Goal: Task Accomplishment & Management: Use online tool/utility

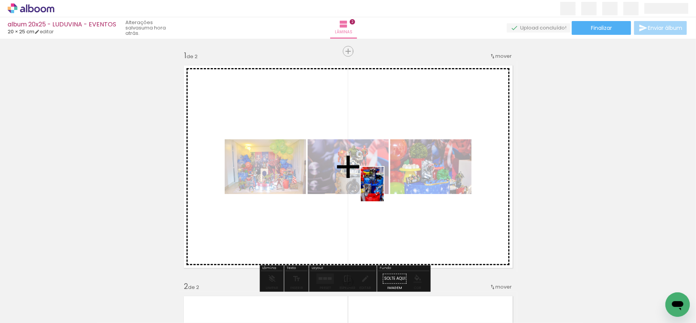
drag, startPoint x: 465, startPoint y: 312, endPoint x: 378, endPoint y: 186, distance: 153.3
click at [379, 185] on quentale-workspace at bounding box center [348, 161] width 696 height 323
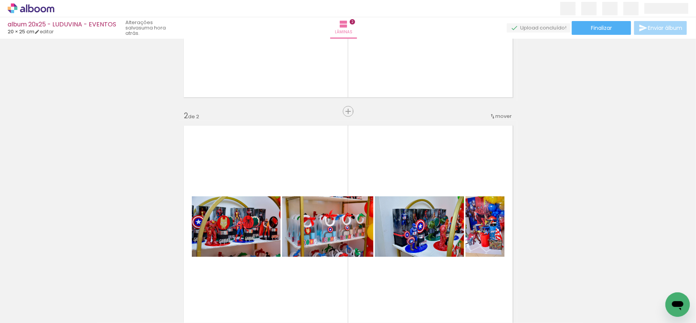
scroll to position [153, 0]
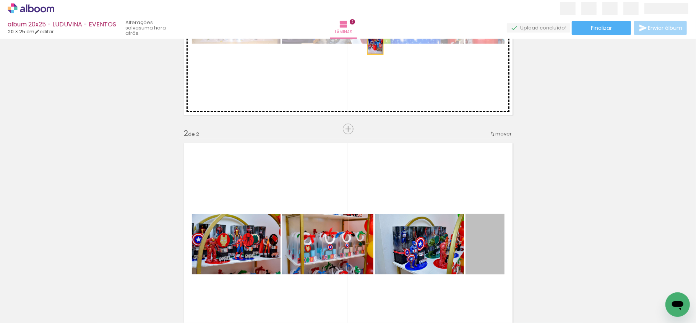
drag, startPoint x: 474, startPoint y: 253, endPoint x: 371, endPoint y: 42, distance: 234.2
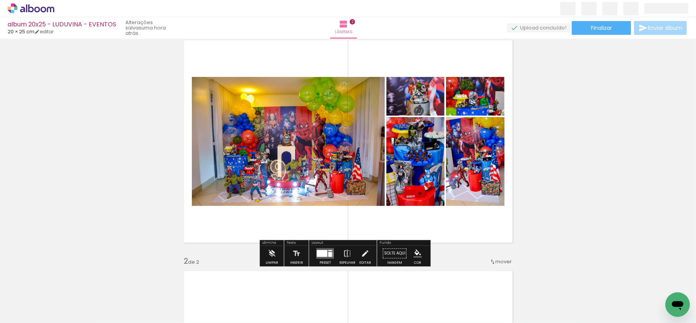
scroll to position [51, 0]
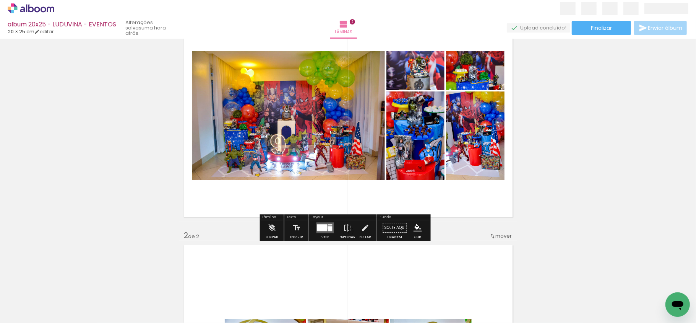
click at [328, 227] on div at bounding box center [330, 228] width 4 height 5
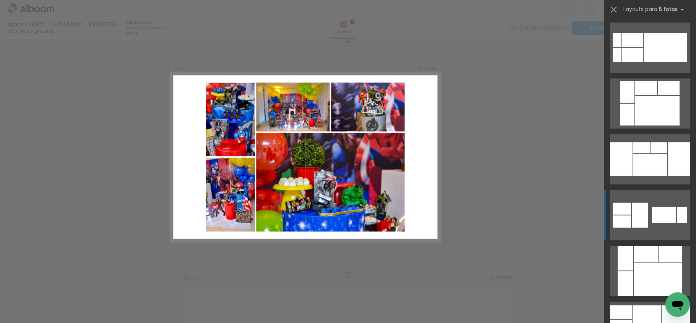
scroll to position [306, 0]
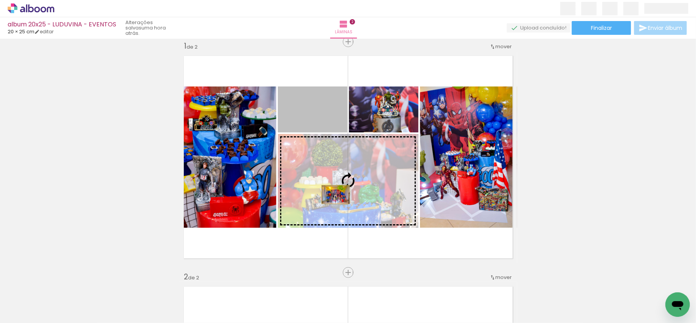
drag, startPoint x: 313, startPoint y: 114, endPoint x: 332, endPoint y: 198, distance: 86.0
click at [0, 0] on slot at bounding box center [0, 0] width 0 height 0
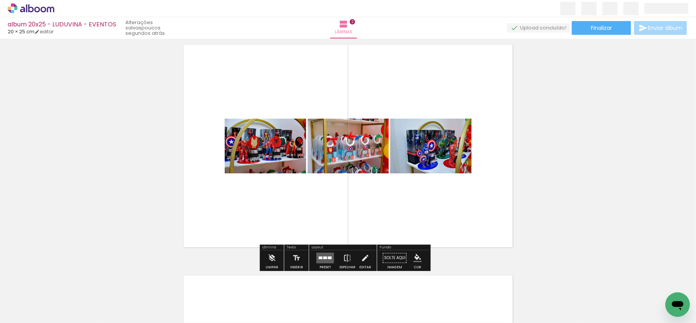
scroll to position [264, 0]
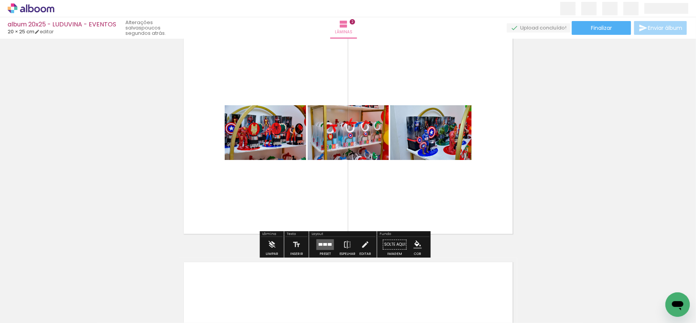
click at [27, 299] on input "Todas as fotos" at bounding box center [21, 299] width 29 height 6
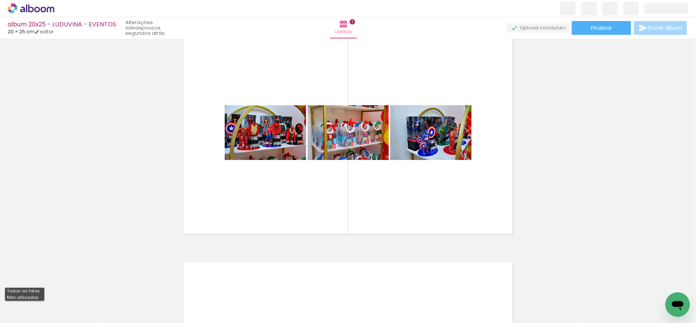
click at [0, 0] on slot "Não utilizadas" at bounding box center [0, 0] width 0 height 0
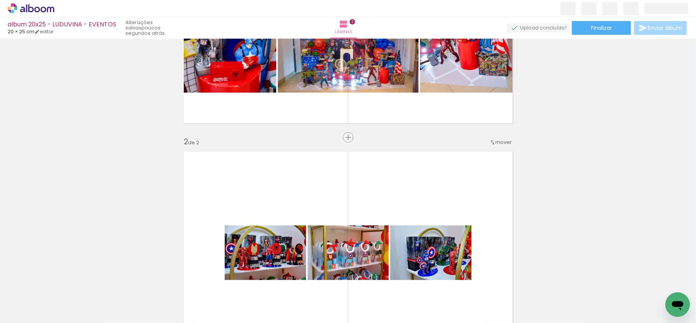
scroll to position [162, 0]
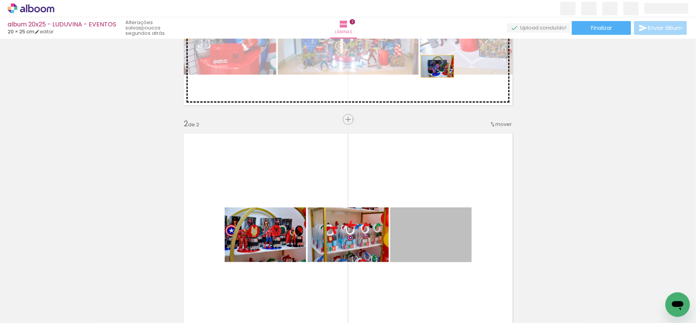
drag, startPoint x: 441, startPoint y: 237, endPoint x: 433, endPoint y: 66, distance: 171.4
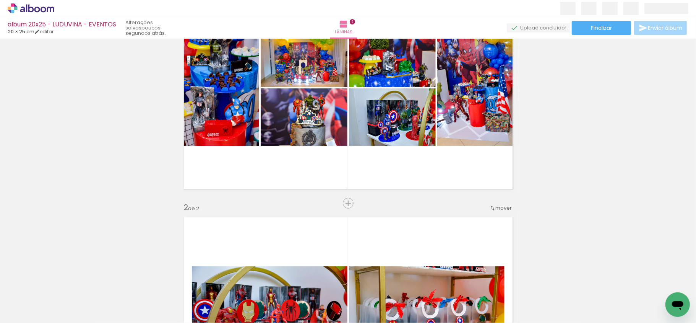
scroll to position [112, 0]
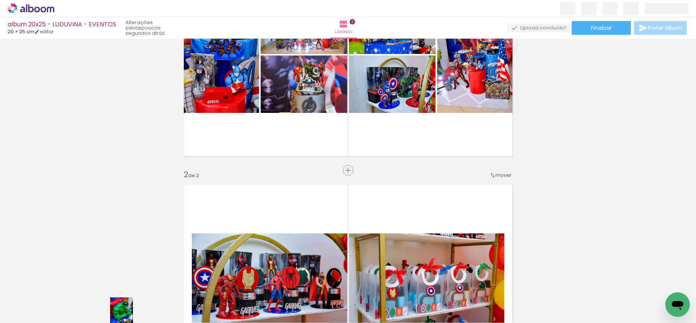
drag, startPoint x: 120, startPoint y: 310, endPoint x: 132, endPoint y: 320, distance: 15.8
click at [132, 316] on div at bounding box center [119, 297] width 25 height 38
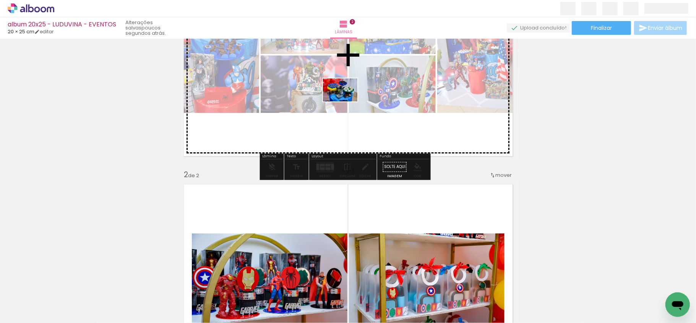
drag, startPoint x: 170, startPoint y: 310, endPoint x: 346, endPoint y: 101, distance: 272.5
click at [346, 101] on quentale-workspace at bounding box center [348, 161] width 696 height 323
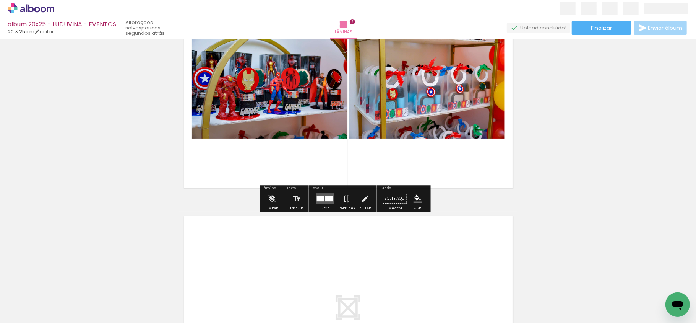
scroll to position [315, 0]
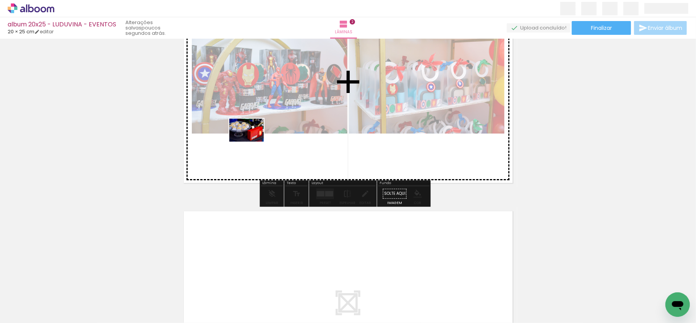
drag, startPoint x: 83, startPoint y: 306, endPoint x: 254, endPoint y: 140, distance: 238.9
click at [254, 140] on quentale-workspace at bounding box center [348, 161] width 696 height 323
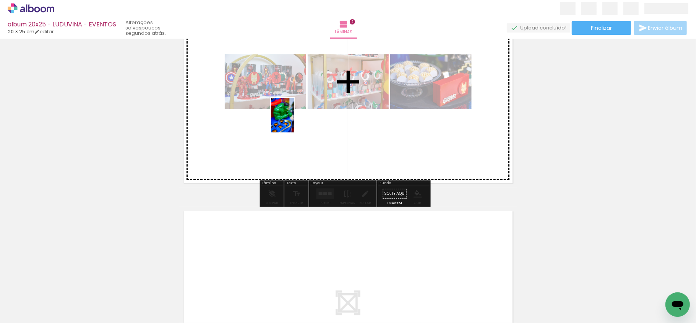
drag, startPoint x: 83, startPoint y: 306, endPoint x: 297, endPoint y: 118, distance: 284.1
click at [297, 118] on quentale-workspace at bounding box center [348, 161] width 696 height 323
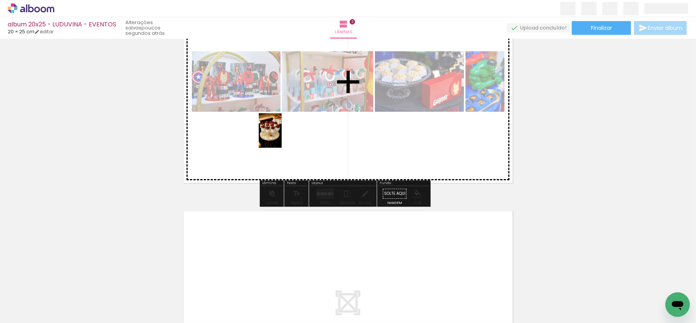
drag, startPoint x: 82, startPoint y: 309, endPoint x: 287, endPoint y: 136, distance: 268.3
click at [310, 113] on quentale-workspace at bounding box center [348, 161] width 696 height 323
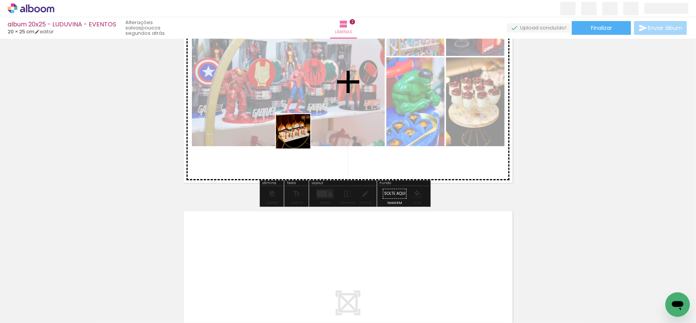
drag, startPoint x: 164, startPoint y: 246, endPoint x: 279, endPoint y: 133, distance: 160.8
click at [330, 94] on quentale-workspace at bounding box center [348, 161] width 696 height 323
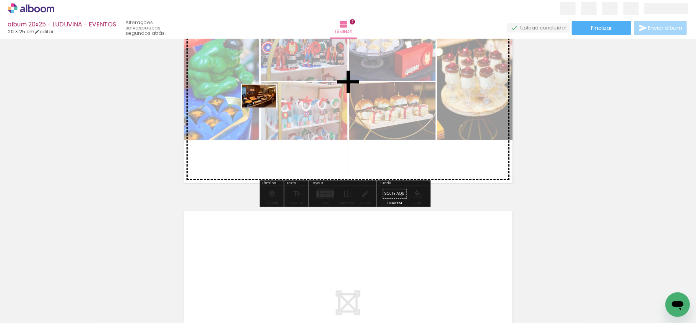
drag, startPoint x: 122, startPoint y: 272, endPoint x: 265, endPoint y: 107, distance: 218.1
click at [265, 107] on quentale-workspace at bounding box center [348, 161] width 696 height 323
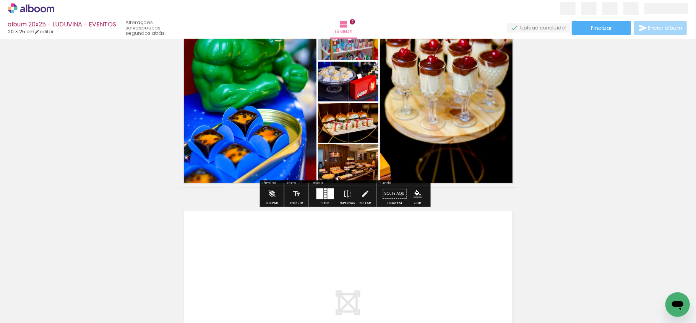
click at [19, 314] on span "Adicionar Fotos" at bounding box center [27, 318] width 23 height 8
click at [0, 0] on input "file" at bounding box center [0, 0] width 0 height 0
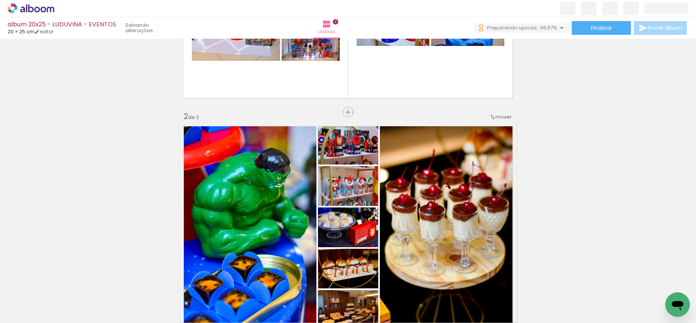
scroll to position [162, 0]
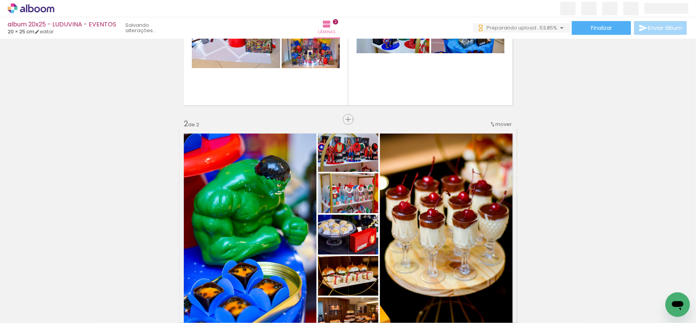
click at [35, 305] on input "Não utilizadas" at bounding box center [21, 305] width 29 height 6
click at [0, 0] on slot "Todas as fotos" at bounding box center [0, 0] width 0 height 0
type input "Todas as fotos"
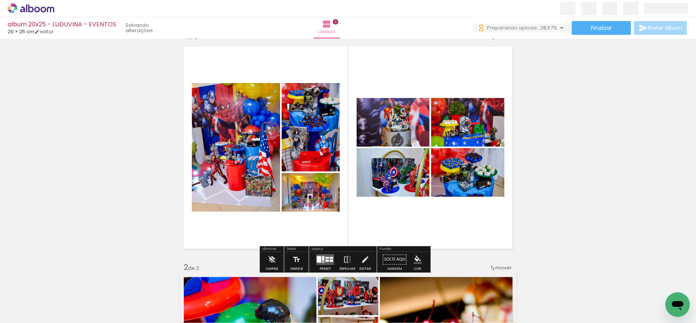
scroll to position [51, 0]
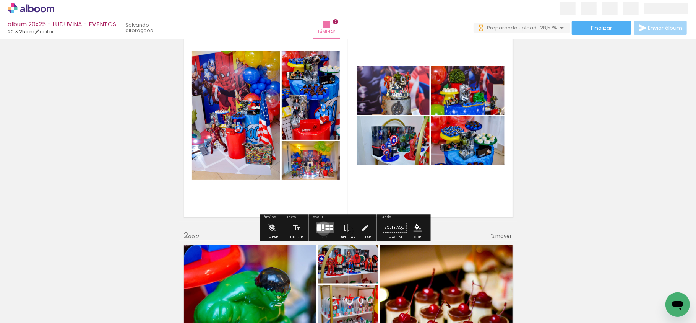
click at [322, 228] on div at bounding box center [323, 226] width 2 height 5
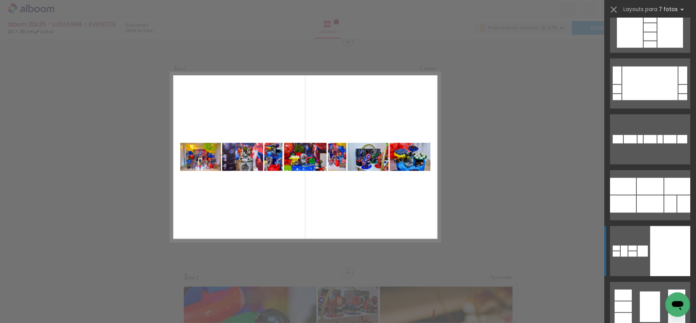
scroll to position [764, 0]
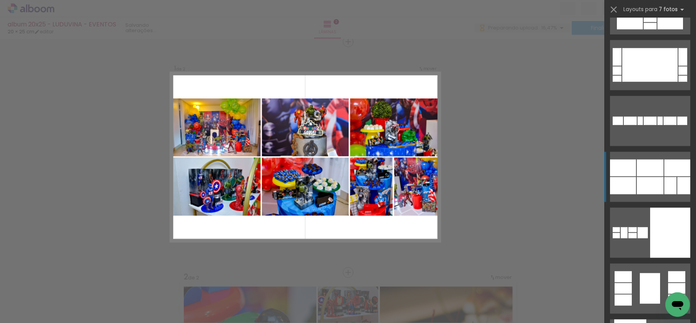
click at [657, 29] on div at bounding box center [650, 26] width 13 height 6
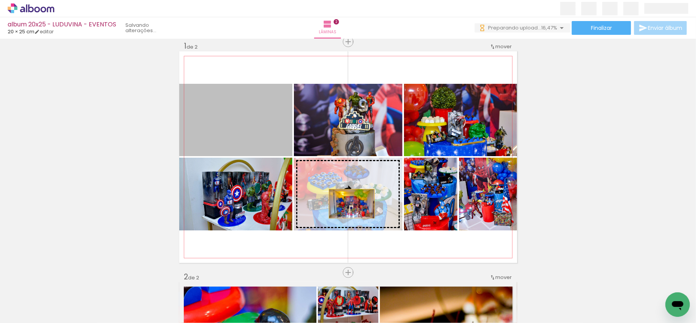
drag, startPoint x: 234, startPoint y: 128, endPoint x: 348, endPoint y: 203, distance: 136.4
click at [0, 0] on slot at bounding box center [0, 0] width 0 height 0
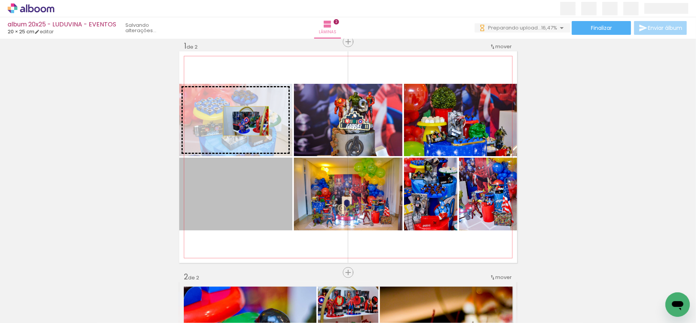
drag, startPoint x: 251, startPoint y: 215, endPoint x: 242, endPoint y: 121, distance: 94.5
click at [0, 0] on slot at bounding box center [0, 0] width 0 height 0
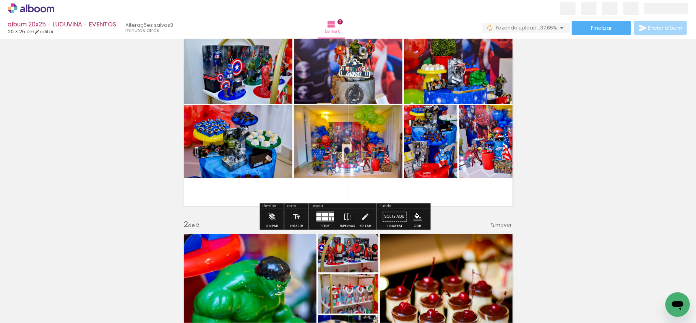
scroll to position [60, 0]
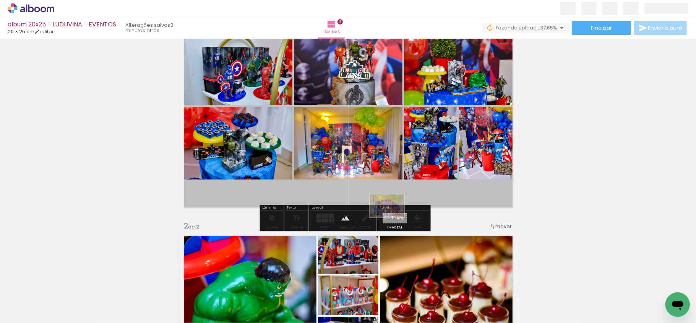
drag, startPoint x: 83, startPoint y: 306, endPoint x: 393, endPoint y: 217, distance: 322.6
click at [393, 217] on quentale-workspace at bounding box center [348, 161] width 696 height 323
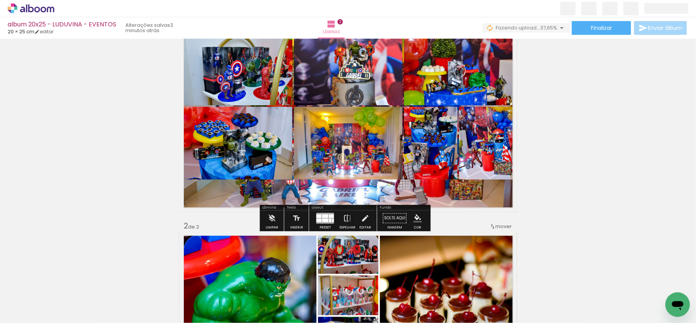
click at [368, 196] on quentale-layouter at bounding box center [348, 105] width 338 height 211
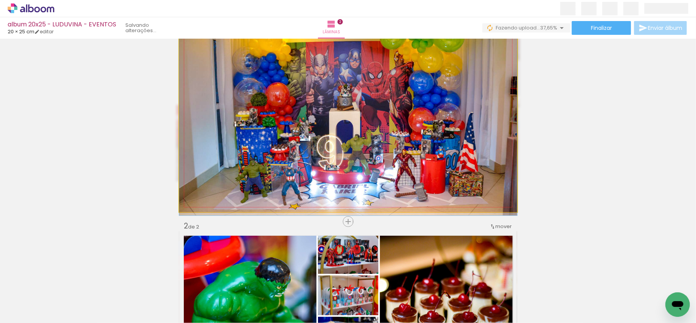
drag, startPoint x: 369, startPoint y: 185, endPoint x: 371, endPoint y: 182, distance: 4.1
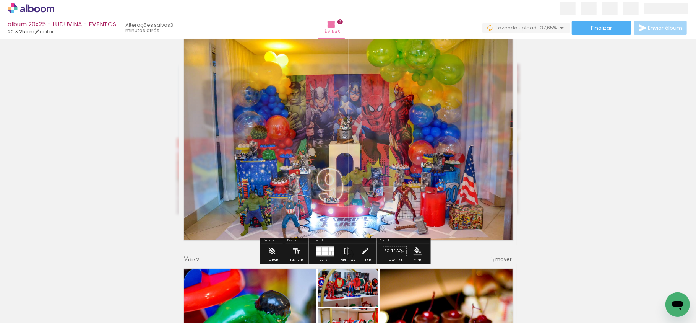
scroll to position [10, 0]
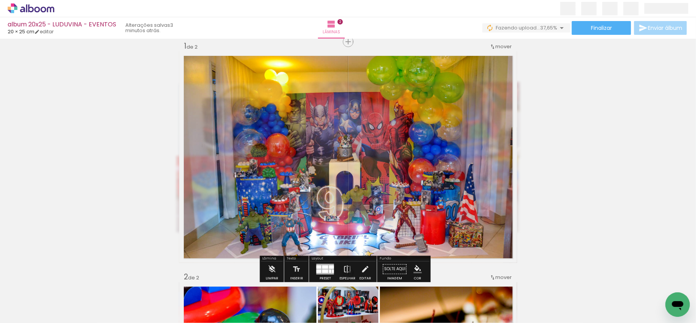
click at [289, 119] on quentale-photo at bounding box center [348, 156] width 338 height 211
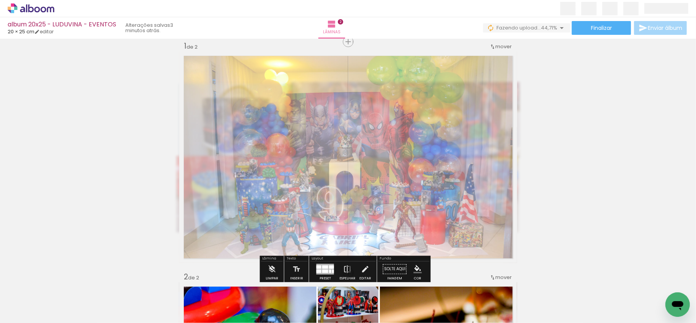
drag, startPoint x: 287, startPoint y: 74, endPoint x: 270, endPoint y: 74, distance: 16.8
type paper-slider "45"
click at [270, 74] on div at bounding box center [275, 71] width 12 height 12
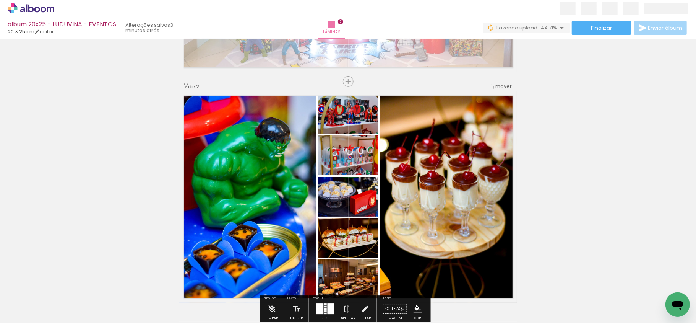
scroll to position [264, 0]
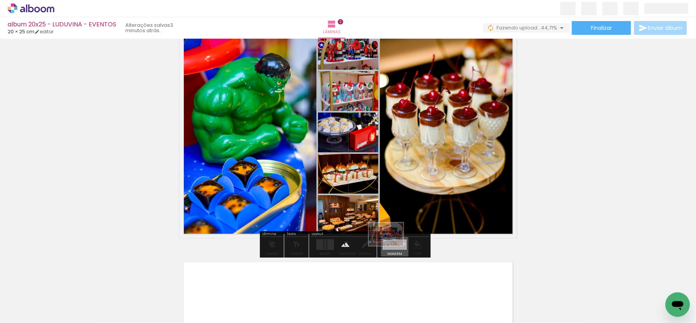
click at [392, 245] on paper-button "Solte aqui Imagem" at bounding box center [395, 246] width 28 height 19
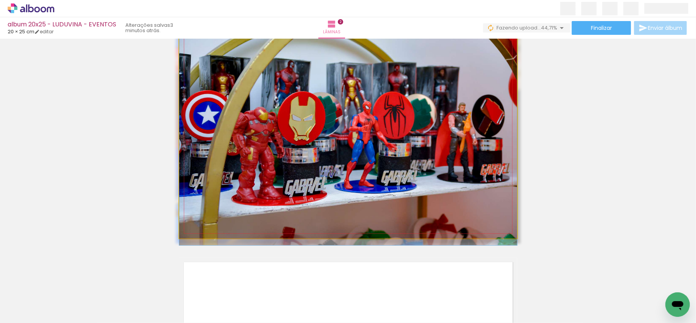
drag, startPoint x: 394, startPoint y: 205, endPoint x: 386, endPoint y: 205, distance: 8.8
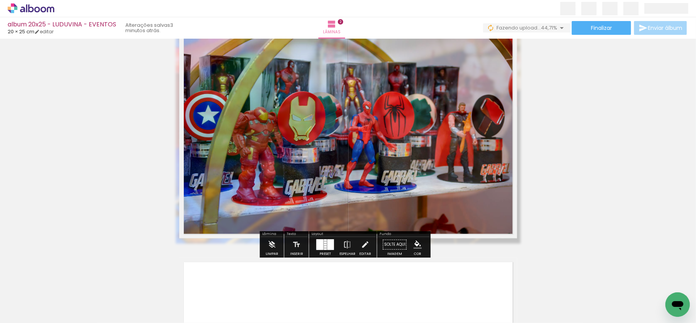
scroll to position [213, 0]
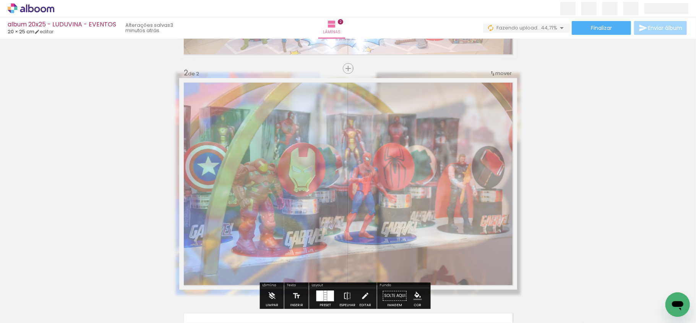
drag, startPoint x: 286, startPoint y: 99, endPoint x: 269, endPoint y: 101, distance: 16.9
type paper-slider "45"
click at [269, 101] on div at bounding box center [275, 97] width 12 height 12
click at [557, 158] on div "Inserir lâmina 1 de 2 Inserir lâmina 2 de 2" at bounding box center [348, 174] width 696 height 692
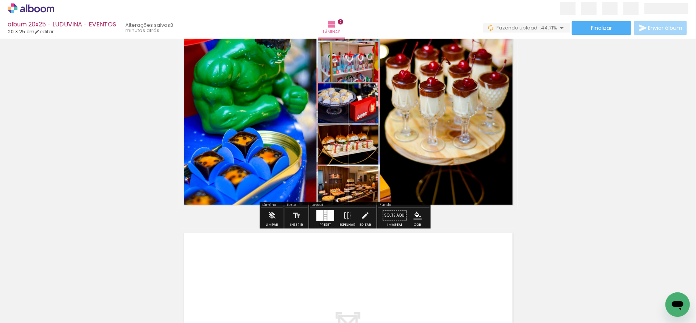
scroll to position [315, 0]
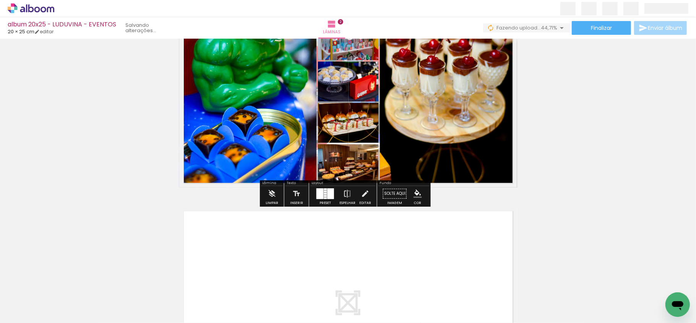
click at [318, 195] on div at bounding box center [319, 193] width 7 height 11
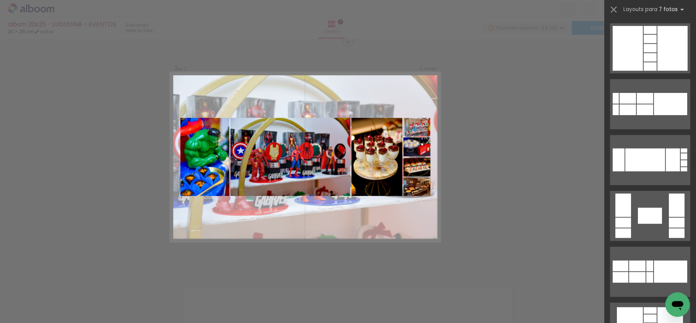
scroll to position [407, 0]
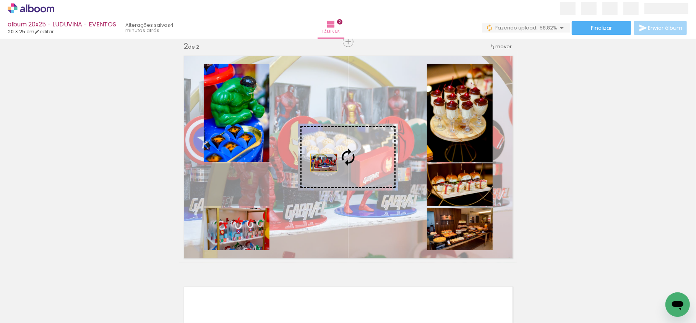
drag, startPoint x: 233, startPoint y: 193, endPoint x: 326, endPoint y: 161, distance: 98.6
click at [0, 0] on slot at bounding box center [0, 0] width 0 height 0
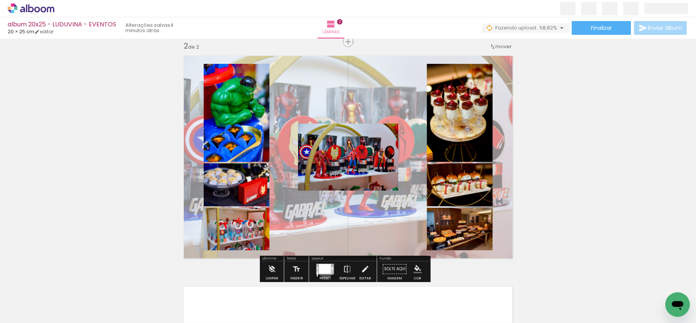
click at [324, 271] on div at bounding box center [325, 269] width 12 height 10
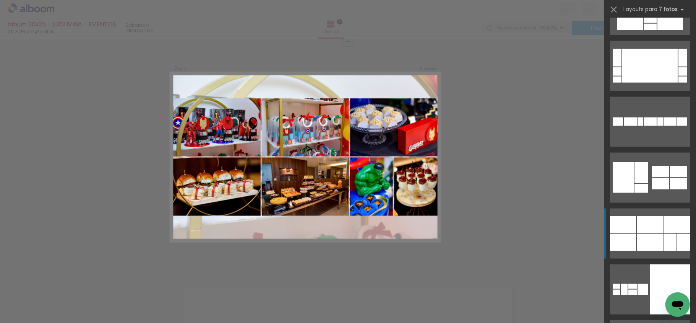
scroll to position [711, 0]
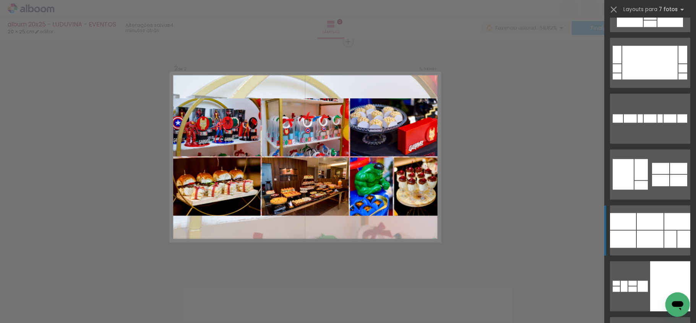
click at [649, 235] on div at bounding box center [650, 238] width 27 height 17
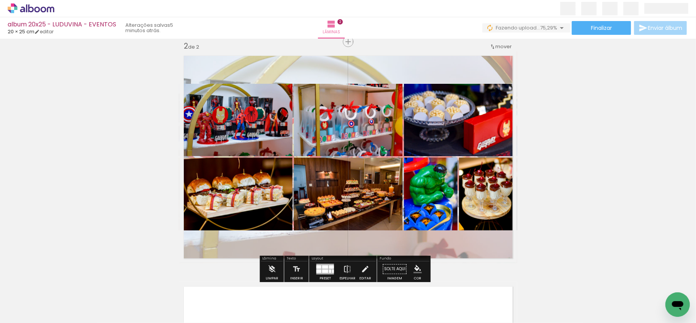
click at [574, 202] on div "Inserir lâmina 1 de 2 Inserir lâmina 2 de 2" at bounding box center [348, 147] width 696 height 692
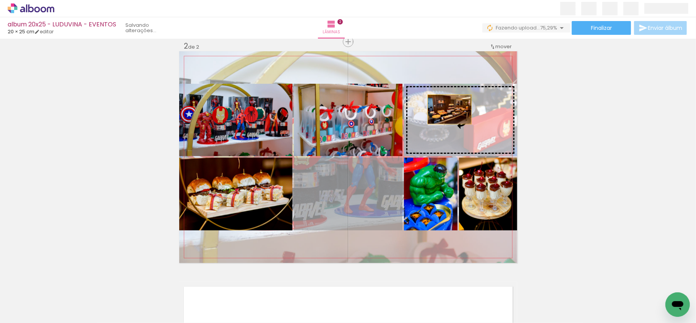
drag, startPoint x: 364, startPoint y: 207, endPoint x: 446, endPoint y: 112, distance: 125.4
click at [0, 0] on slot at bounding box center [0, 0] width 0 height 0
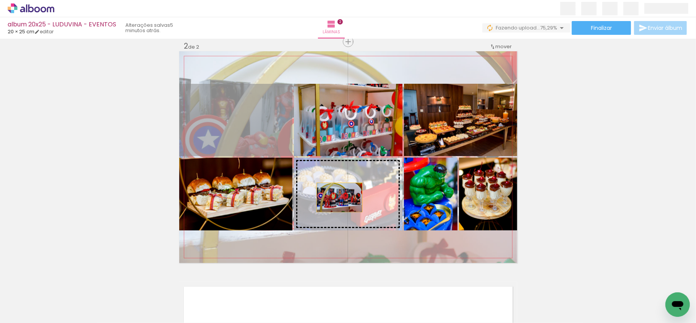
drag, startPoint x: 248, startPoint y: 126, endPoint x: 336, endPoint y: 197, distance: 112.4
click at [0, 0] on slot at bounding box center [0, 0] width 0 height 0
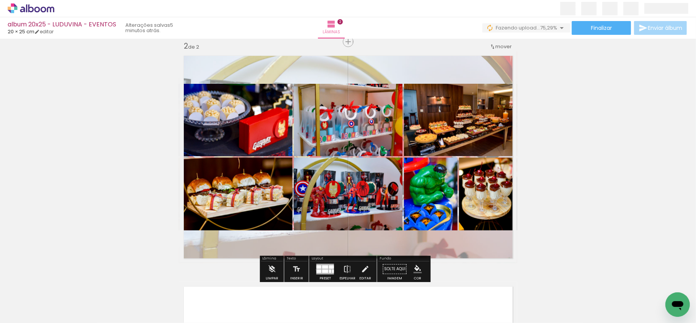
click at [316, 269] on div at bounding box center [318, 270] width 5 height 3
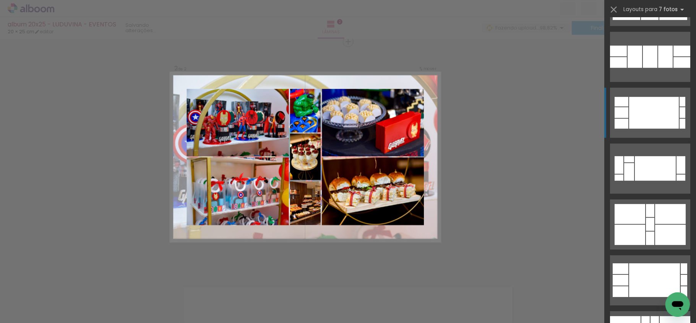
scroll to position [1759, 0]
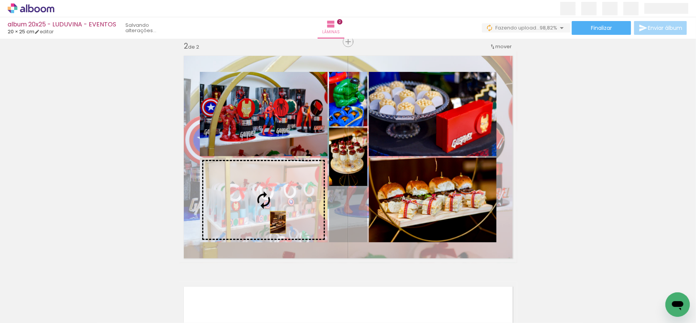
drag, startPoint x: 336, startPoint y: 224, endPoint x: 274, endPoint y: 222, distance: 62.3
click at [0, 0] on slot at bounding box center [0, 0] width 0 height 0
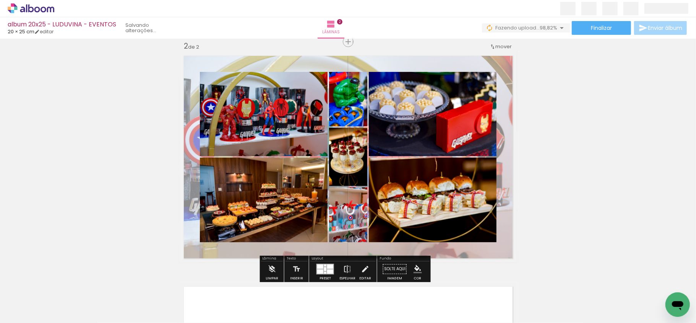
click at [324, 268] on div at bounding box center [325, 269] width 2 height 4
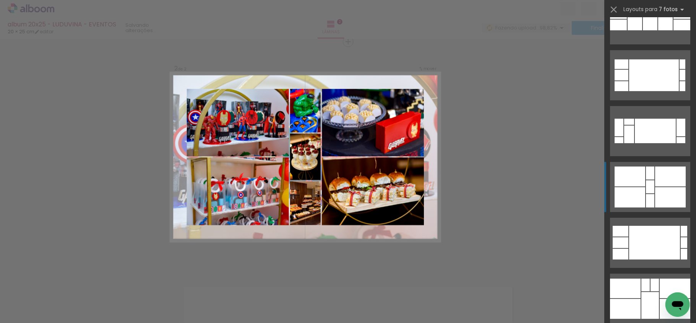
scroll to position [1897, 0]
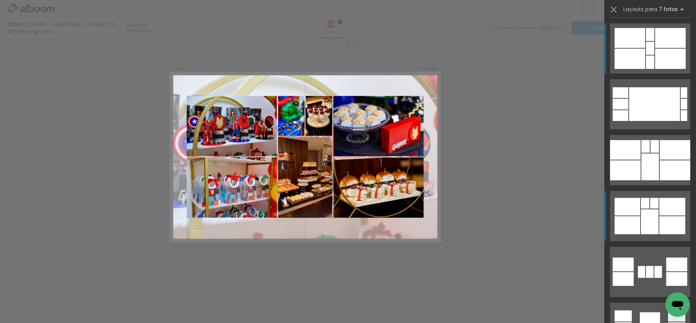
click at [633, 211] on div at bounding box center [627, 207] width 26 height 18
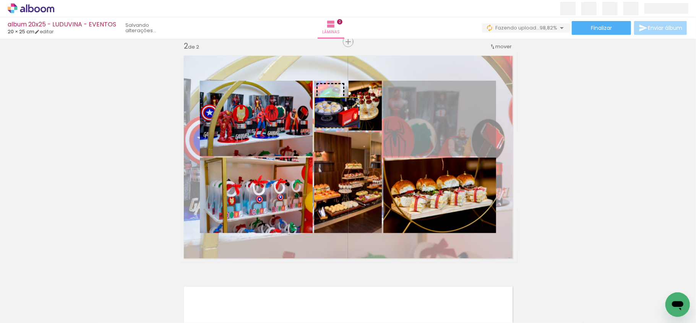
drag, startPoint x: 423, startPoint y: 136, endPoint x: 333, endPoint y: 112, distance: 92.5
click at [0, 0] on slot at bounding box center [0, 0] width 0 height 0
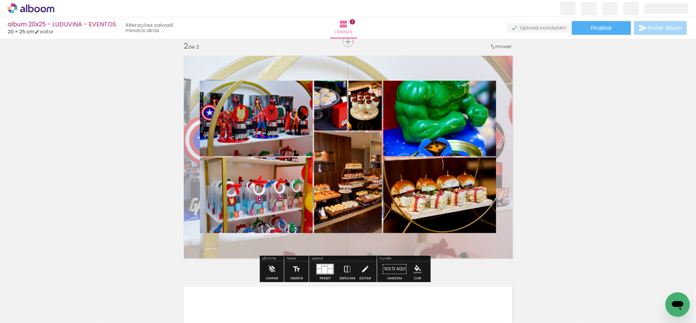
click at [321, 273] on div at bounding box center [325, 268] width 18 height 11
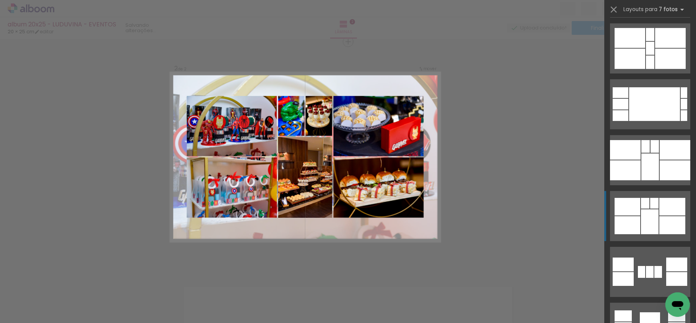
scroll to position [2064, 0]
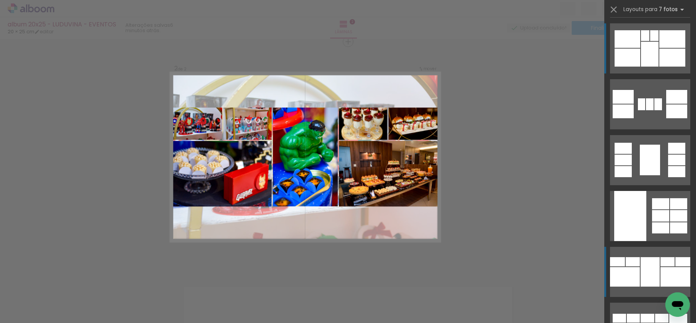
click at [646, 110] on div at bounding box center [650, 104] width 8 height 12
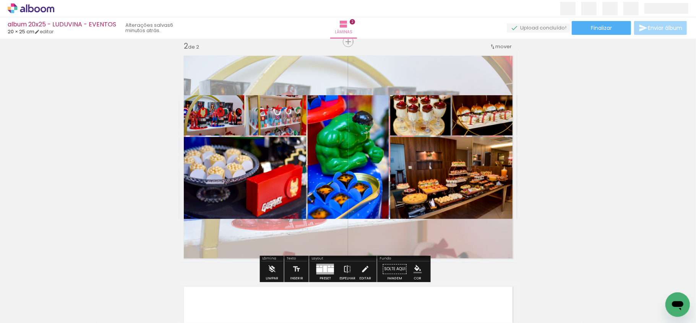
scroll to position [291, 0]
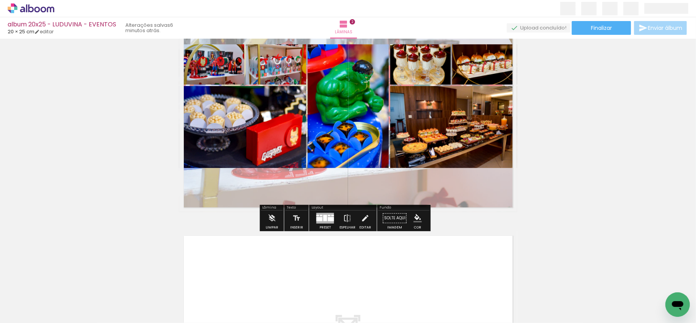
click at [362, 181] on quentale-layouter at bounding box center [348, 105] width 338 height 211
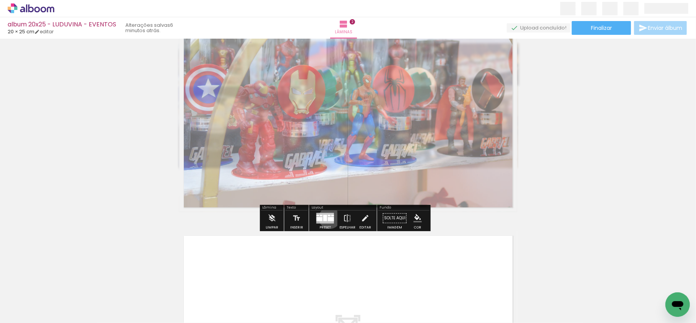
click at [328, 217] on div at bounding box center [331, 219] width 6 height 4
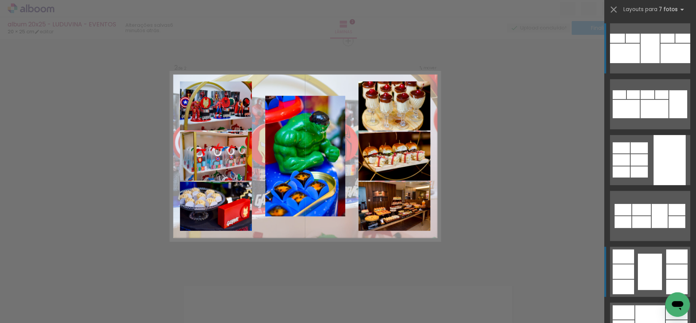
scroll to position [240, 0]
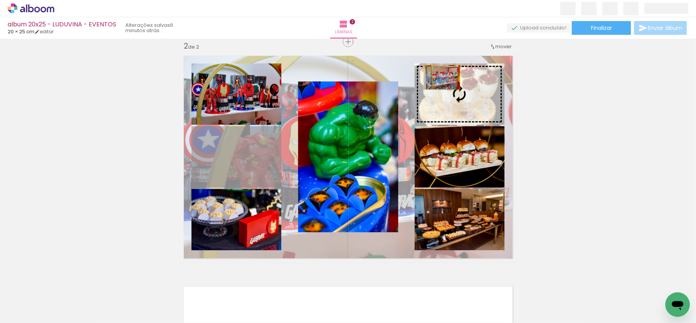
drag, startPoint x: 291, startPoint y: 153, endPoint x: 439, endPoint y: 77, distance: 166.1
click at [0, 0] on slot at bounding box center [0, 0] width 0 height 0
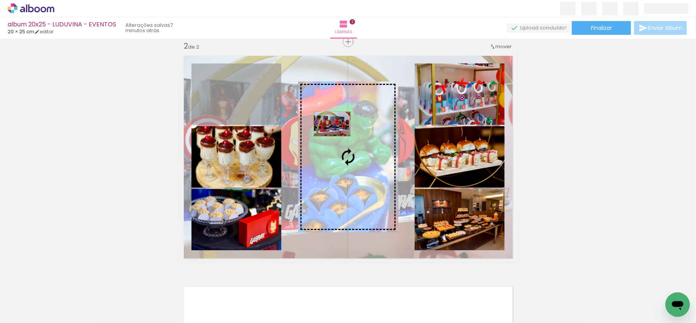
drag, startPoint x: 231, startPoint y: 95, endPoint x: 328, endPoint y: 124, distance: 101.2
click at [0, 0] on slot at bounding box center [0, 0] width 0 height 0
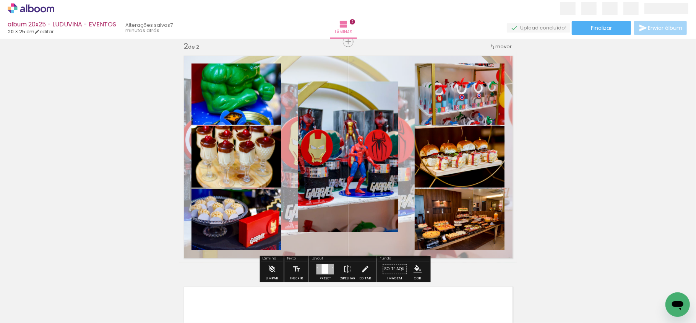
click at [332, 268] on div at bounding box center [332, 267] width 1 height 0
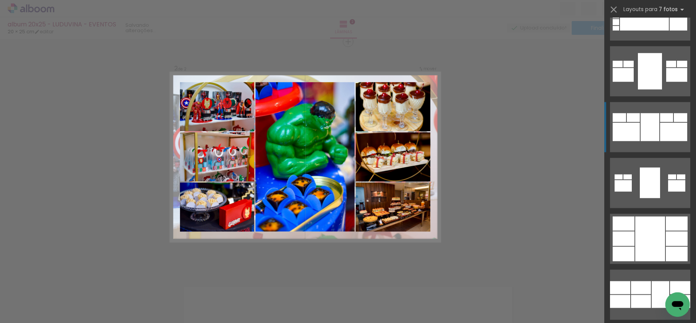
scroll to position [2715, 0]
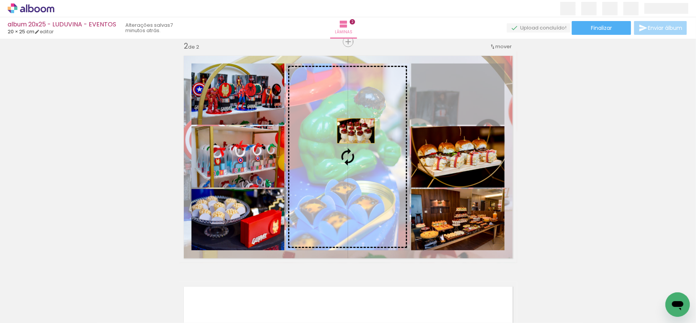
drag, startPoint x: 453, startPoint y: 96, endPoint x: 352, endPoint y: 131, distance: 106.8
click at [0, 0] on slot at bounding box center [0, 0] width 0 height 0
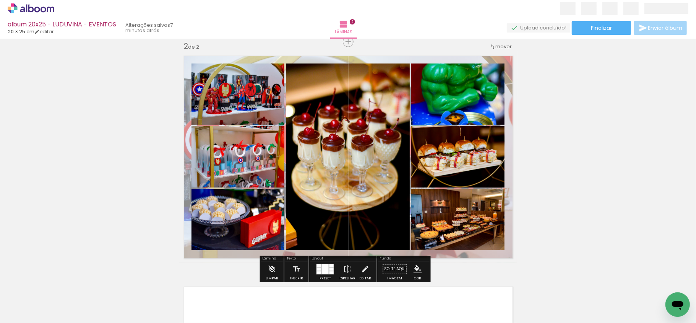
click at [324, 271] on div at bounding box center [325, 269] width 7 height 10
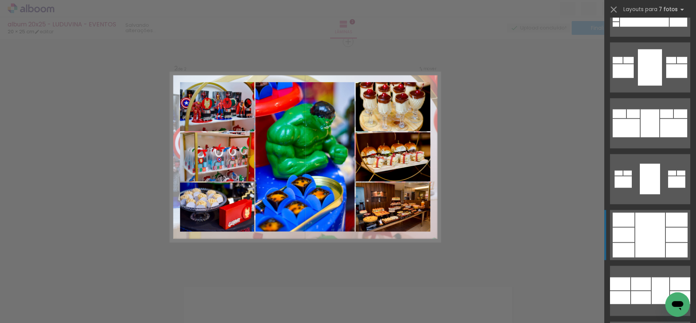
scroll to position [2901, 0]
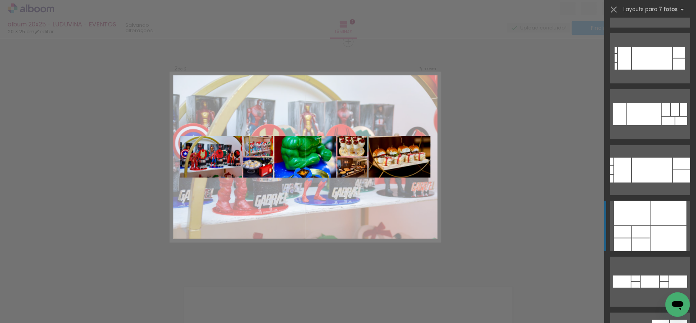
scroll to position [4481, 0]
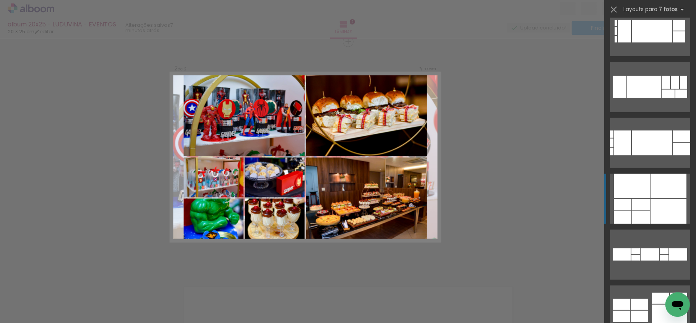
click at [673, 142] on div at bounding box center [681, 136] width 17 height 12
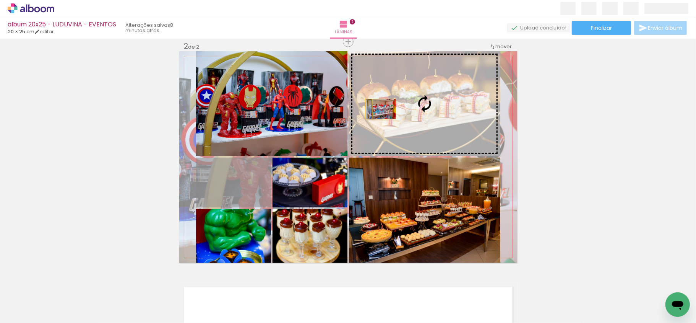
drag, startPoint x: 251, startPoint y: 187, endPoint x: 377, endPoint y: 109, distance: 147.8
click at [0, 0] on slot at bounding box center [0, 0] width 0 height 0
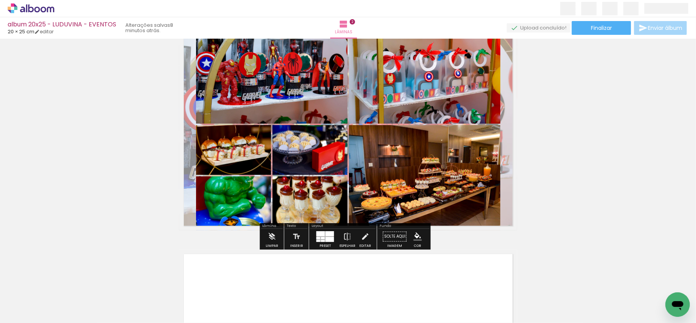
scroll to position [291, 0]
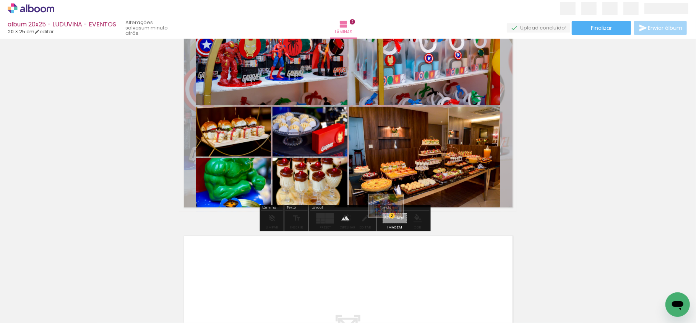
drag, startPoint x: 85, startPoint y: 300, endPoint x: 392, endPoint y: 217, distance: 318.0
click at [392, 217] on quentale-workspace at bounding box center [348, 161] width 696 height 323
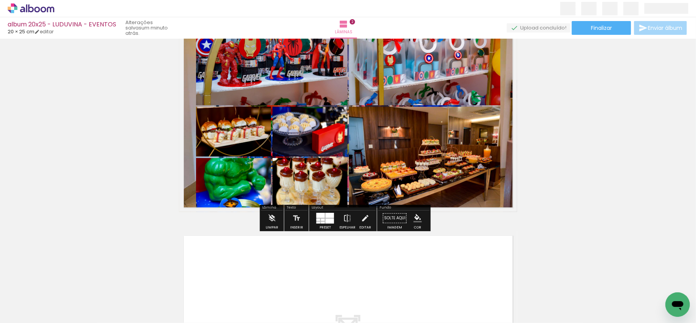
click at [502, 167] on quentale-layouter at bounding box center [348, 105] width 338 height 211
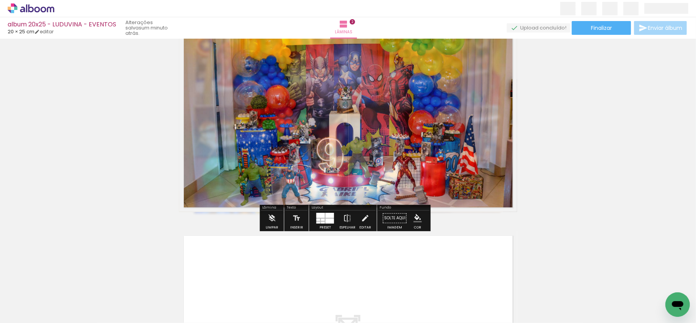
drag, startPoint x: 290, startPoint y: 122, endPoint x: 284, endPoint y: 89, distance: 33.4
click at [290, 121] on quentale-photo at bounding box center [348, 105] width 338 height 211
click at [389, 118] on quentale-photo at bounding box center [348, 105] width 338 height 211
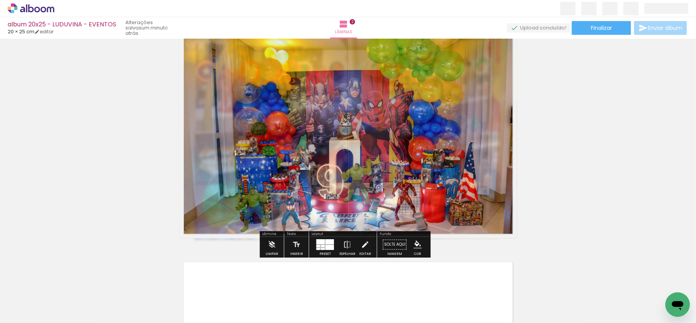
scroll to position [240, 0]
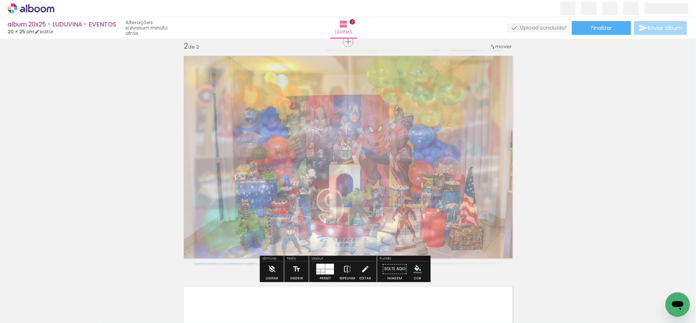
drag, startPoint x: 286, startPoint y: 72, endPoint x: 271, endPoint y: 73, distance: 15.7
type paper-slider "45"
click at [271, 73] on div at bounding box center [275, 71] width 12 height 12
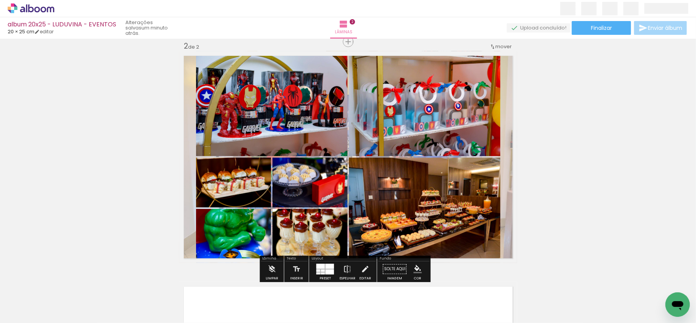
click at [94, 99] on div "Inserir lâmina 1 de 2 Inserir lâmina 2 de 2" at bounding box center [348, 147] width 696 height 692
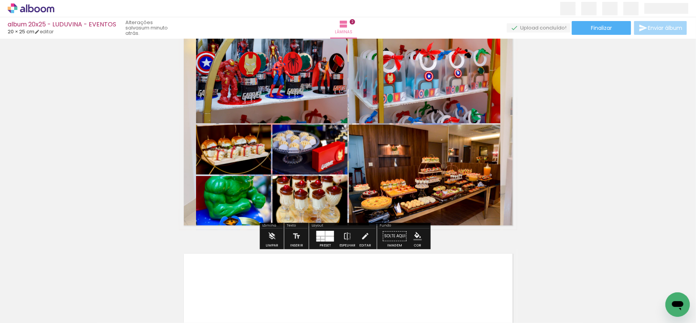
scroll to position [291, 0]
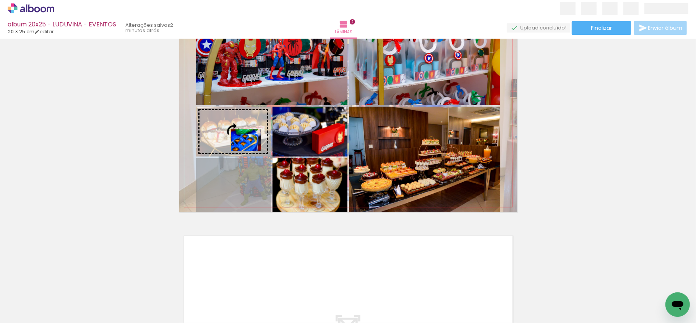
drag, startPoint x: 233, startPoint y: 186, endPoint x: 243, endPoint y: 138, distance: 49.9
click at [0, 0] on slot at bounding box center [0, 0] width 0 height 0
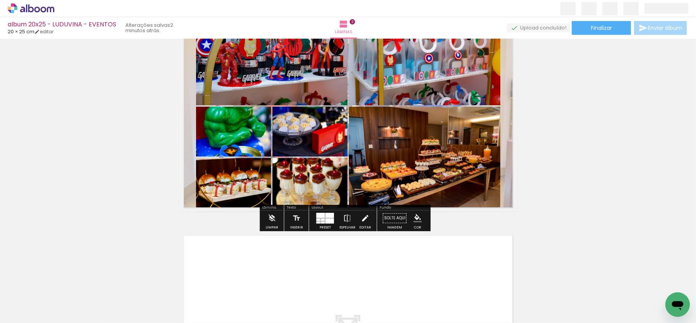
click at [361, 219] on iron-icon at bounding box center [365, 217] width 8 height 15
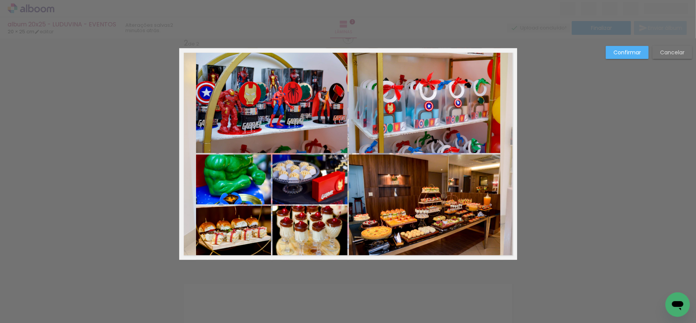
scroll to position [240, 0]
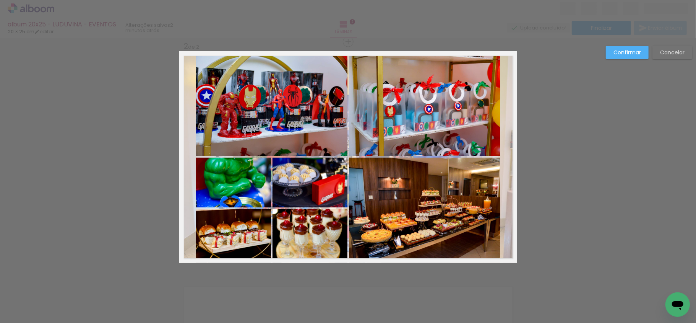
click at [395, 141] on quentale-photo at bounding box center [424, 103] width 151 height 105
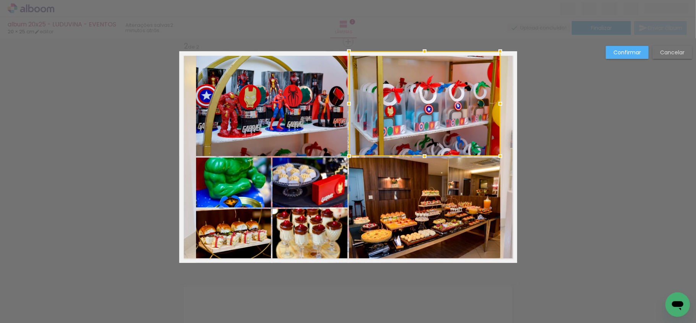
click at [355, 189] on quentale-photo at bounding box center [424, 209] width 151 height 105
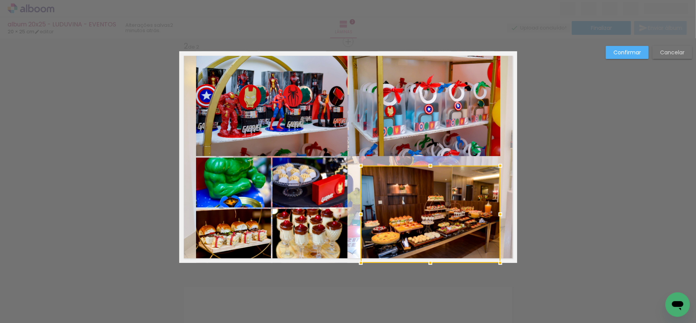
drag, startPoint x: 353, startPoint y: 161, endPoint x: 358, endPoint y: 167, distance: 8.2
click at [358, 167] on div at bounding box center [360, 165] width 15 height 15
click at [679, 47] on paper-button "Cancelar" at bounding box center [672, 52] width 40 height 13
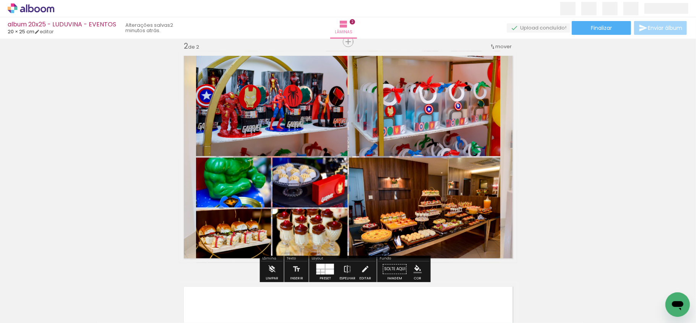
click at [326, 263] on div at bounding box center [330, 265] width 8 height 5
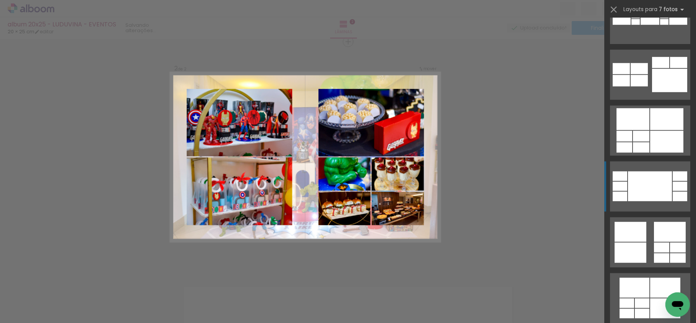
scroll to position [4733, 0]
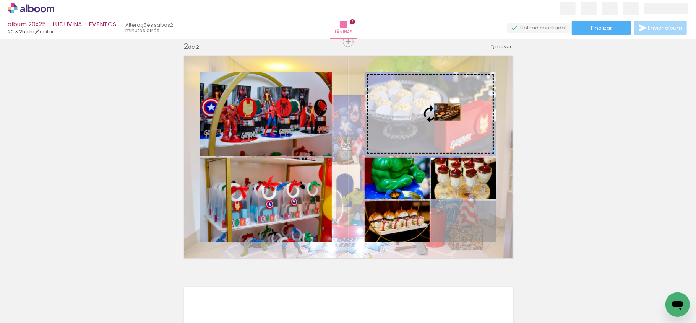
drag, startPoint x: 466, startPoint y: 225, endPoint x: 442, endPoint y: 112, distance: 116.0
click at [0, 0] on slot at bounding box center [0, 0] width 0 height 0
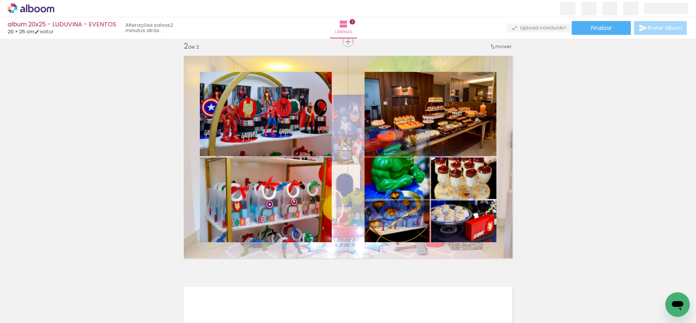
click at [399, 180] on quentale-photo at bounding box center [397, 177] width 65 height 41
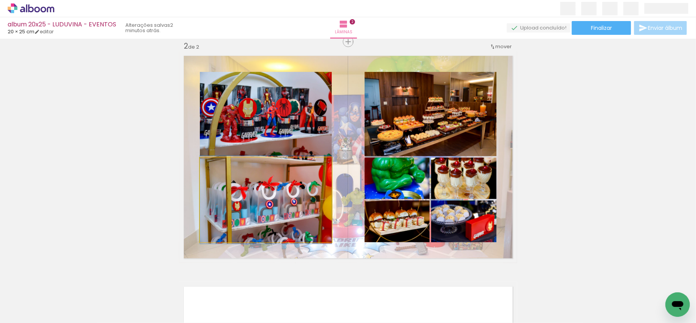
click at [305, 198] on quentale-photo at bounding box center [266, 199] width 132 height 84
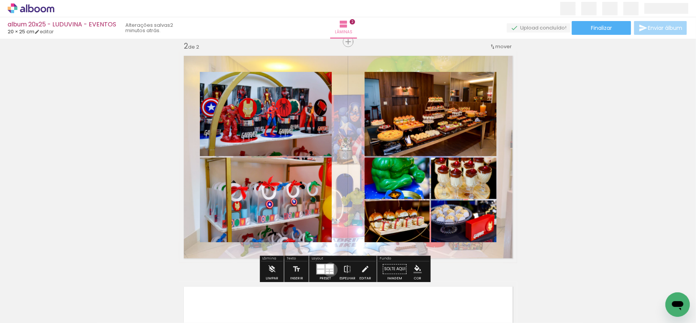
click at [330, 269] on div at bounding box center [331, 270] width 3 height 2
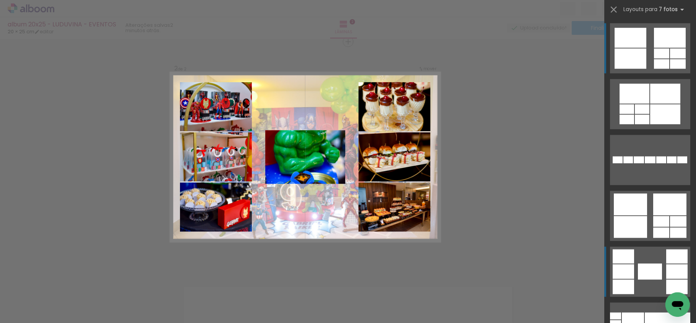
click at [662, 238] on div at bounding box center [661, 232] width 16 height 10
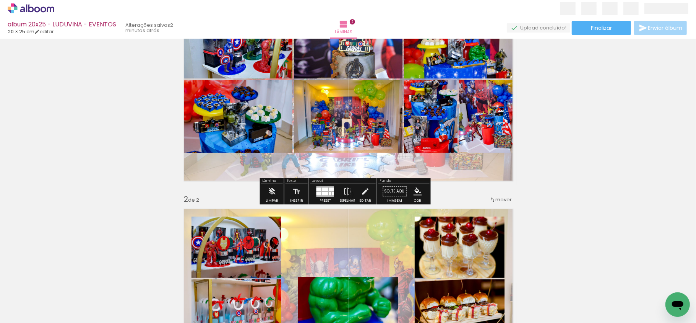
scroll to position [138, 0]
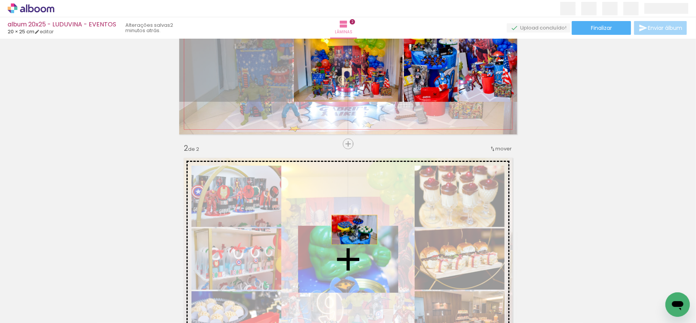
drag, startPoint x: 280, startPoint y: 130, endPoint x: 352, endPoint y: 231, distance: 123.9
click at [352, 231] on div "Inserir lâmina 1 de 2 Inserir lâmina 2 de 2" at bounding box center [348, 249] width 696 height 692
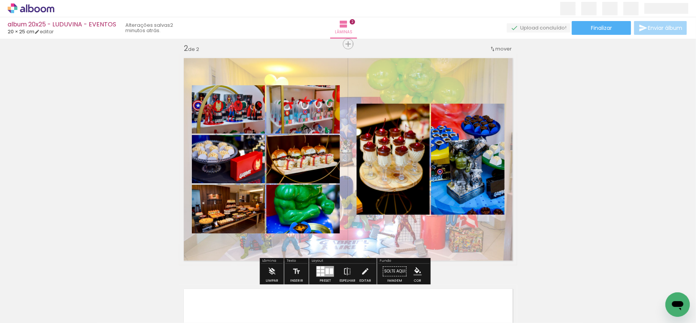
scroll to position [255, 0]
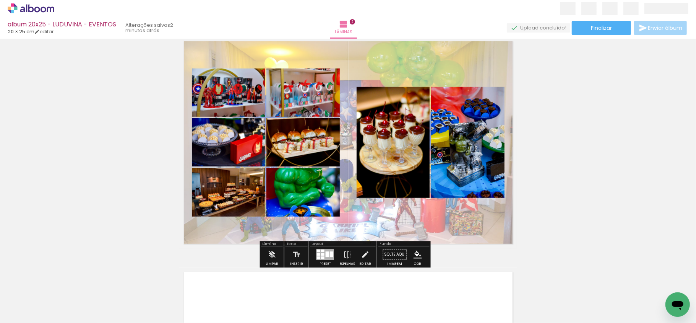
click at [323, 258] on div at bounding box center [325, 254] width 18 height 11
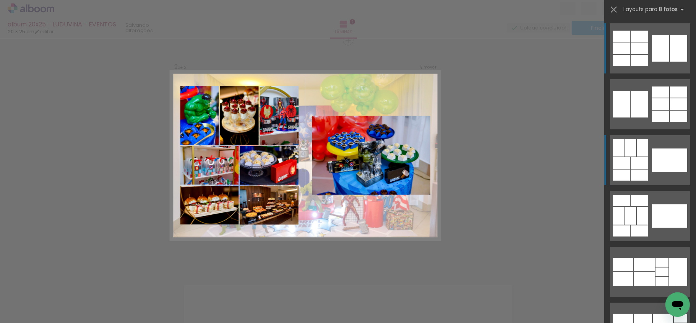
scroll to position [240, 0]
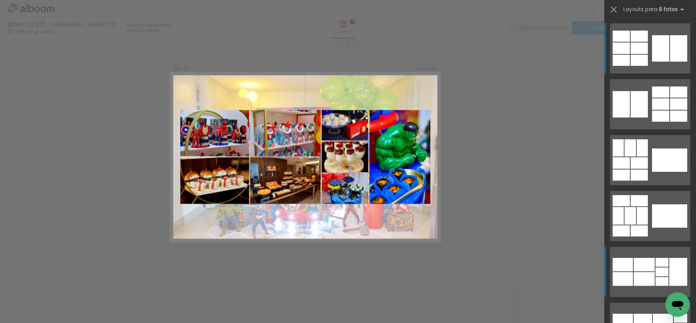
click at [655, 97] on div at bounding box center [660, 91] width 17 height 11
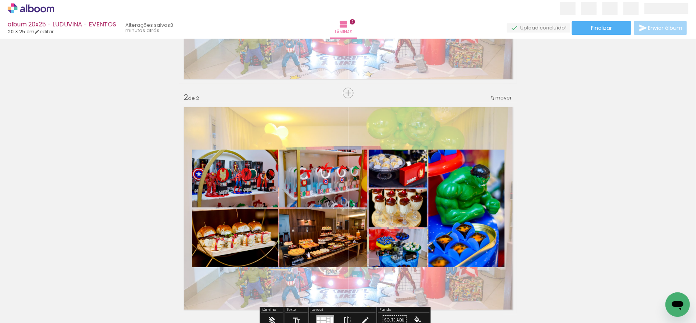
scroll to position [138, 0]
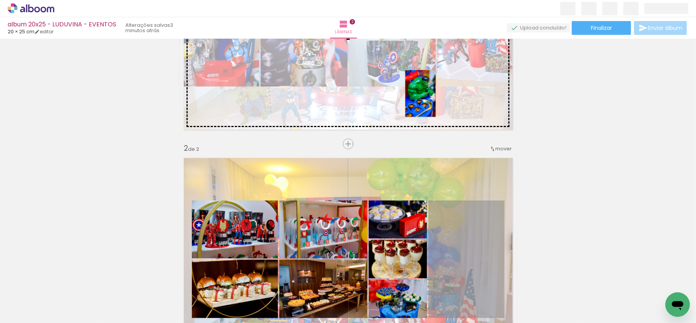
drag, startPoint x: 469, startPoint y: 252, endPoint x: 404, endPoint y: 78, distance: 186.0
click at [405, 79] on div "Inserir lâmina 1 de 2 Inserir lâmina 2 de 2" at bounding box center [348, 249] width 696 height 692
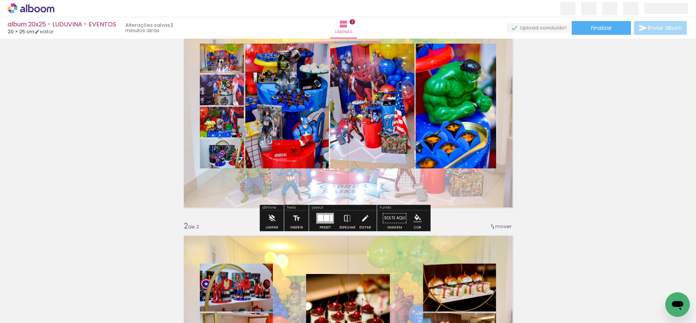
scroll to position [36, 0]
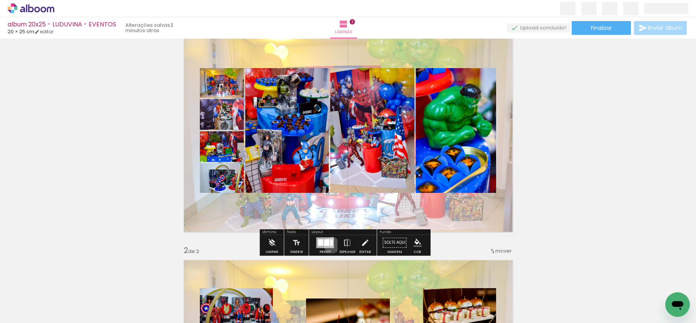
click at [330, 245] on div at bounding box center [331, 242] width 3 height 6
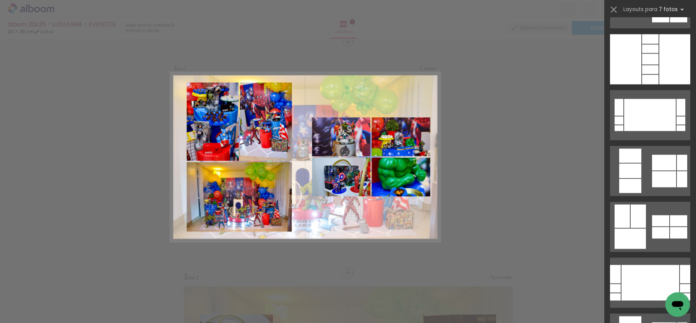
scroll to position [1223, 0]
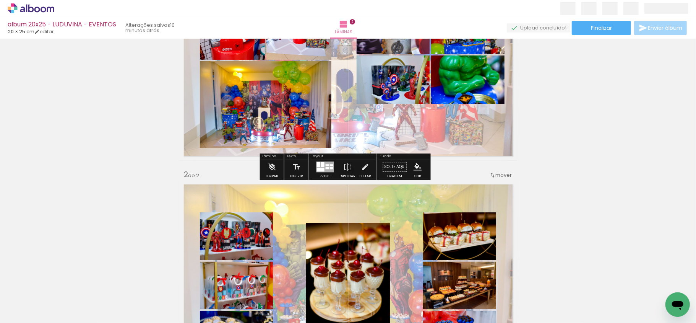
scroll to position [60, 0]
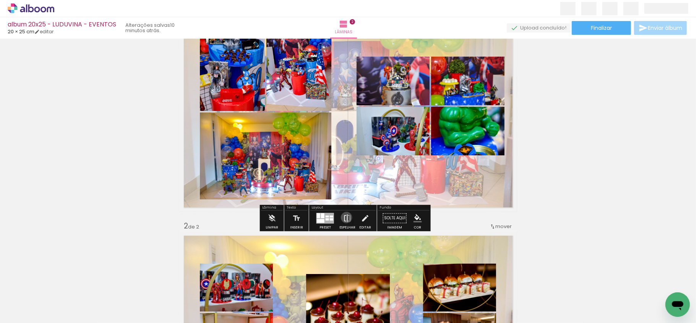
click at [345, 217] on iron-icon at bounding box center [347, 217] width 8 height 15
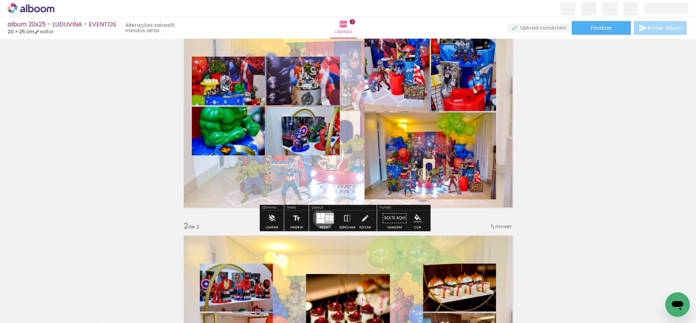
click at [322, 217] on div at bounding box center [322, 215] width 3 height 5
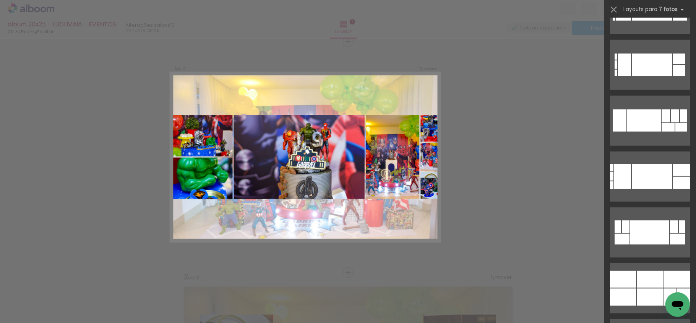
scroll to position [2720, 0]
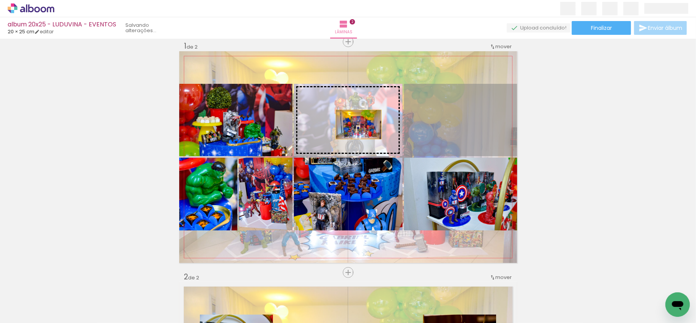
drag, startPoint x: 475, startPoint y: 129, endPoint x: 355, endPoint y: 124, distance: 120.1
click at [0, 0] on slot at bounding box center [0, 0] width 0 height 0
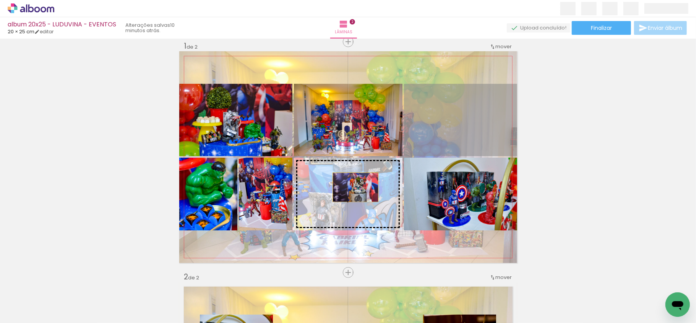
drag, startPoint x: 450, startPoint y: 123, endPoint x: 350, endPoint y: 187, distance: 118.5
click at [0, 0] on slot at bounding box center [0, 0] width 0 height 0
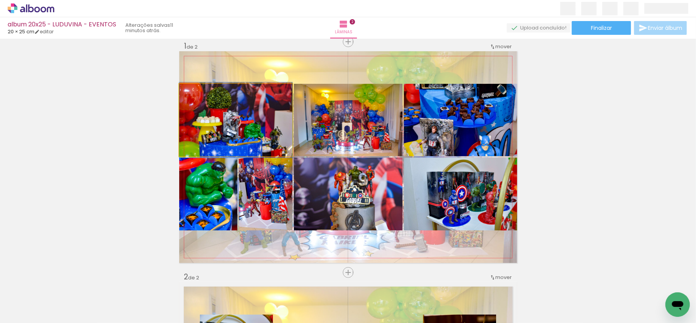
click at [245, 130] on quentale-photo at bounding box center [235, 120] width 113 height 72
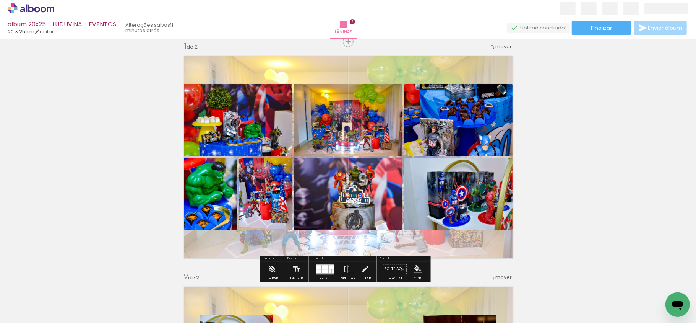
click at [467, 136] on quentale-photo at bounding box center [460, 120] width 113 height 72
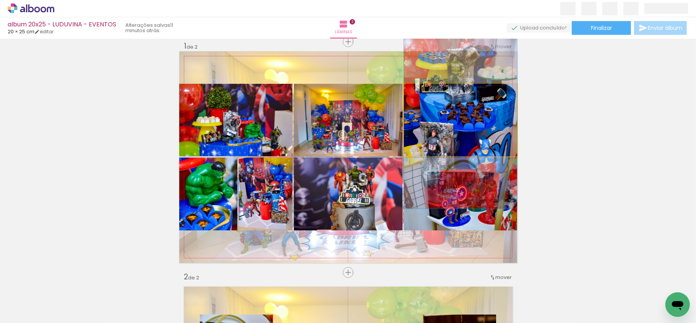
drag, startPoint x: 465, startPoint y: 129, endPoint x: 465, endPoint y: 133, distance: 3.9
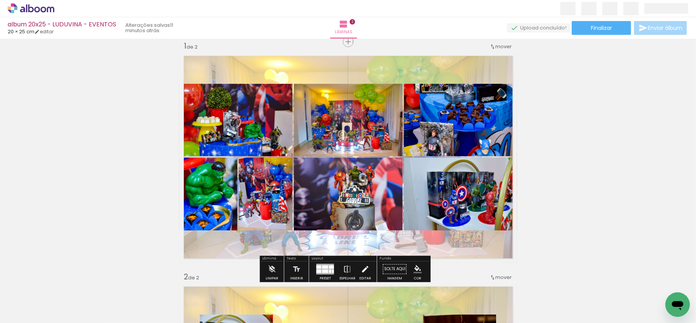
click at [364, 268] on iron-icon at bounding box center [365, 268] width 8 height 15
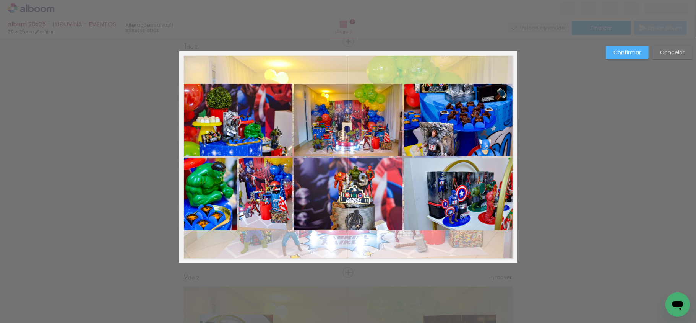
click at [442, 110] on quentale-photo at bounding box center [460, 120] width 113 height 72
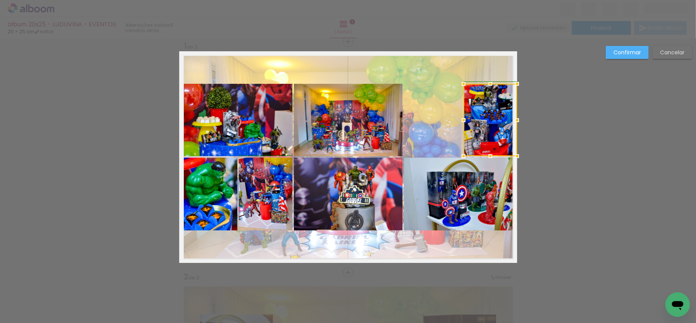
drag, startPoint x: 414, startPoint y: 121, endPoint x: 464, endPoint y: 120, distance: 49.7
click at [464, 120] on div at bounding box center [463, 119] width 15 height 15
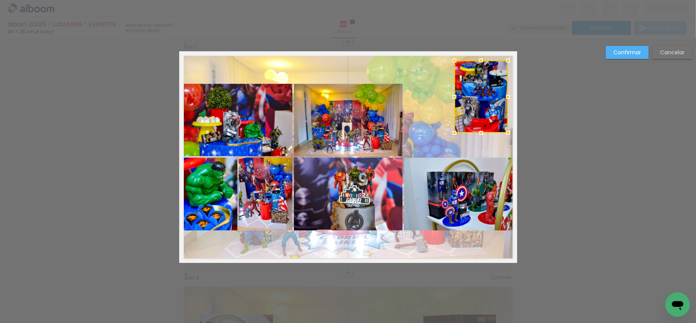
drag, startPoint x: 486, startPoint y: 122, endPoint x: 477, endPoint y: 99, distance: 25.4
click at [477, 99] on div at bounding box center [481, 96] width 54 height 72
click at [463, 206] on quentale-photo at bounding box center [460, 193] width 113 height 73
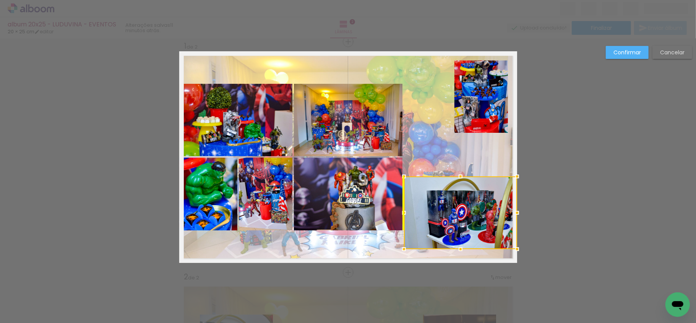
drag, startPoint x: 462, startPoint y: 193, endPoint x: 460, endPoint y: 211, distance: 18.8
click at [460, 211] on div at bounding box center [460, 212] width 113 height 73
click at [665, 47] on paper-button "Cancelar" at bounding box center [672, 52] width 40 height 13
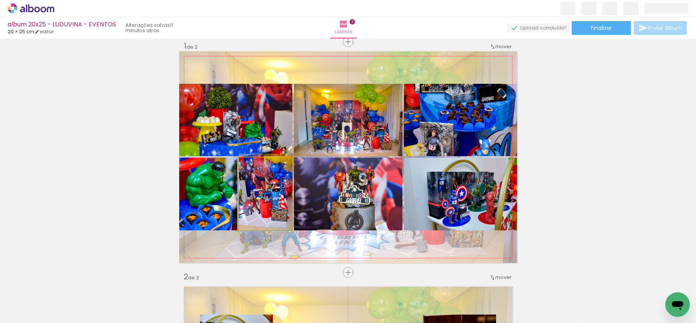
drag, startPoint x: 268, startPoint y: 196, endPoint x: 274, endPoint y: 194, distance: 6.0
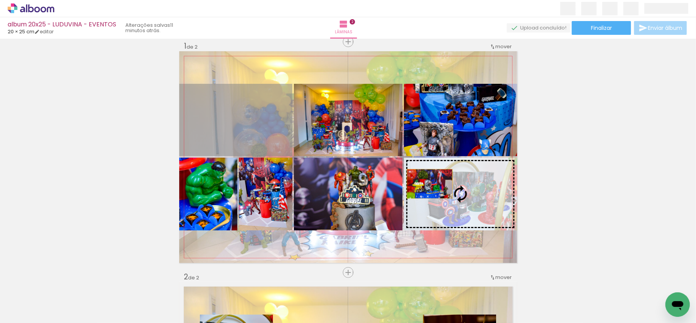
drag, startPoint x: 269, startPoint y: 141, endPoint x: 464, endPoint y: 199, distance: 203.0
click at [0, 0] on slot at bounding box center [0, 0] width 0 height 0
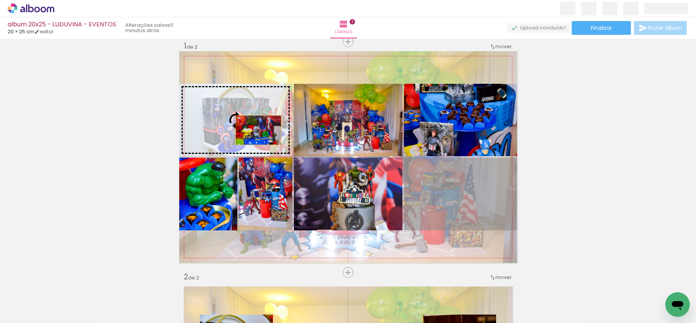
drag, startPoint x: 456, startPoint y: 201, endPoint x: 250, endPoint y: 129, distance: 217.9
click at [0, 0] on slot at bounding box center [0, 0] width 0 height 0
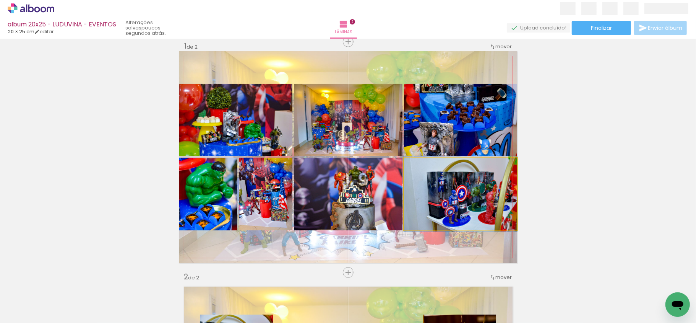
click at [456, 185] on quentale-photo at bounding box center [460, 193] width 113 height 73
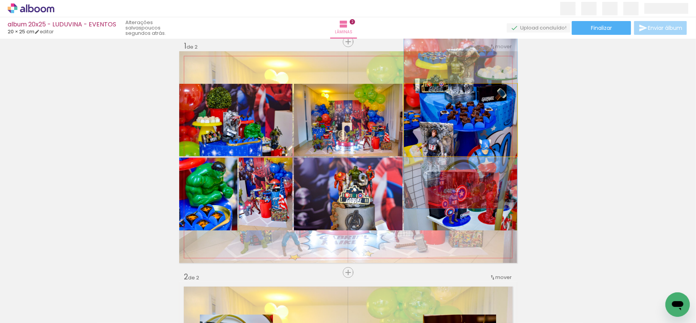
click at [457, 134] on quentale-photo at bounding box center [460, 120] width 113 height 72
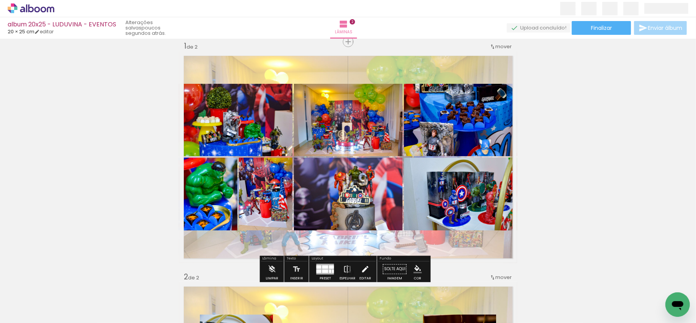
click at [361, 267] on iron-icon at bounding box center [365, 268] width 8 height 15
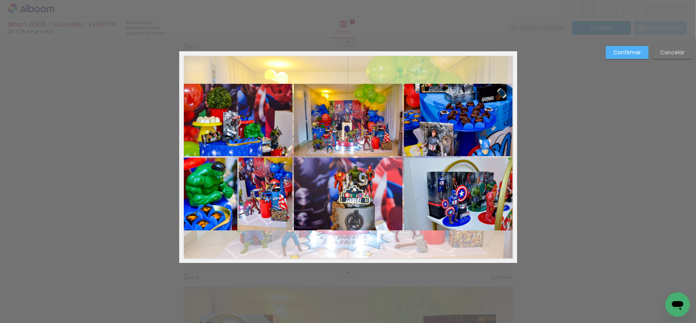
click at [415, 139] on quentale-photo at bounding box center [460, 120] width 113 height 72
click at [415, 196] on quentale-photo at bounding box center [460, 193] width 113 height 73
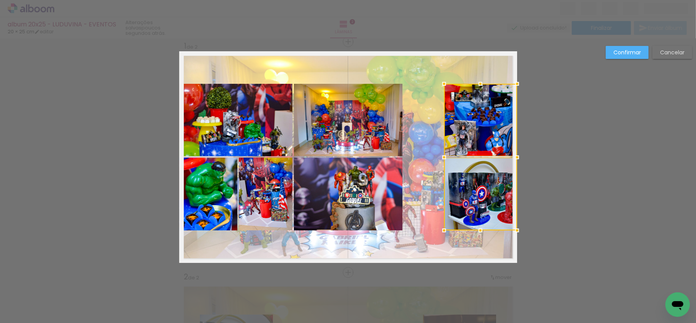
drag, startPoint x: 402, startPoint y: 157, endPoint x: 444, endPoint y: 155, distance: 41.7
click at [444, 155] on div at bounding box center [443, 156] width 15 height 15
click at [362, 125] on quentale-photo at bounding box center [348, 120] width 109 height 72
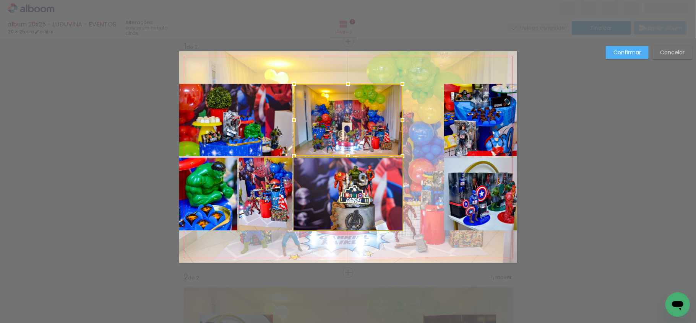
click at [378, 173] on quentale-photo at bounding box center [348, 193] width 109 height 73
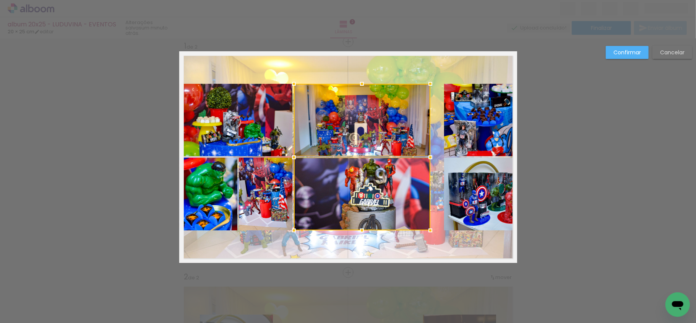
drag, startPoint x: 401, startPoint y: 156, endPoint x: 425, endPoint y: 156, distance: 24.1
click at [425, 156] on div at bounding box center [430, 156] width 15 height 15
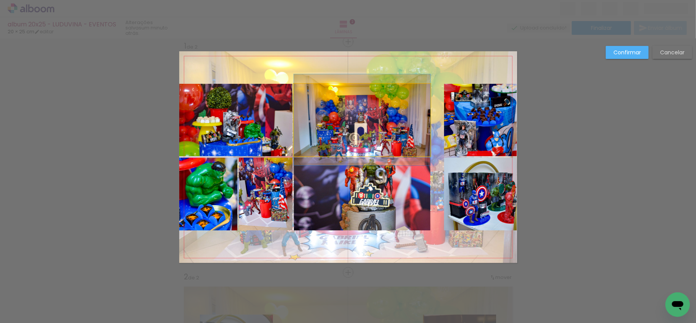
click at [387, 118] on quentale-photo at bounding box center [362, 120] width 136 height 72
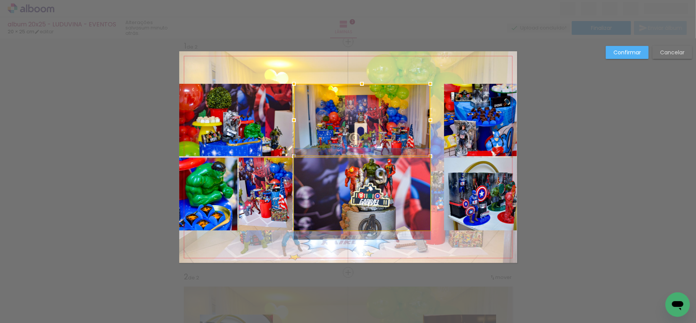
click at [382, 187] on quentale-photo at bounding box center [362, 193] width 136 height 73
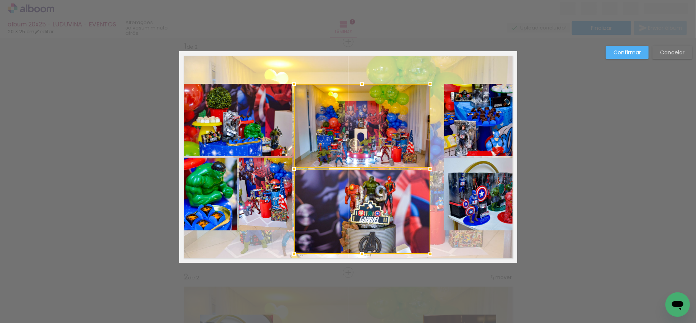
drag, startPoint x: 357, startPoint y: 232, endPoint x: 358, endPoint y: 256, distance: 23.3
click at [358, 256] on div at bounding box center [361, 253] width 15 height 15
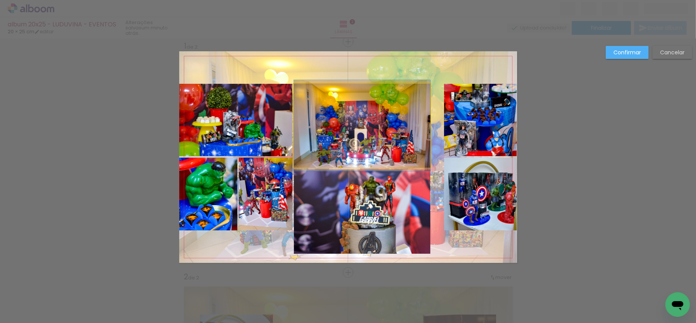
click at [361, 146] on quentale-photo at bounding box center [362, 126] width 136 height 84
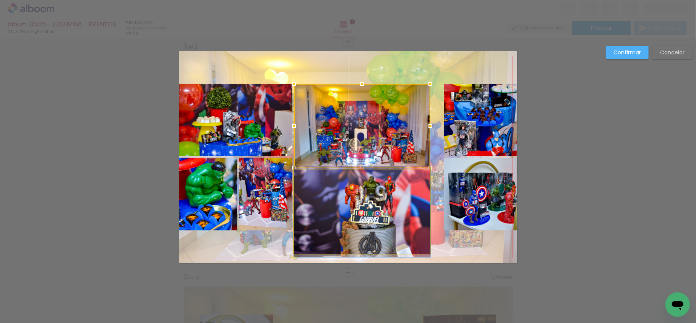
click at [339, 204] on quentale-photo at bounding box center [362, 211] width 136 height 84
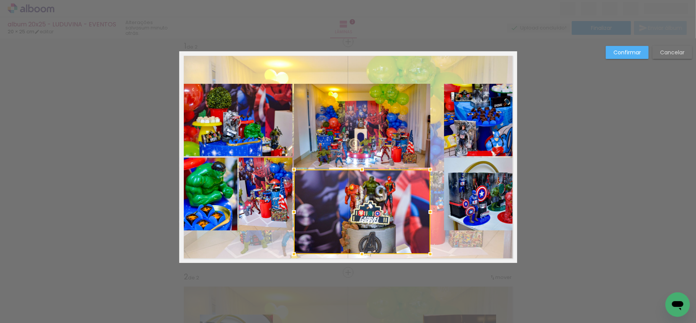
click at [222, 201] on quentale-photo at bounding box center [208, 193] width 58 height 73
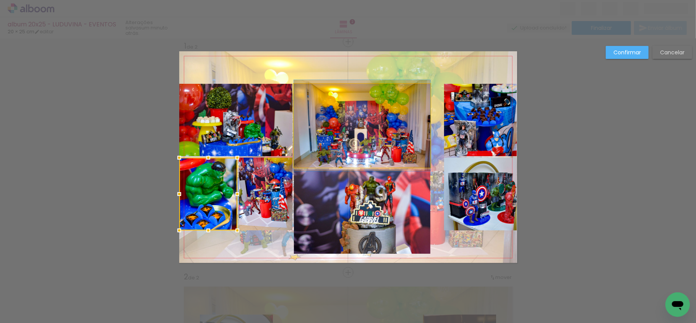
click at [366, 148] on quentale-photo at bounding box center [362, 126] width 136 height 84
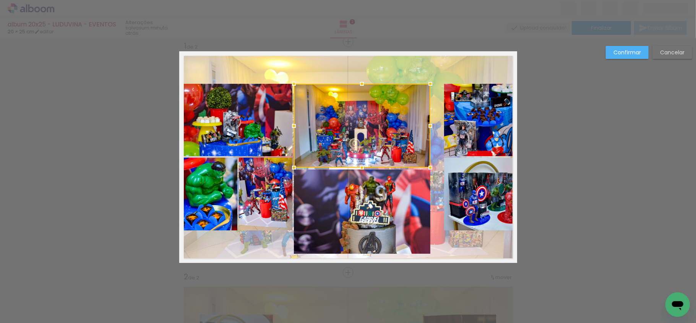
click at [378, 210] on quentale-photo at bounding box center [362, 211] width 136 height 84
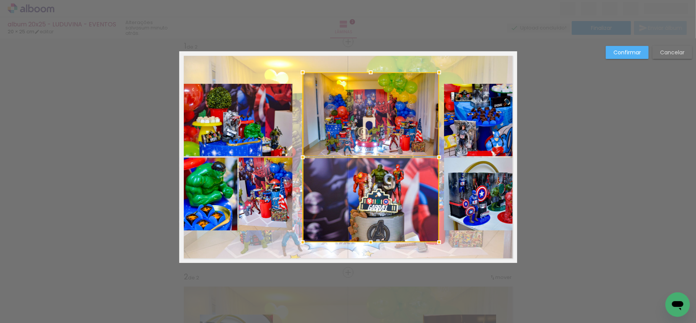
drag, startPoint x: 381, startPoint y: 161, endPoint x: 389, endPoint y: 150, distance: 13.9
click at [389, 150] on div at bounding box center [371, 157] width 136 height 170
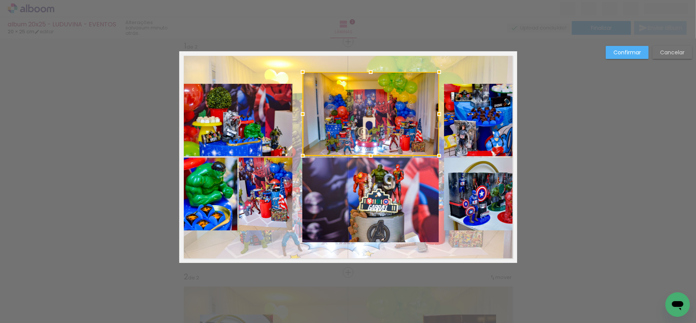
click at [679, 57] on paper-button "Cancelar" at bounding box center [672, 52] width 40 height 13
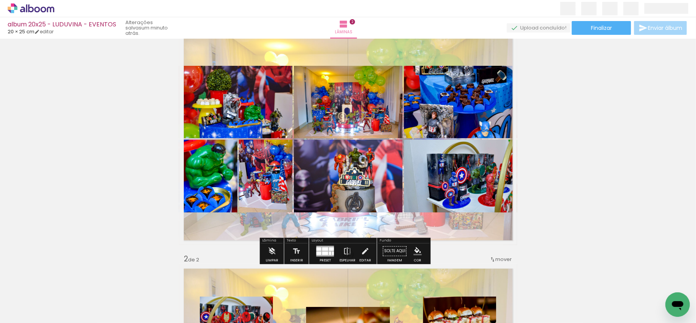
scroll to position [51, 0]
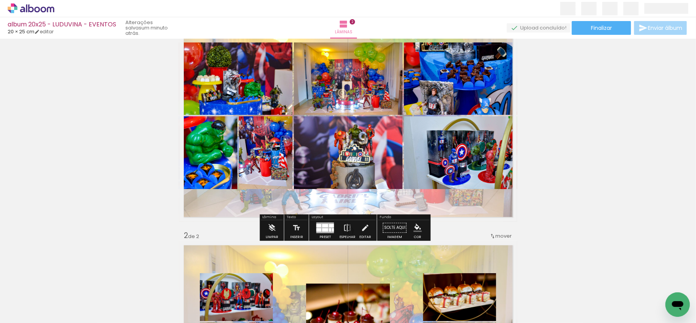
click at [321, 223] on div at bounding box center [325, 227] width 18 height 11
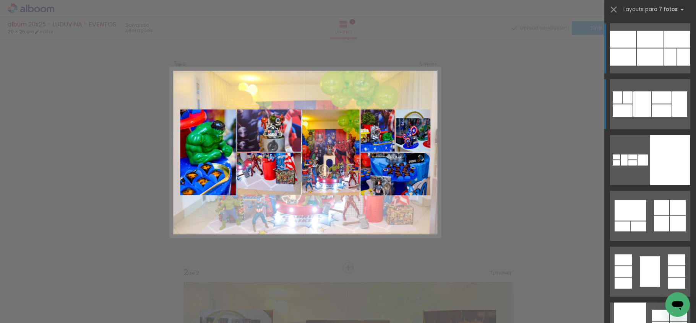
scroll to position [10, 0]
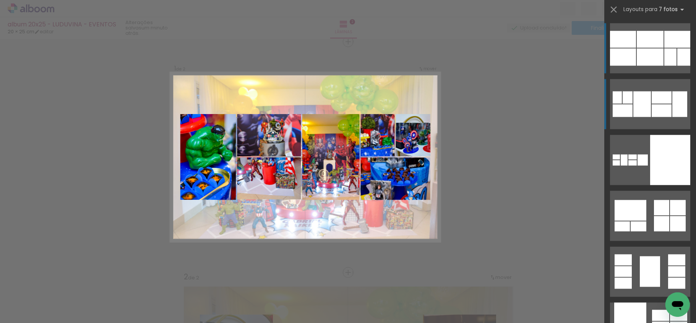
click at [670, 200] on div at bounding box center [678, 207] width 16 height 15
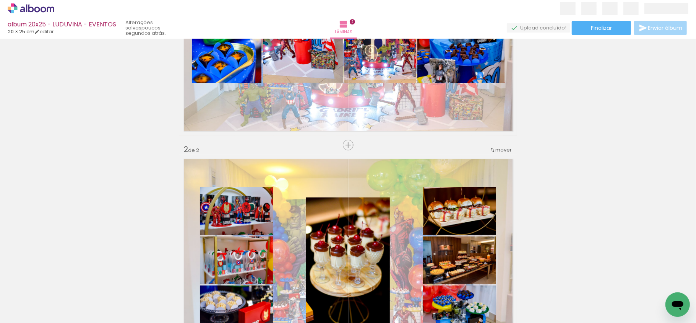
scroll to position [60, 0]
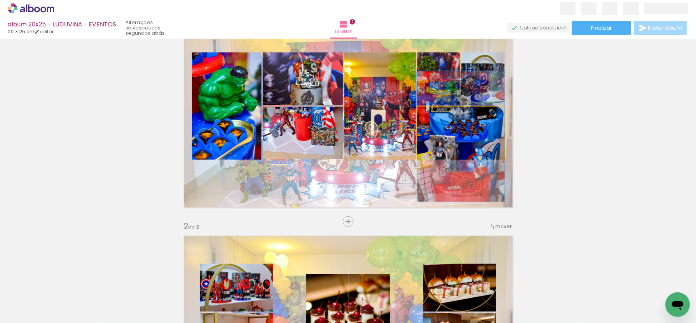
click at [438, 136] on quentale-photo at bounding box center [460, 133] width 87 height 53
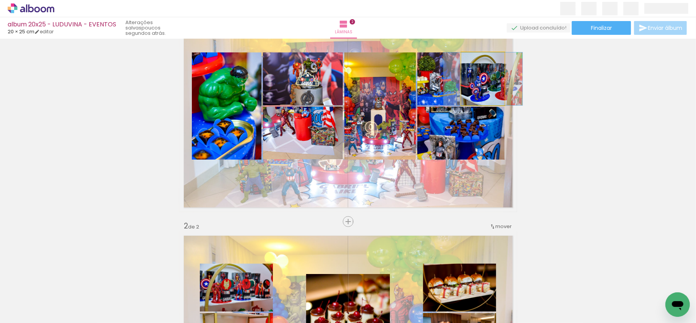
click at [467, 89] on quentale-photo at bounding box center [482, 78] width 43 height 53
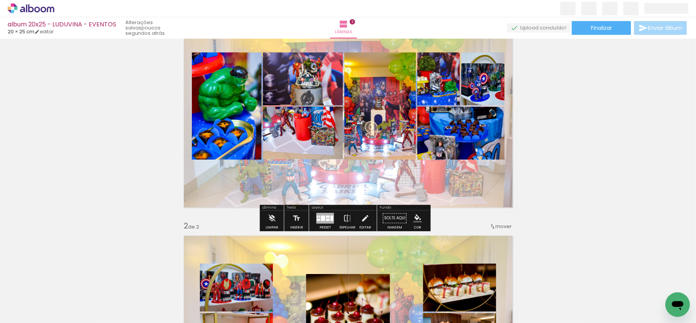
click at [322, 225] on div at bounding box center [325, 217] width 21 height 15
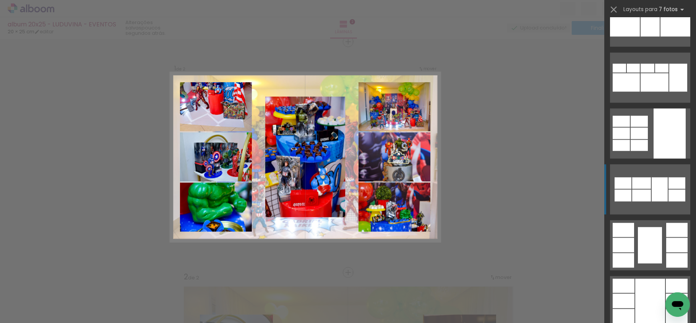
scroll to position [3314, 0]
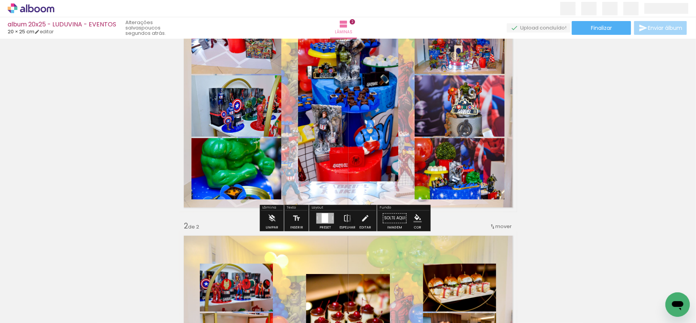
scroll to position [112, 0]
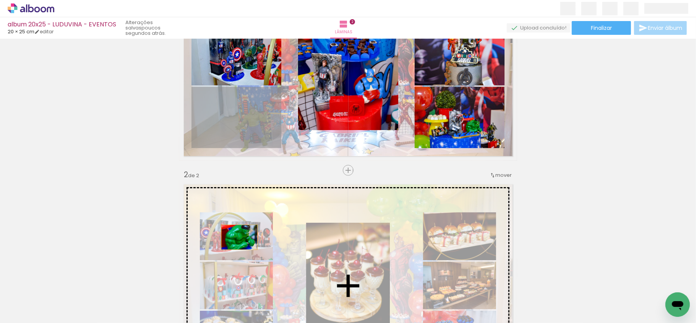
drag, startPoint x: 226, startPoint y: 132, endPoint x: 235, endPoint y: 237, distance: 105.0
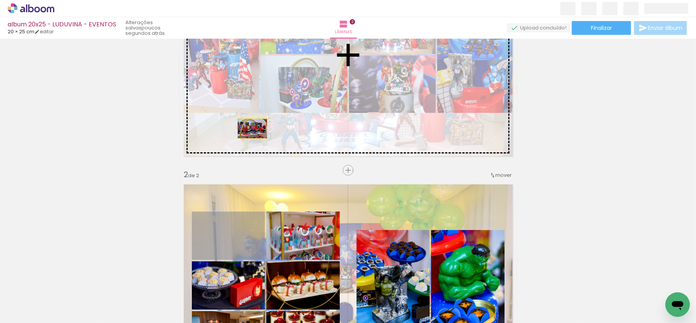
drag, startPoint x: 231, startPoint y: 242, endPoint x: 248, endPoint y: 127, distance: 116.0
click at [248, 127] on div "Inserir lâmina 1 de 2 Inserir lâmina 2 de 2" at bounding box center [348, 276] width 696 height 692
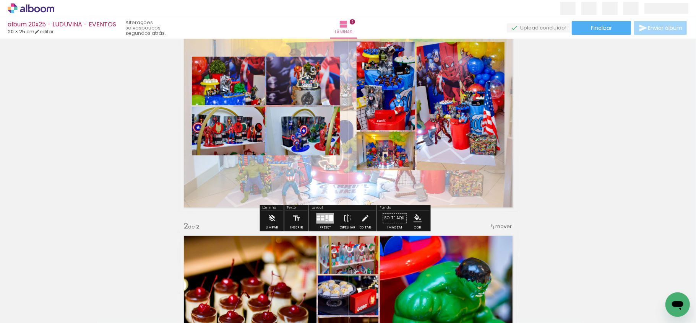
scroll to position [10, 0]
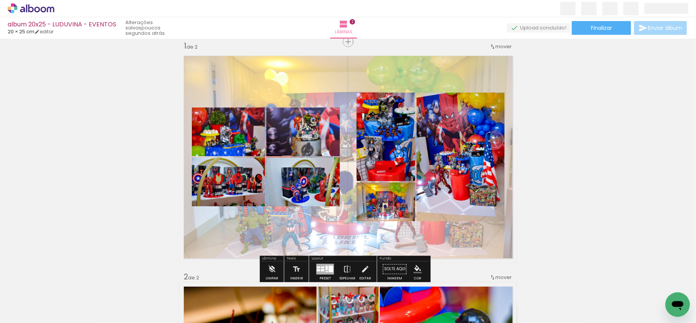
click at [326, 269] on div at bounding box center [325, 268] width 18 height 11
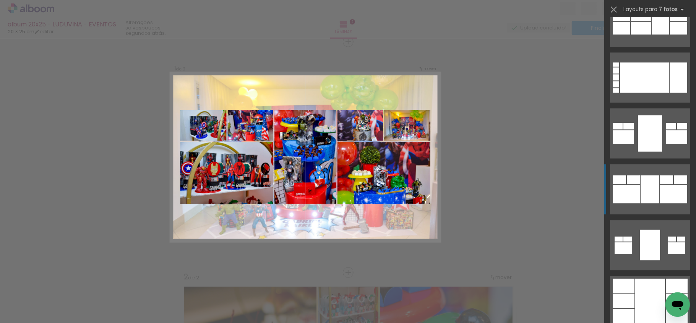
scroll to position [1529, 0]
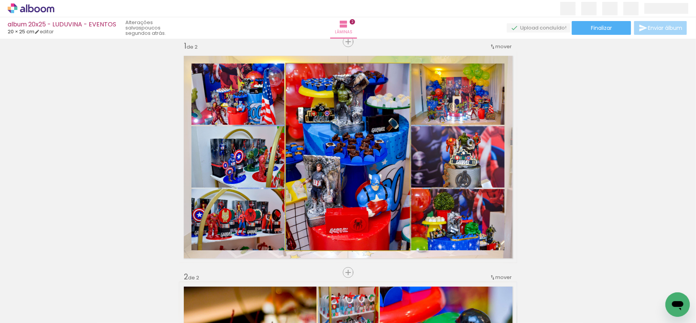
drag, startPoint x: 357, startPoint y: 207, endPoint x: 359, endPoint y: 216, distance: 9.2
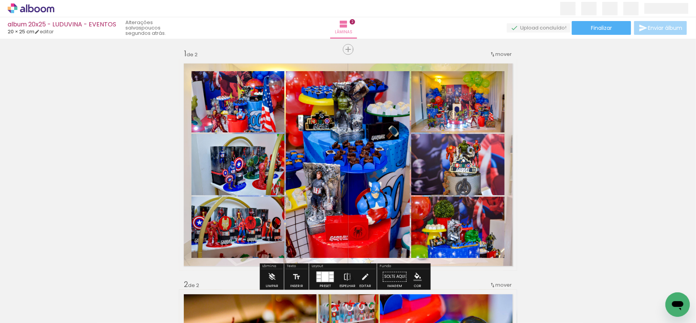
scroll to position [0, 0]
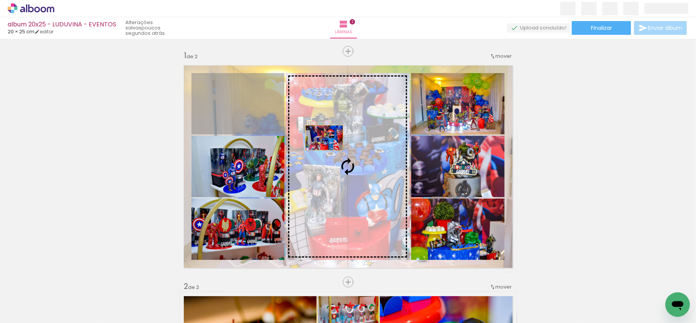
drag, startPoint x: 252, startPoint y: 124, endPoint x: 320, endPoint y: 138, distance: 69.4
click at [0, 0] on slot at bounding box center [0, 0] width 0 height 0
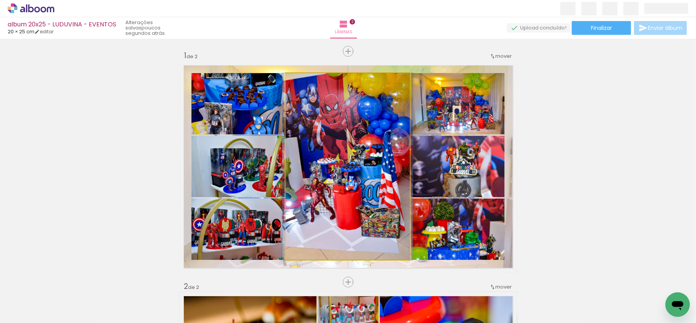
click at [308, 173] on quentale-photo at bounding box center [348, 166] width 124 height 186
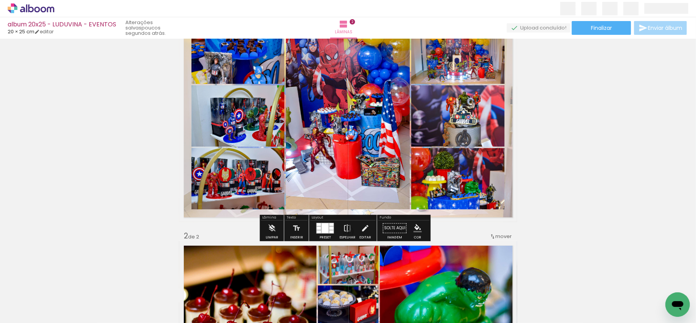
scroll to position [51, 0]
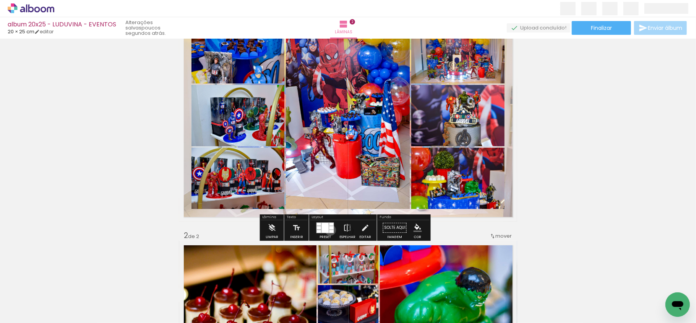
click at [329, 230] on div at bounding box center [331, 231] width 4 height 3
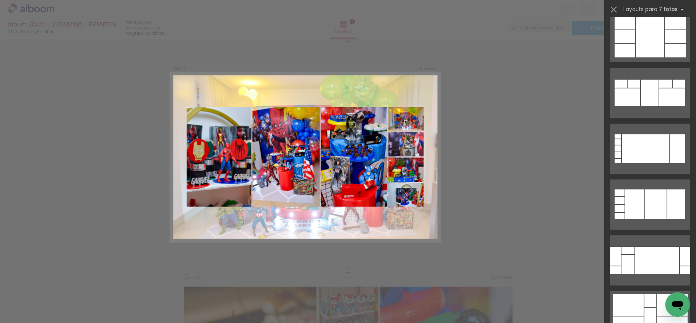
scroll to position [2035, 0]
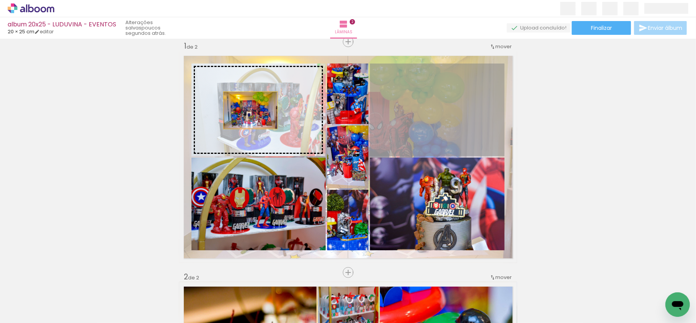
drag, startPoint x: 418, startPoint y: 122, endPoint x: 246, endPoint y: 110, distance: 171.6
click at [0, 0] on slot at bounding box center [0, 0] width 0 height 0
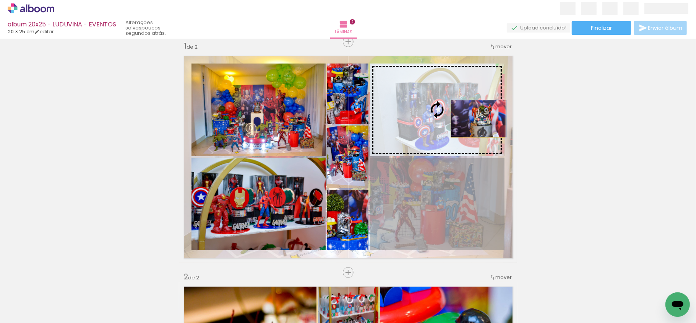
drag, startPoint x: 456, startPoint y: 207, endPoint x: 474, endPoint y: 118, distance: 90.5
click at [0, 0] on slot at bounding box center [0, 0] width 0 height 0
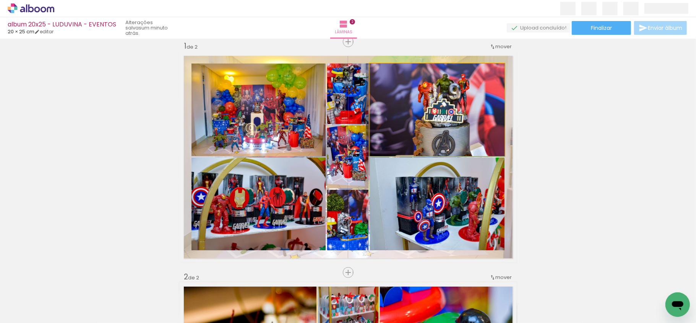
drag, startPoint x: 448, startPoint y: 129, endPoint x: 446, endPoint y: 118, distance: 10.4
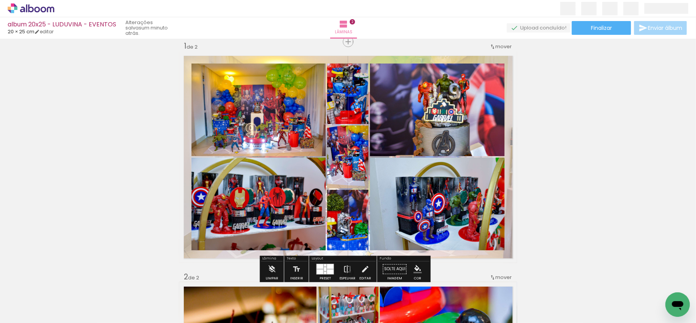
click at [364, 268] on iron-icon at bounding box center [365, 268] width 8 height 15
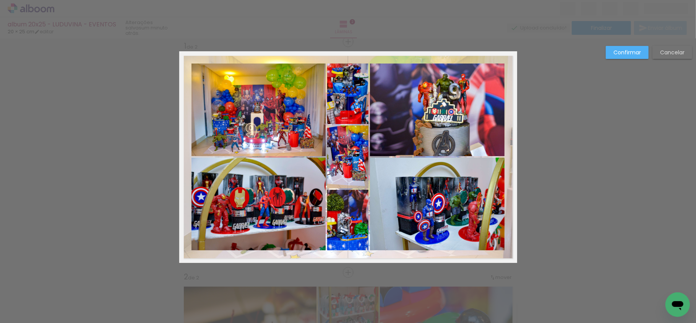
click at [290, 136] on quentale-photo at bounding box center [258, 109] width 134 height 92
click at [292, 168] on quentale-photo at bounding box center [258, 203] width 134 height 92
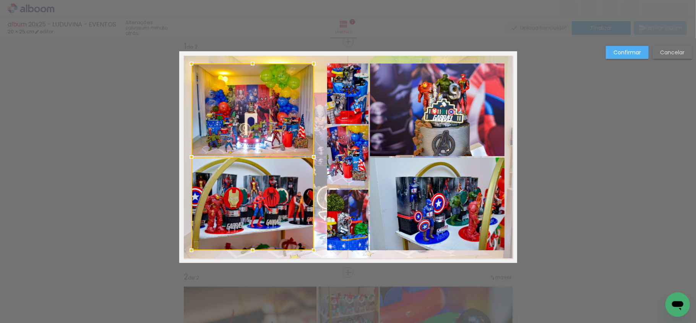
drag, startPoint x: 319, startPoint y: 157, endPoint x: 309, endPoint y: 157, distance: 10.7
click at [309, 157] on div at bounding box center [313, 156] width 15 height 15
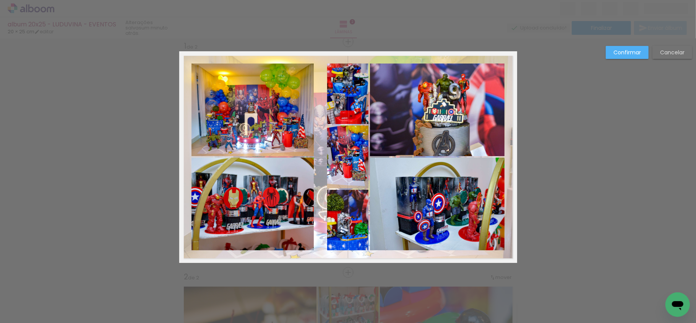
click at [391, 128] on quentale-photo at bounding box center [437, 109] width 135 height 92
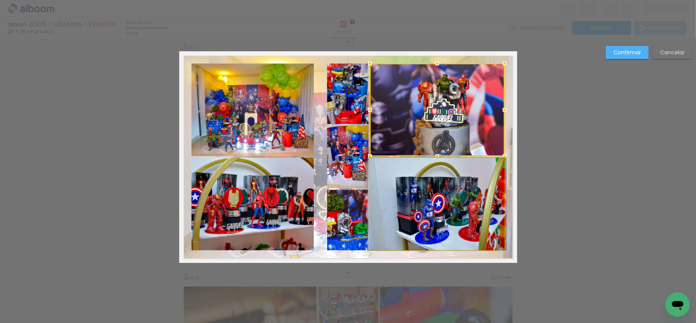
click at [391, 181] on quentale-photo at bounding box center [437, 203] width 135 height 92
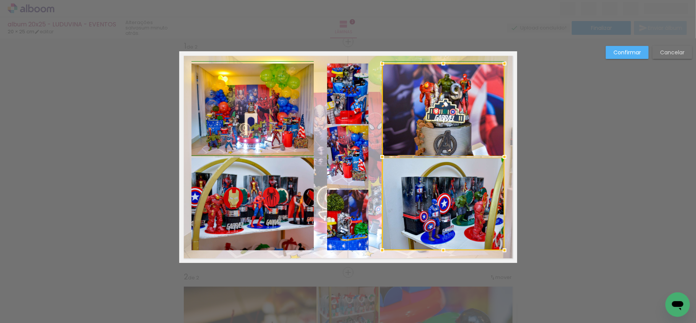
drag, startPoint x: 369, startPoint y: 158, endPoint x: 381, endPoint y: 160, distance: 11.6
click at [381, 160] on div at bounding box center [382, 156] width 15 height 15
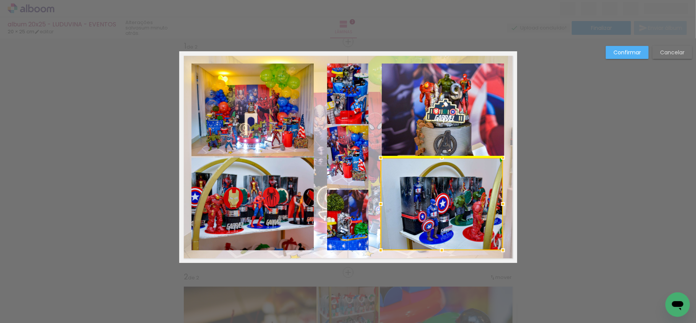
click at [430, 199] on div at bounding box center [442, 203] width 122 height 92
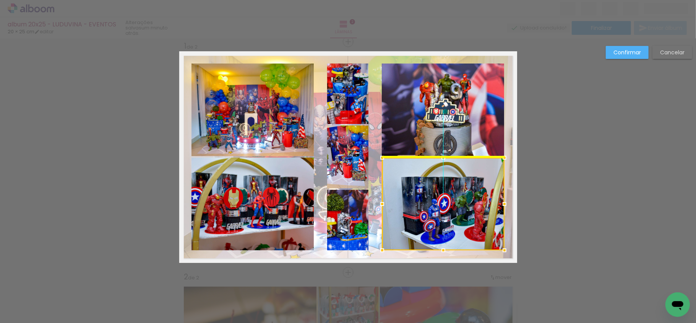
click at [432, 199] on div at bounding box center [443, 203] width 122 height 92
click at [353, 110] on quentale-photo at bounding box center [347, 93] width 41 height 60
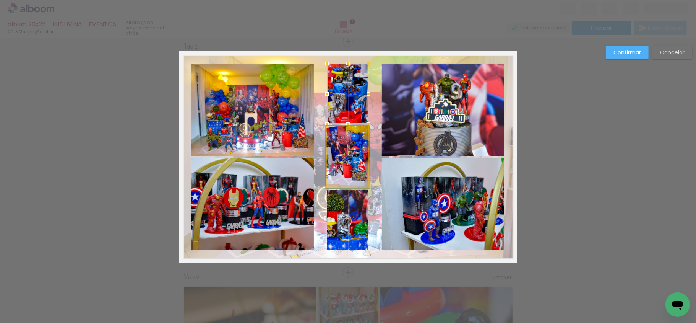
click at [340, 147] on quentale-photo at bounding box center [347, 156] width 41 height 63
drag, startPoint x: 356, startPoint y: 98, endPoint x: 349, endPoint y: 98, distance: 7.3
click at [356, 98] on div at bounding box center [347, 125] width 41 height 125
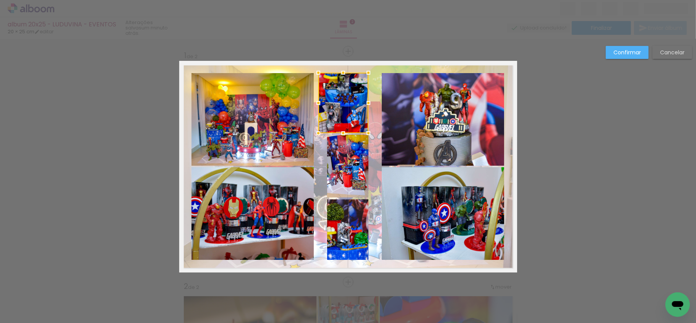
drag, startPoint x: 327, startPoint y: 104, endPoint x: 318, endPoint y: 104, distance: 8.8
click at [318, 104] on div at bounding box center [318, 102] width 15 height 15
drag, startPoint x: 364, startPoint y: 102, endPoint x: 368, endPoint y: 102, distance: 4.6
click at [368, 102] on div at bounding box center [373, 102] width 15 height 15
click at [0, 0] on slot "Cancelar" at bounding box center [0, 0] width 0 height 0
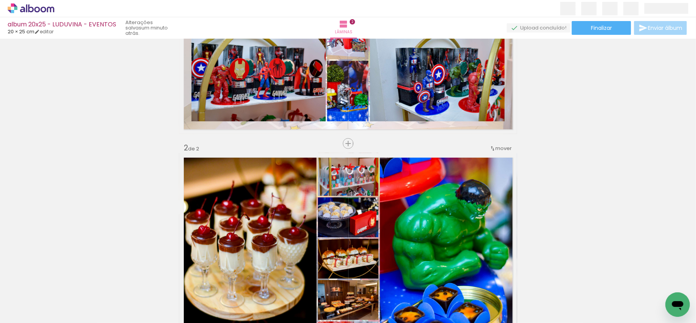
scroll to position [153, 0]
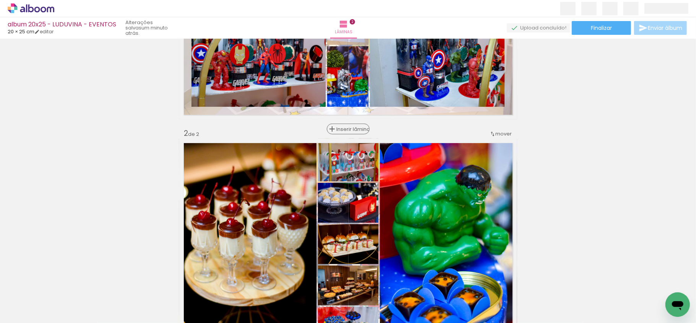
click at [343, 126] on span "Inserir lâmina" at bounding box center [352, 128] width 30 height 5
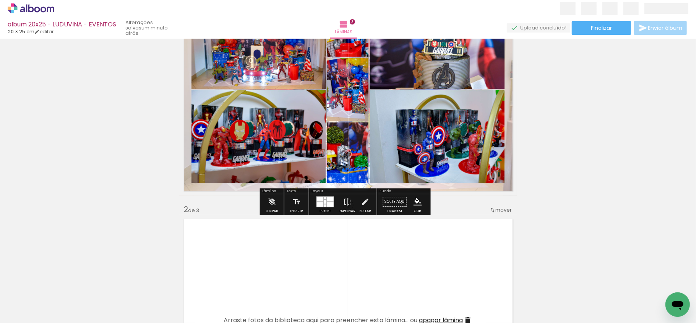
scroll to position [102, 0]
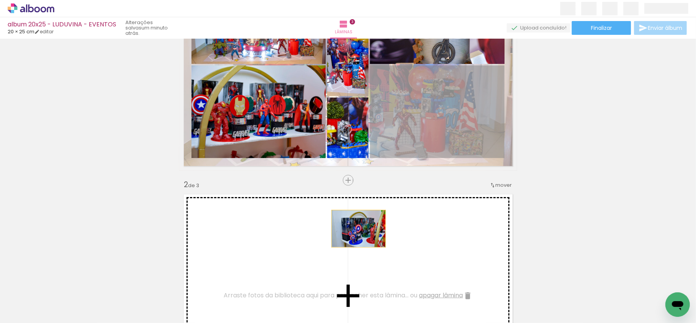
drag, startPoint x: 430, startPoint y: 115, endPoint x: 355, endPoint y: 203, distance: 115.8
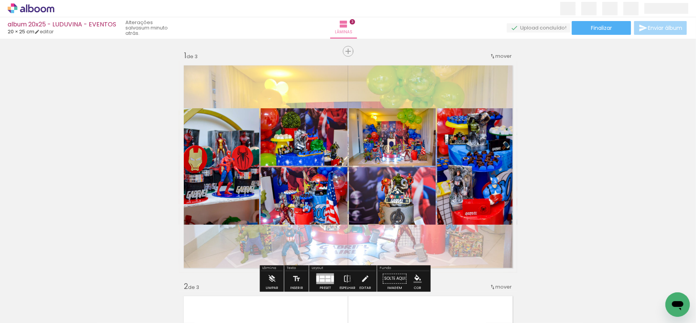
scroll to position [51, 0]
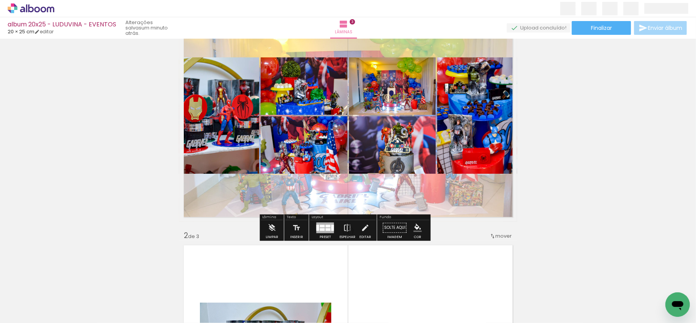
click at [323, 230] on div at bounding box center [322, 229] width 5 height 3
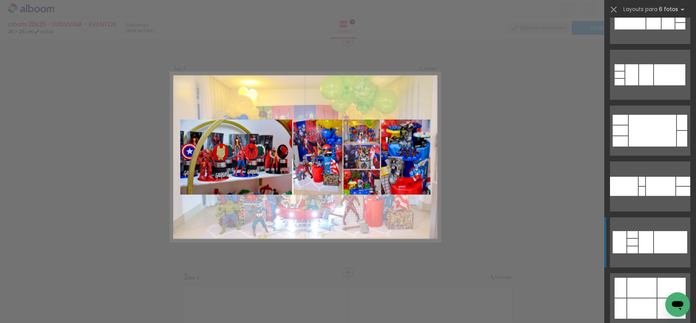
scroll to position [153, 0]
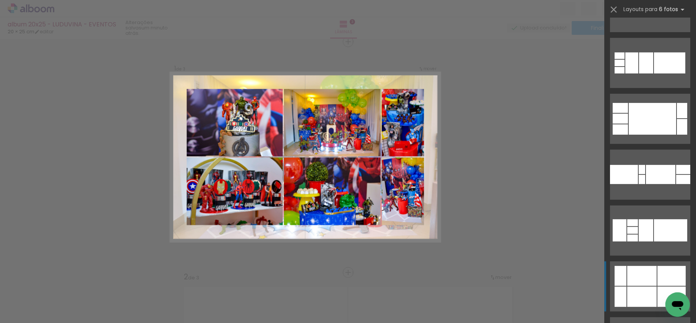
click at [647, 73] on div at bounding box center [646, 62] width 14 height 21
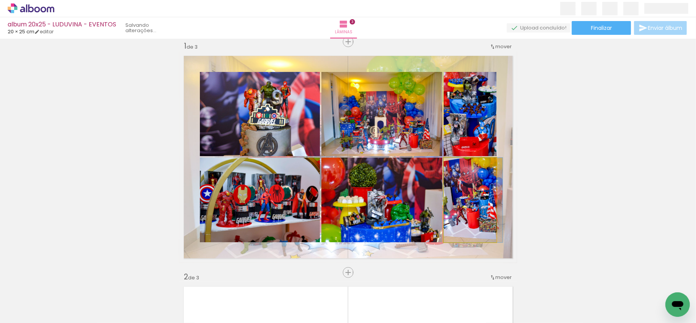
drag, startPoint x: 468, startPoint y: 198, endPoint x: 471, endPoint y: 201, distance: 4.3
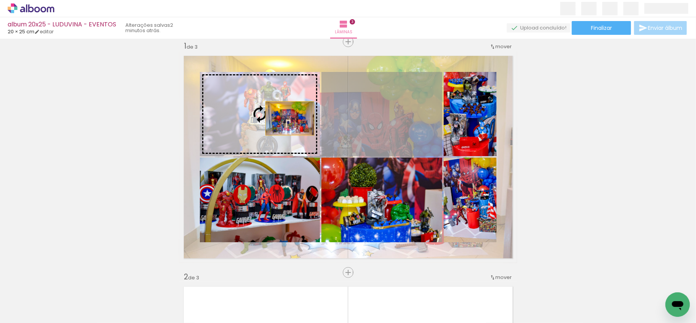
drag, startPoint x: 384, startPoint y: 116, endPoint x: 285, endPoint y: 118, distance: 99.4
click at [0, 0] on slot at bounding box center [0, 0] width 0 height 0
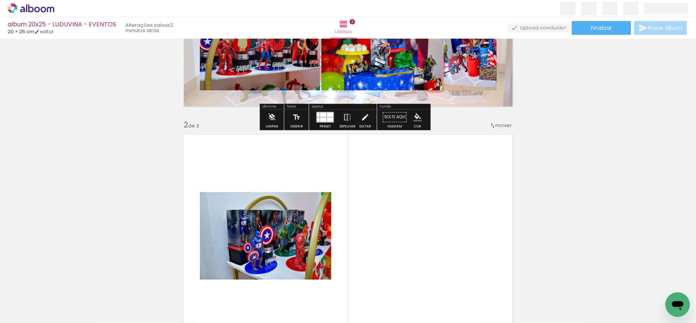
scroll to position [162, 0]
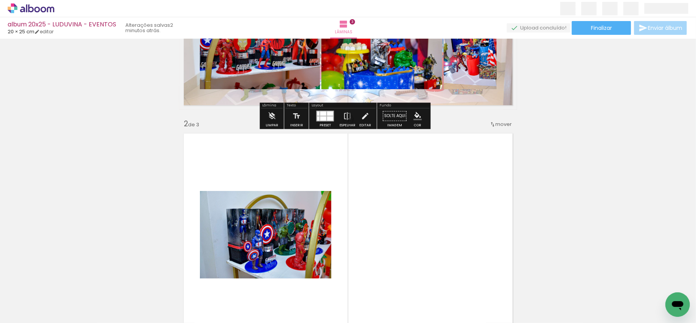
click at [327, 116] on div at bounding box center [330, 118] width 6 height 4
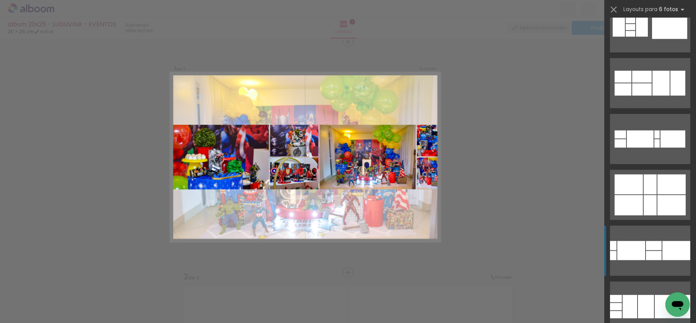
scroll to position [543, 0]
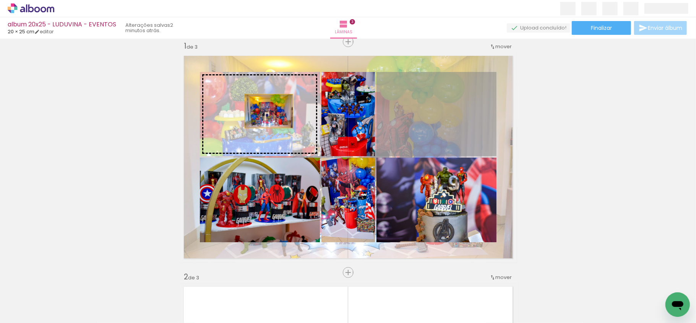
drag, startPoint x: 448, startPoint y: 127, endPoint x: 265, endPoint y: 111, distance: 184.2
click at [0, 0] on slot at bounding box center [0, 0] width 0 height 0
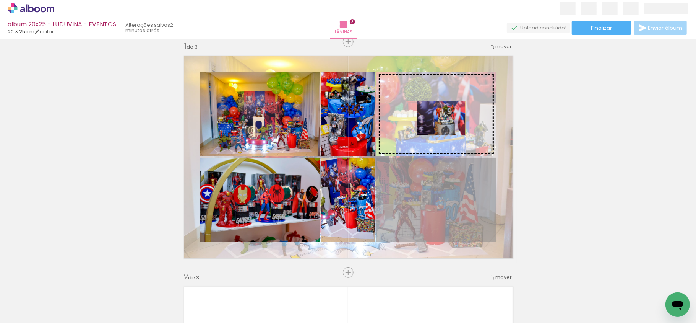
drag, startPoint x: 438, startPoint y: 211, endPoint x: 437, endPoint y: 118, distance: 93.2
click at [0, 0] on slot at bounding box center [0, 0] width 0 height 0
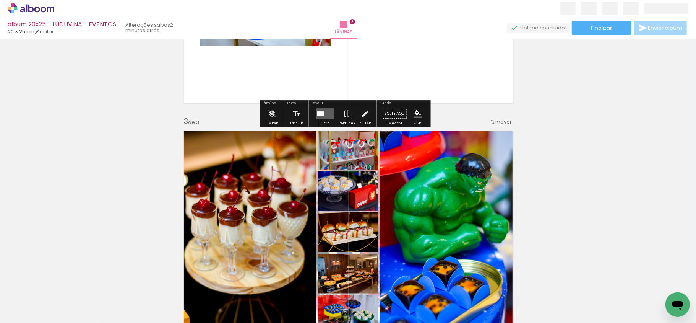
scroll to position [417, 0]
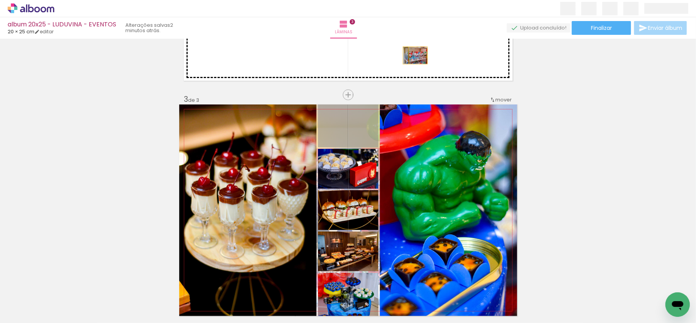
drag, startPoint x: 340, startPoint y: 144, endPoint x: 411, endPoint y: 55, distance: 113.6
click at [411, 55] on div "Inserir lâmina 1 de 3 Inserir lâmina 2 de 3 Inserir lâmina 3 de 3" at bounding box center [348, 85] width 696 height 922
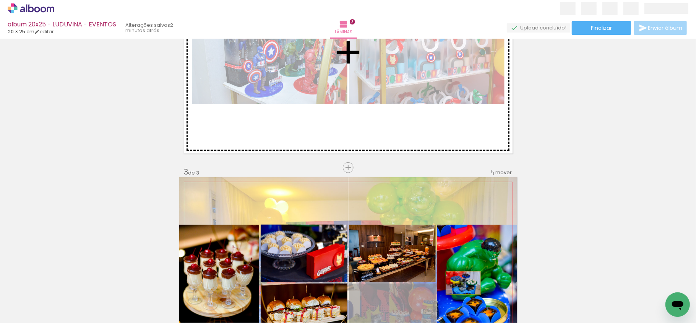
scroll to position [315, 0]
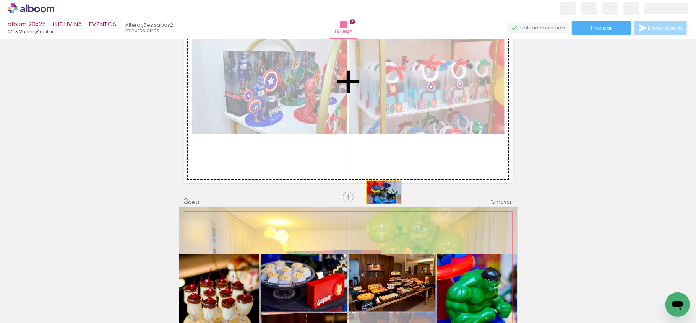
drag, startPoint x: 390, startPoint y: 192, endPoint x: 380, endPoint y: 39, distance: 153.2
click at [380, 39] on div "Inserir lâmina 1 de 3 Inserir lâmina 2 de 3 Inserir lâmina 3 de 3" at bounding box center [348, 187] width 696 height 922
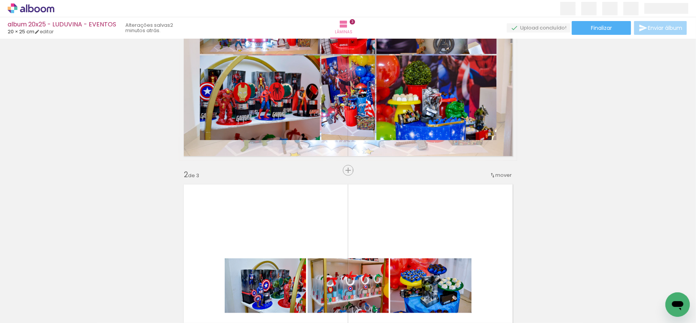
scroll to position [162, 0]
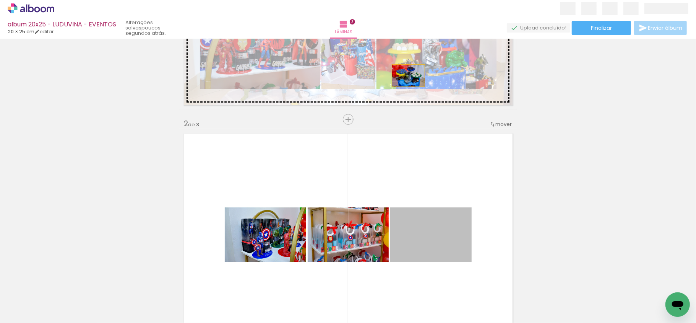
drag, startPoint x: 423, startPoint y: 241, endPoint x: 404, endPoint y: 74, distance: 167.7
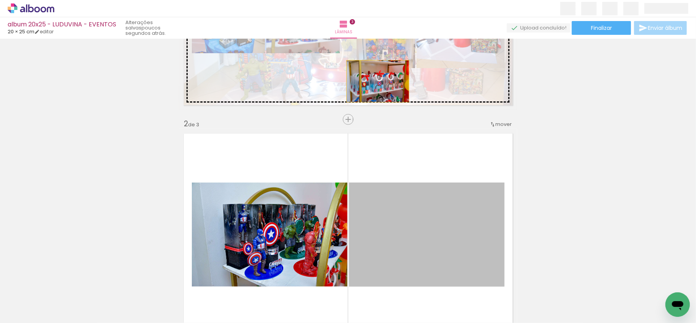
drag, startPoint x: 388, startPoint y: 234, endPoint x: 373, endPoint y: 83, distance: 152.1
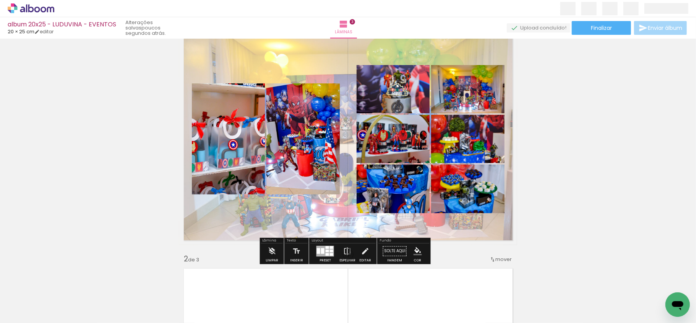
scroll to position [10, 0]
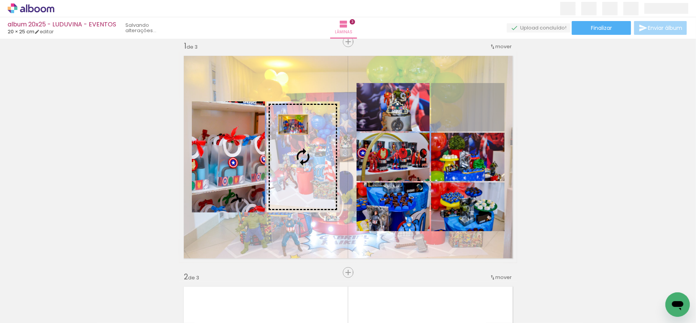
drag, startPoint x: 462, startPoint y: 113, endPoint x: 289, endPoint y: 124, distance: 173.1
click at [0, 0] on slot at bounding box center [0, 0] width 0 height 0
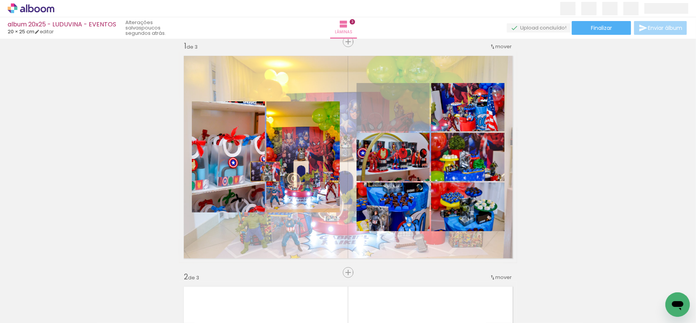
drag, startPoint x: 389, startPoint y: 113, endPoint x: 260, endPoint y: 171, distance: 141.1
click at [261, 171] on quentale-layouter at bounding box center [348, 156] width 338 height 211
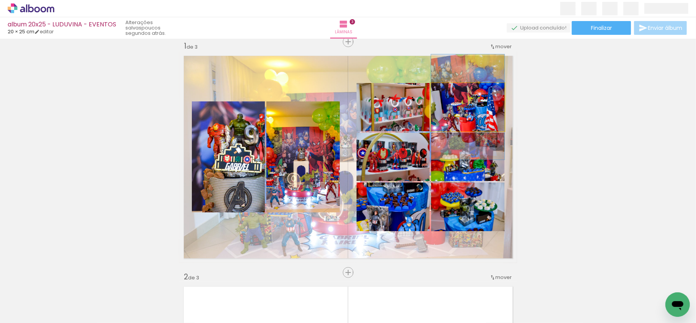
click at [483, 106] on quentale-photo at bounding box center [467, 107] width 73 height 48
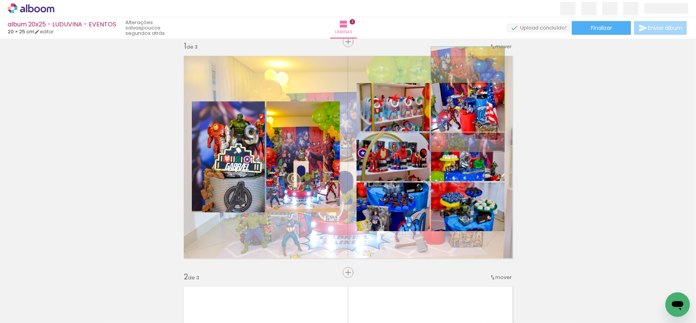
drag, startPoint x: 483, startPoint y: 106, endPoint x: 488, endPoint y: 98, distance: 9.3
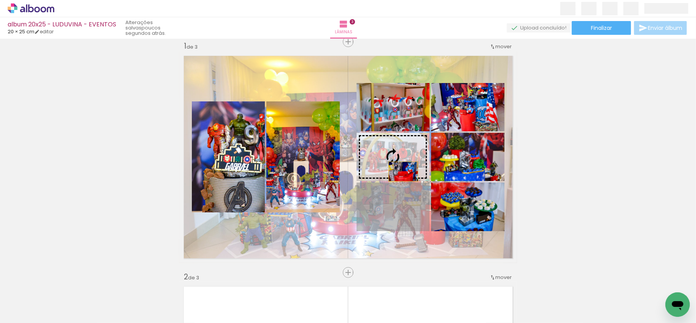
drag, startPoint x: 398, startPoint y: 217, endPoint x: 399, endPoint y: 168, distance: 49.3
click at [0, 0] on slot at bounding box center [0, 0] width 0 height 0
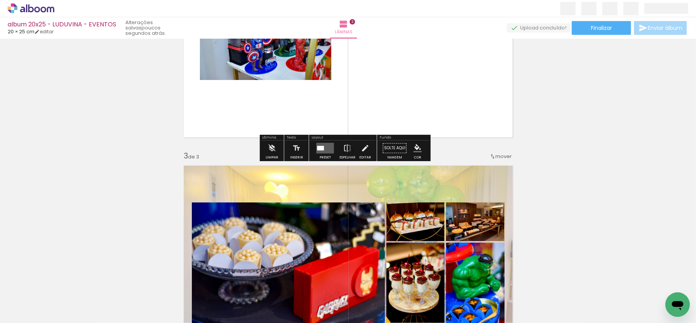
scroll to position [366, 0]
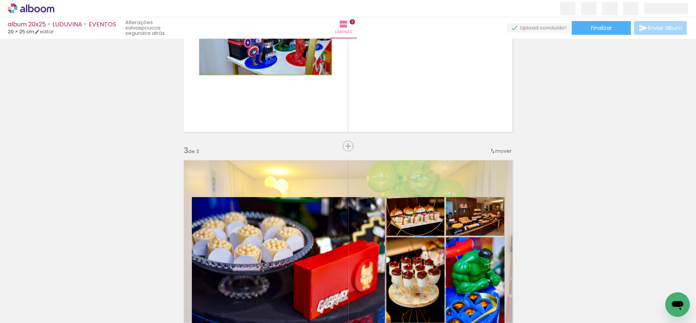
click at [276, 66] on quentale-photo at bounding box center [265, 31] width 131 height 88
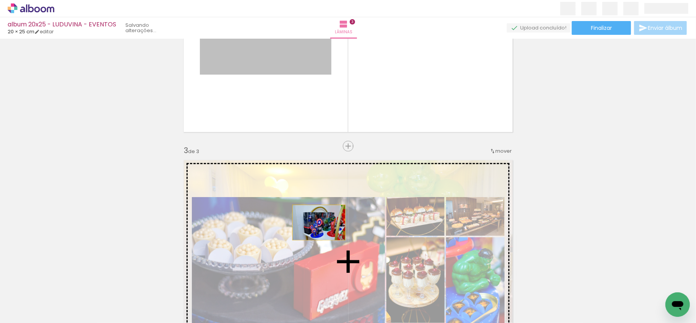
drag, startPoint x: 277, startPoint y: 59, endPoint x: 332, endPoint y: 215, distance: 165.5
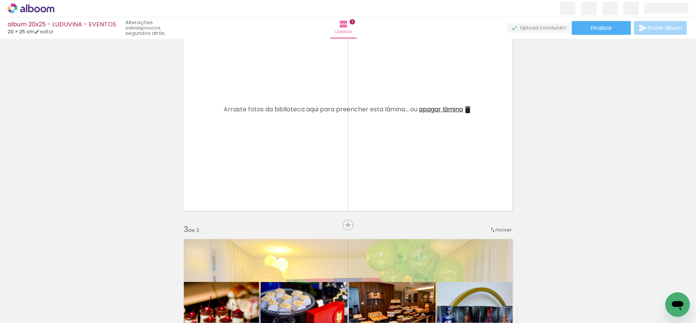
scroll to position [264, 0]
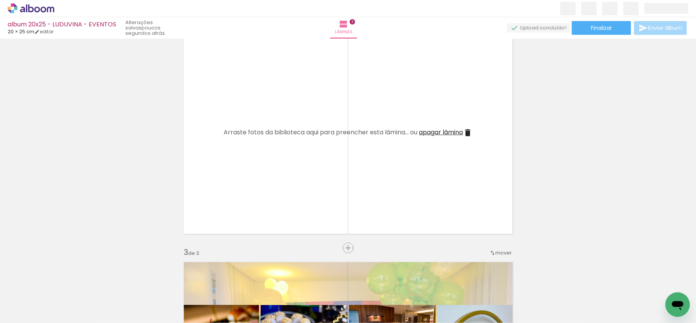
click at [443, 130] on span "apagar lâmina" at bounding box center [441, 132] width 44 height 9
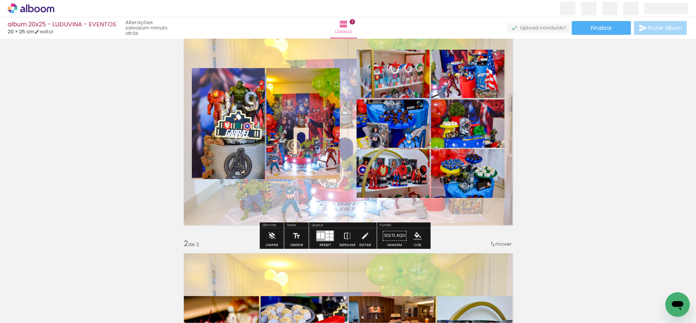
scroll to position [60, 0]
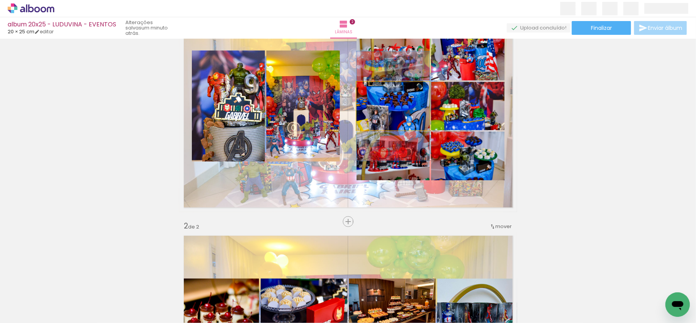
click at [396, 120] on quentale-photo at bounding box center [393, 106] width 73 height 48
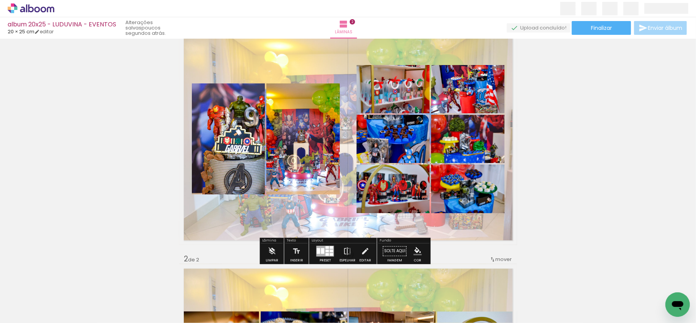
scroll to position [51, 0]
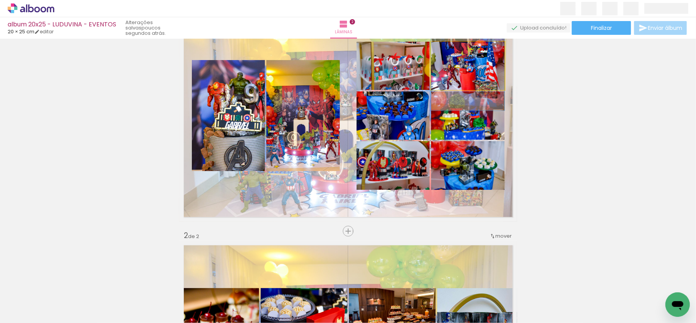
click at [452, 70] on quentale-photo at bounding box center [467, 66] width 73 height 48
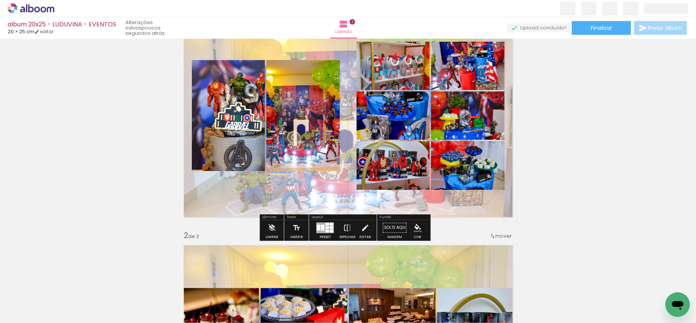
scroll to position [0, 0]
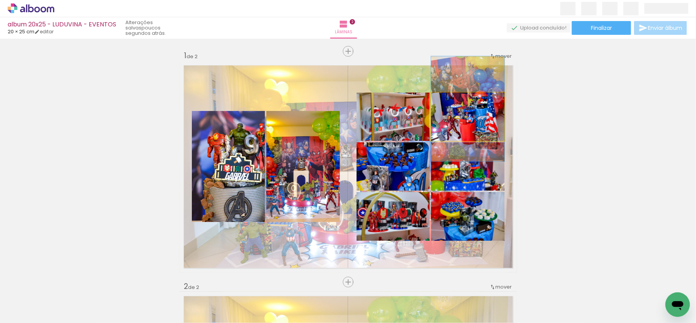
click at [456, 125] on quentale-photo at bounding box center [467, 116] width 73 height 48
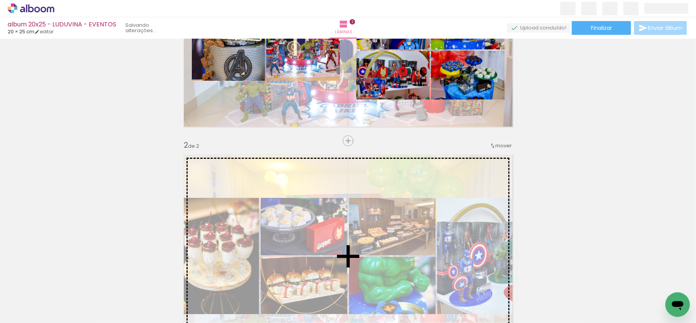
scroll to position [153, 0]
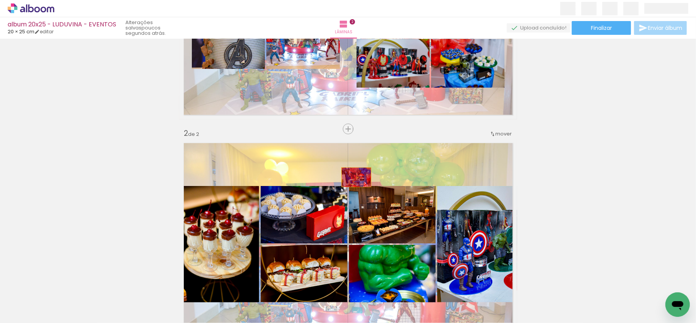
drag, startPoint x: 462, startPoint y: 72, endPoint x: 352, endPoint y: 284, distance: 239.3
click at [350, 293] on quentale-workspace at bounding box center [348, 161] width 696 height 323
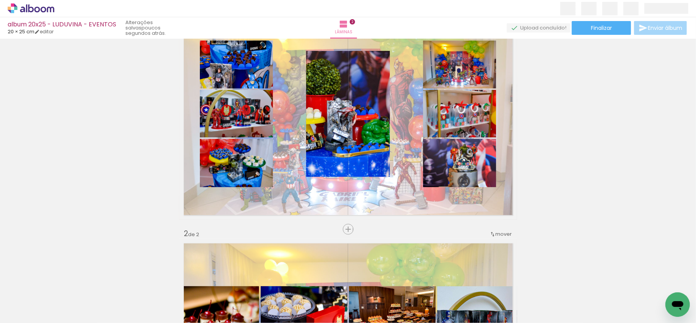
scroll to position [51, 0]
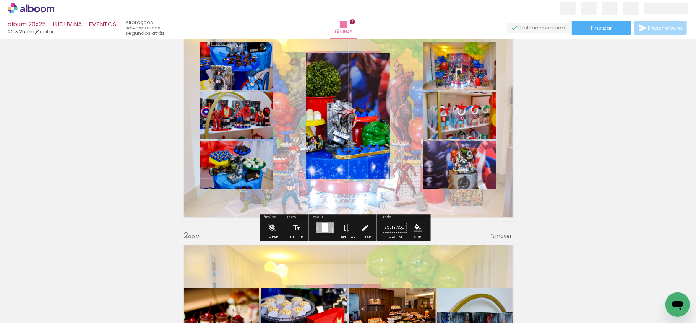
click at [328, 227] on div at bounding box center [325, 227] width 18 height 11
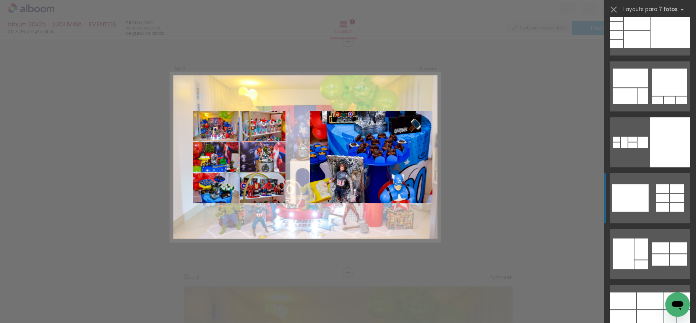
scroll to position [1477, 0]
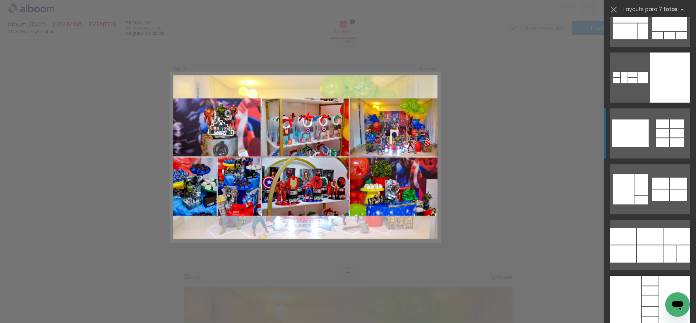
click at [664, 241] on div at bounding box center [677, 235] width 26 height 17
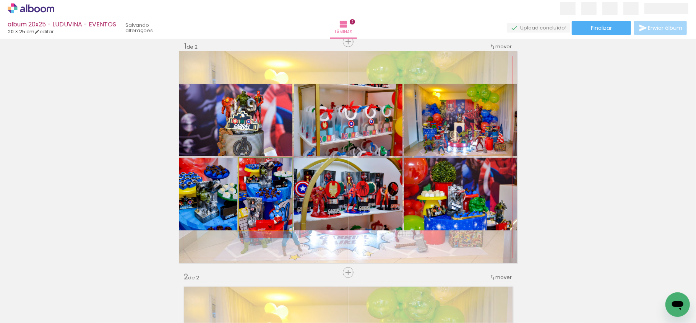
drag, startPoint x: 246, startPoint y: 203, endPoint x: 248, endPoint y: 207, distance: 5.0
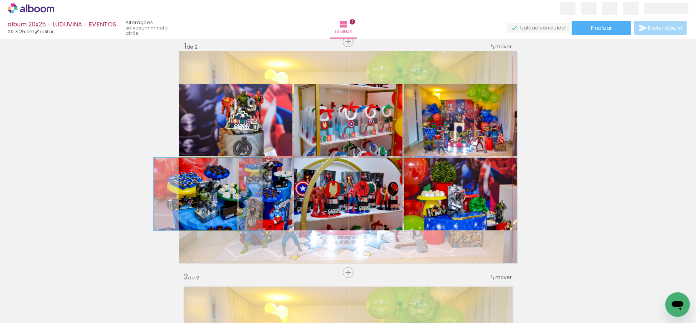
click at [211, 203] on quentale-photo at bounding box center [208, 193] width 58 height 73
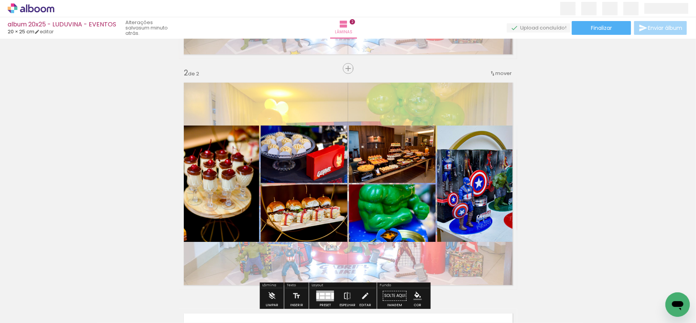
scroll to position [264, 0]
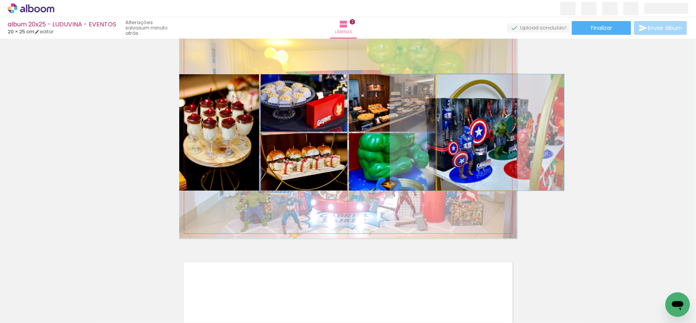
click at [465, 164] on quentale-photo at bounding box center [477, 132] width 80 height 116
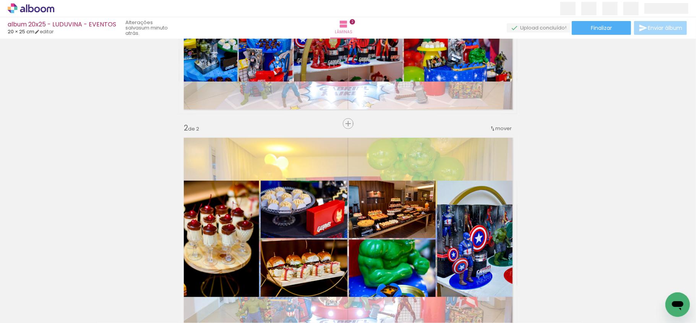
scroll to position [162, 0]
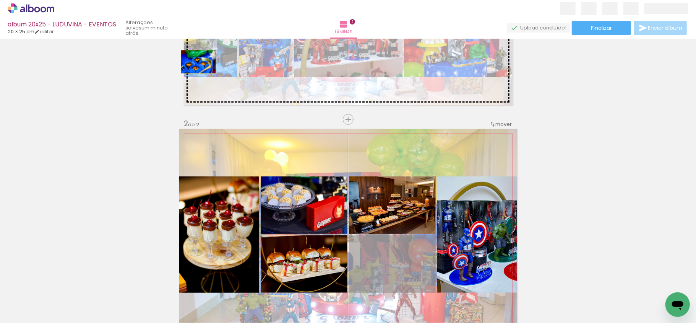
drag, startPoint x: 390, startPoint y: 263, endPoint x: 195, endPoint y: 62, distance: 280.5
click at [195, 62] on div "Inserir lâmina 1 de 2 Inserir lâmina 2 de 2" at bounding box center [348, 225] width 696 height 692
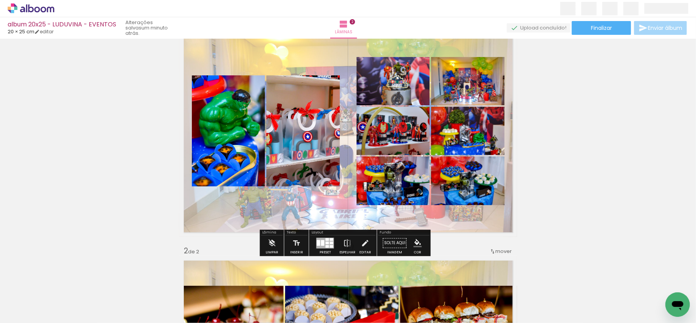
scroll to position [60, 0]
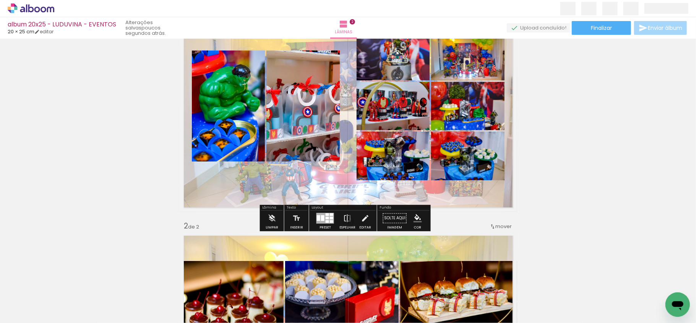
click at [385, 173] on quentale-photo at bounding box center [393, 155] width 73 height 49
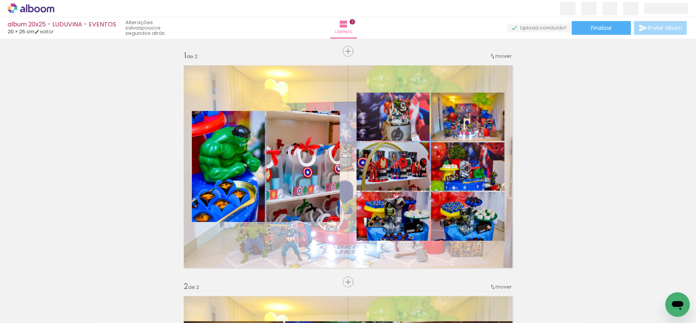
scroll to position [1477, 0]
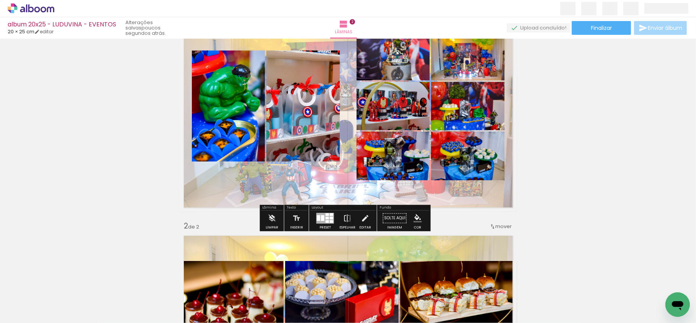
click at [460, 167] on quentale-photo at bounding box center [467, 155] width 73 height 49
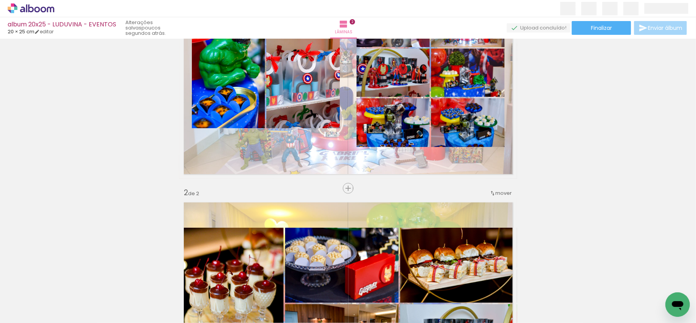
scroll to position [112, 0]
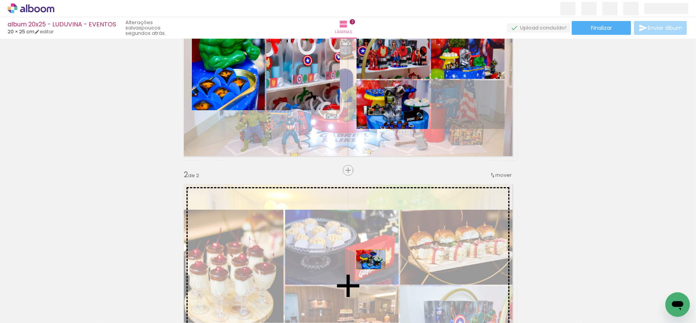
drag, startPoint x: 470, startPoint y: 102, endPoint x: 364, endPoint y: 263, distance: 192.4
click at [364, 264] on div "Inserir lâmina 1 de 2 Inserir lâmina 2 de 2" at bounding box center [348, 276] width 696 height 692
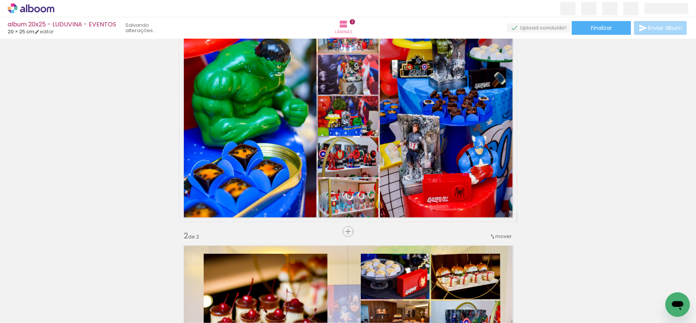
scroll to position [10, 0]
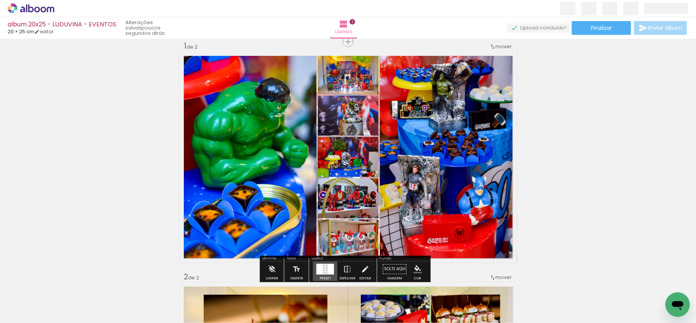
drag, startPoint x: 332, startPoint y: 269, endPoint x: 340, endPoint y: 266, distance: 8.6
click at [332, 269] on div at bounding box center [325, 268] width 21 height 15
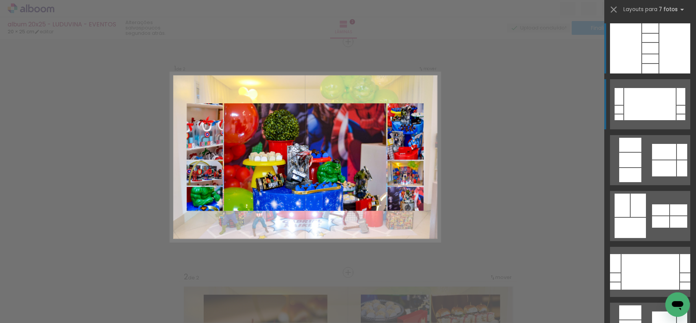
click at [645, 119] on div at bounding box center [650, 104] width 52 height 32
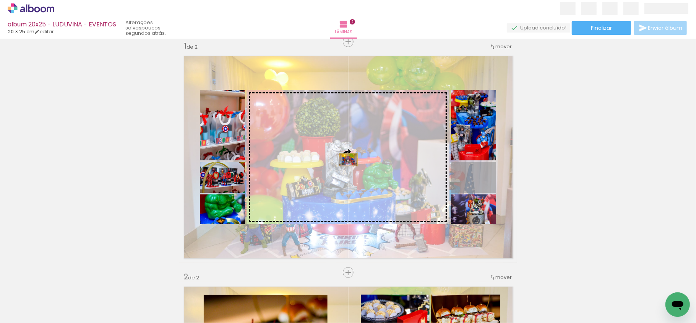
drag, startPoint x: 488, startPoint y: 187, endPoint x: 344, endPoint y: 159, distance: 146.0
click at [0, 0] on slot at bounding box center [0, 0] width 0 height 0
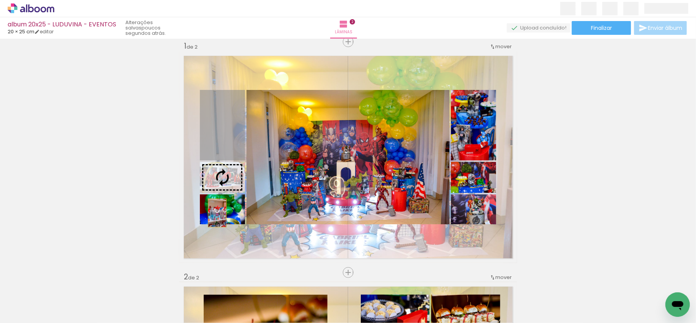
drag, startPoint x: 225, startPoint y: 135, endPoint x: 213, endPoint y: 212, distance: 78.1
click at [0, 0] on slot at bounding box center [0, 0] width 0 height 0
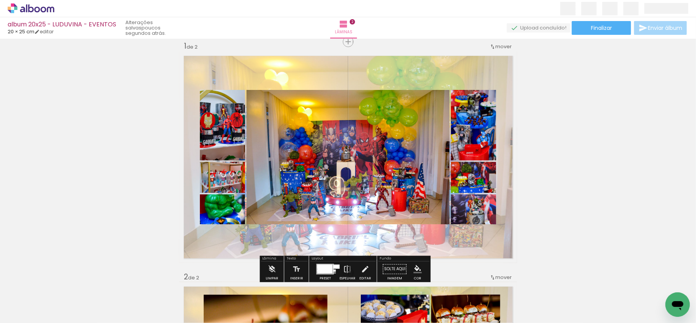
drag, startPoint x: 224, startPoint y: 219, endPoint x: 230, endPoint y: 219, distance: 5.7
click at [317, 104] on div "Largura Cor" at bounding box center [324, 97] width 14 height 11
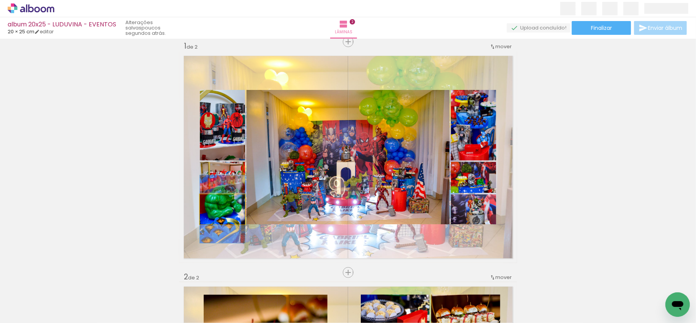
click at [232, 219] on quentale-photo at bounding box center [222, 209] width 45 height 30
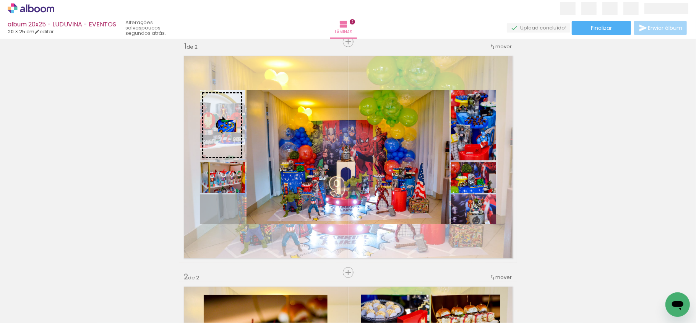
drag, startPoint x: 235, startPoint y: 216, endPoint x: 223, endPoint y: 124, distance: 93.3
click at [0, 0] on slot at bounding box center [0, 0] width 0 height 0
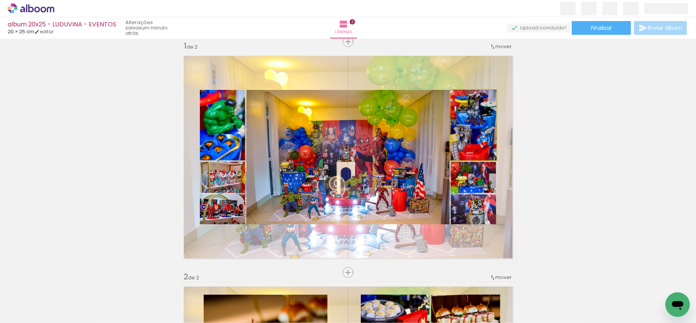
drag, startPoint x: 472, startPoint y: 123, endPoint x: 472, endPoint y: 130, distance: 7.7
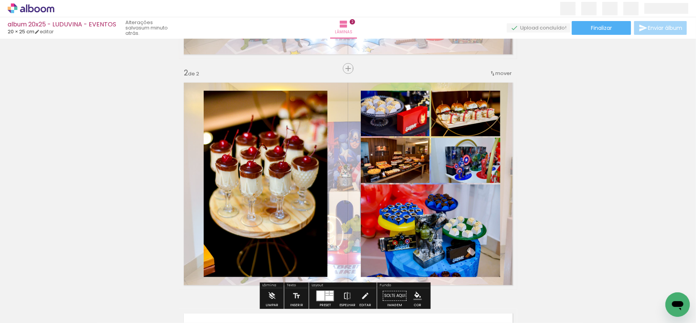
scroll to position [264, 0]
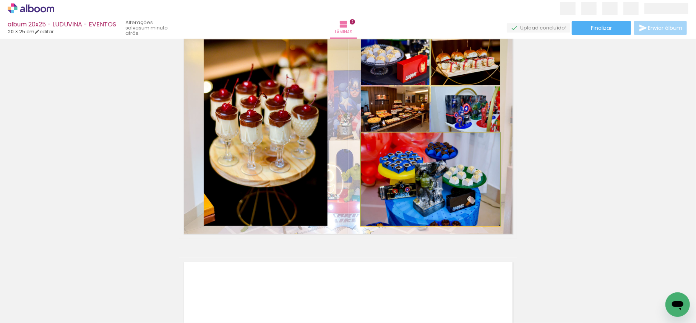
drag, startPoint x: 420, startPoint y: 198, endPoint x: 424, endPoint y: 190, distance: 8.2
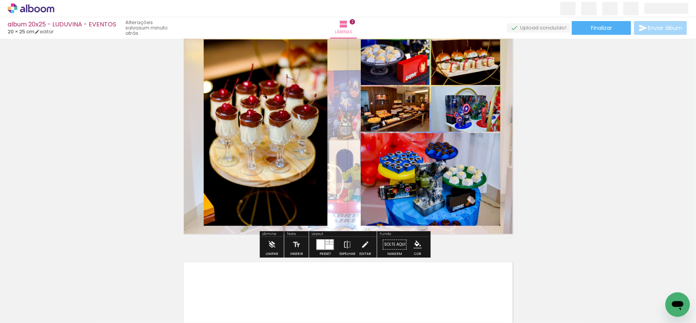
click at [325, 249] on div at bounding box center [325, 244] width 18 height 11
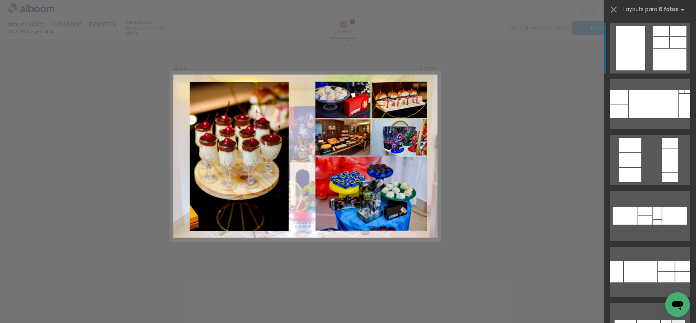
scroll to position [240, 0]
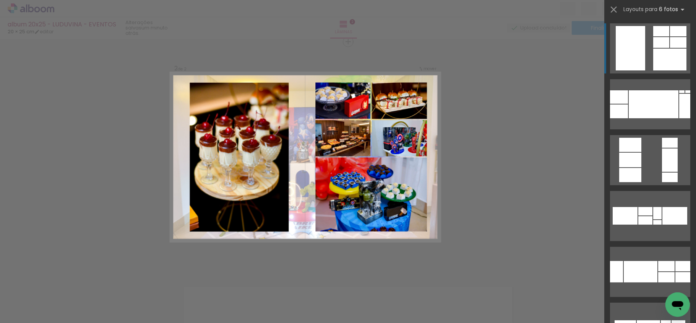
click at [519, 156] on div "Confirmar Cancelar" at bounding box center [348, 154] width 696 height 710
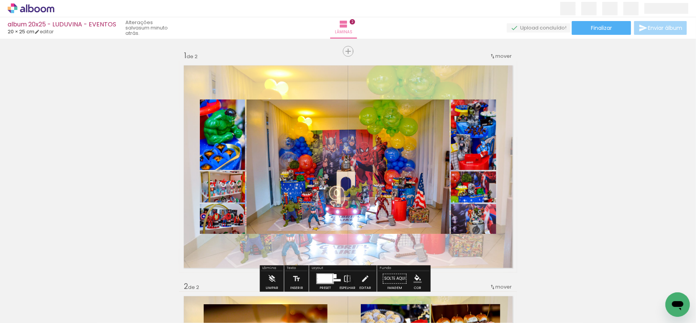
scroll to position [51, 0]
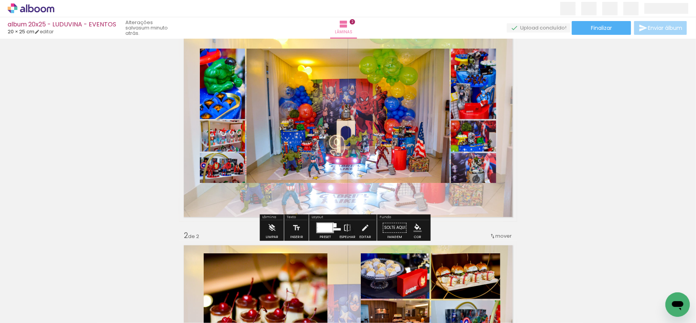
click at [327, 229] on div at bounding box center [325, 227] width 15 height 9
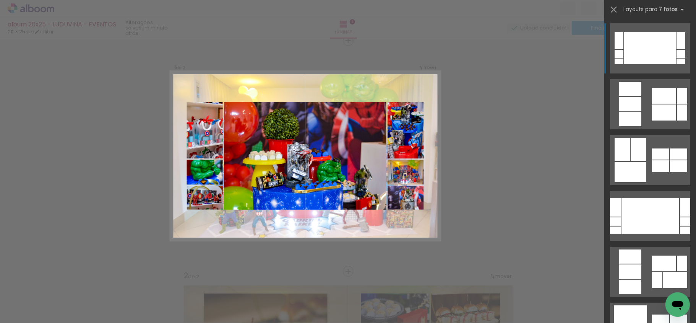
scroll to position [10, 0]
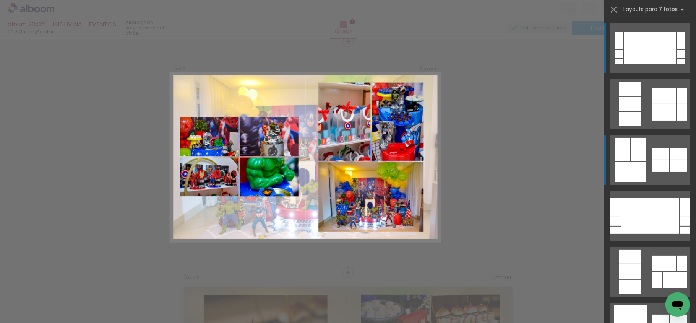
click at [658, 64] on div at bounding box center [650, 48] width 52 height 32
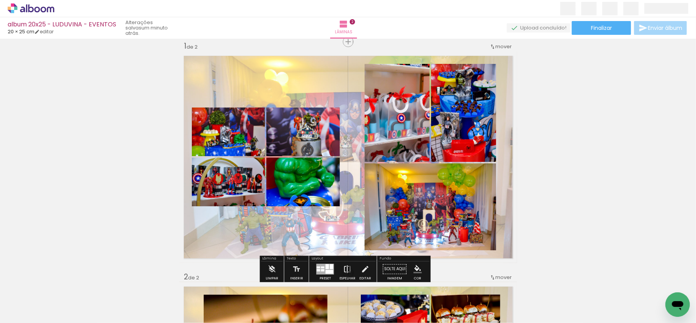
click at [344, 273] on iron-icon at bounding box center [347, 268] width 8 height 15
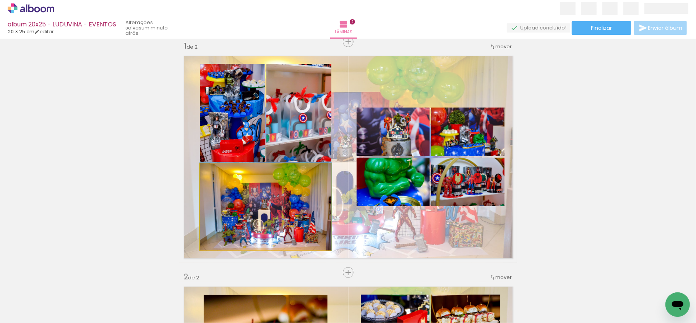
click at [279, 229] on quentale-photo at bounding box center [265, 206] width 131 height 87
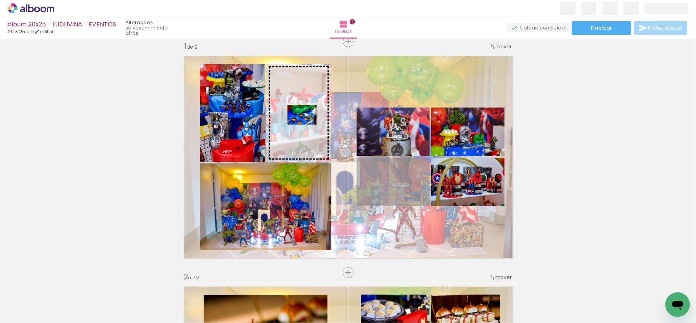
drag, startPoint x: 378, startPoint y: 183, endPoint x: 295, endPoint y: 113, distance: 107.9
click at [0, 0] on slot at bounding box center [0, 0] width 0 height 0
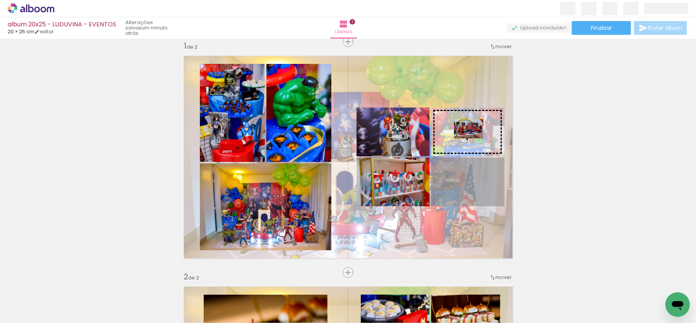
drag, startPoint x: 455, startPoint y: 193, endPoint x: 465, endPoint y: 128, distance: 65.0
click at [0, 0] on slot at bounding box center [0, 0] width 0 height 0
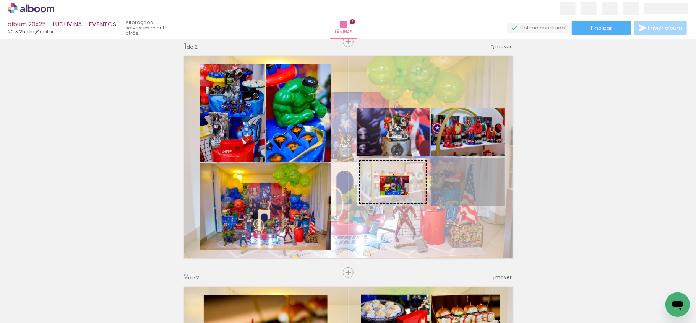
drag, startPoint x: 457, startPoint y: 191, endPoint x: 389, endPoint y: 185, distance: 68.7
click at [0, 0] on slot at bounding box center [0, 0] width 0 height 0
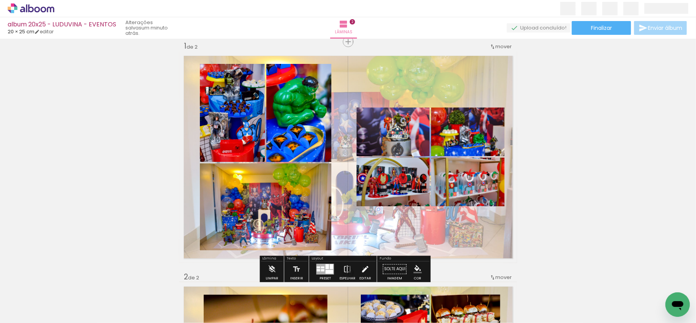
click at [362, 268] on iron-icon at bounding box center [365, 268] width 8 height 15
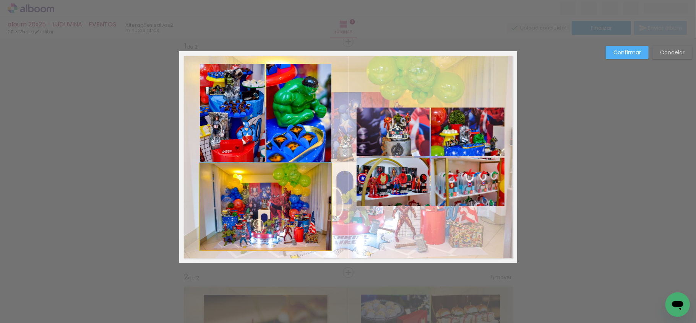
click at [270, 204] on quentale-photo at bounding box center [265, 206] width 131 height 87
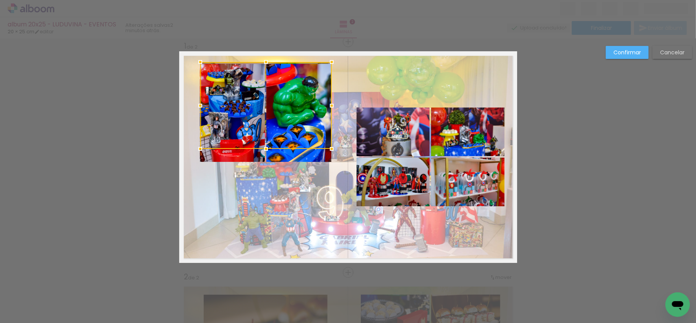
drag, startPoint x: 269, startPoint y: 213, endPoint x: 256, endPoint y: 148, distance: 66.0
click at [271, 112] on div at bounding box center [265, 105] width 131 height 87
click at [243, 156] on quentale-photo at bounding box center [232, 113] width 65 height 98
click at [284, 154] on quentale-photo at bounding box center [298, 113] width 65 height 98
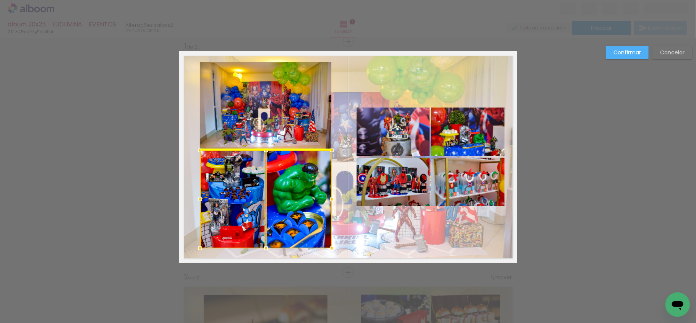
drag, startPoint x: 282, startPoint y: 133, endPoint x: 277, endPoint y: 225, distance: 91.4
click at [277, 225] on div at bounding box center [265, 199] width 131 height 98
click at [271, 135] on quentale-photo at bounding box center [265, 105] width 131 height 87
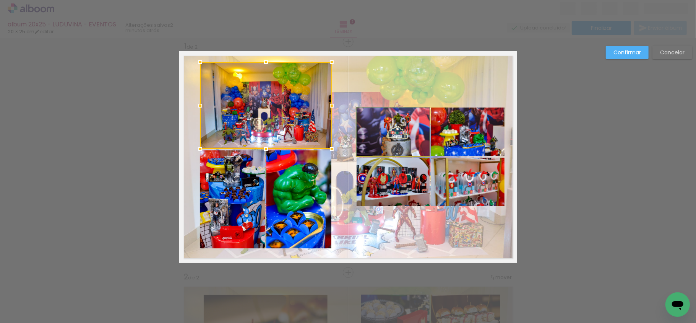
click at [374, 113] on quentale-photo at bounding box center [393, 131] width 73 height 49
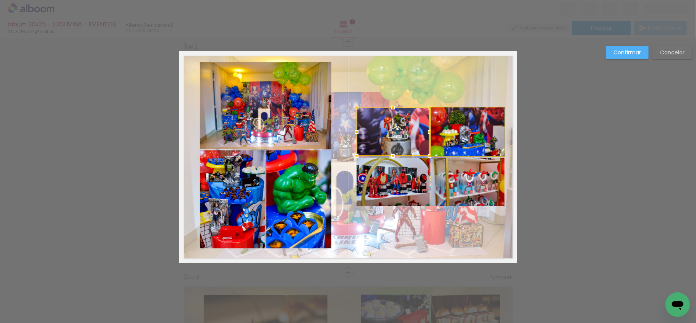
click at [446, 141] on quentale-photo at bounding box center [467, 131] width 73 height 49
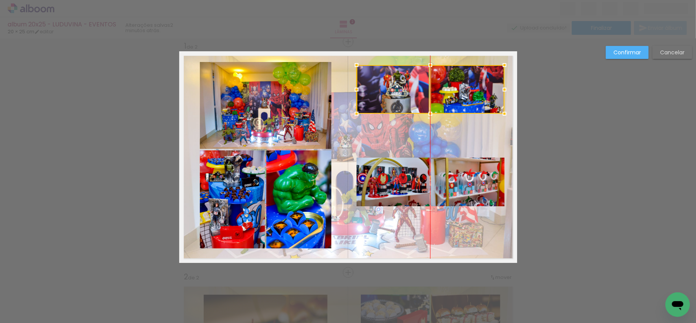
drag, startPoint x: 444, startPoint y: 141, endPoint x: 442, endPoint y: 117, distance: 24.5
click at [449, 99] on div at bounding box center [431, 89] width 148 height 49
click at [373, 185] on quentale-photo at bounding box center [393, 181] width 73 height 49
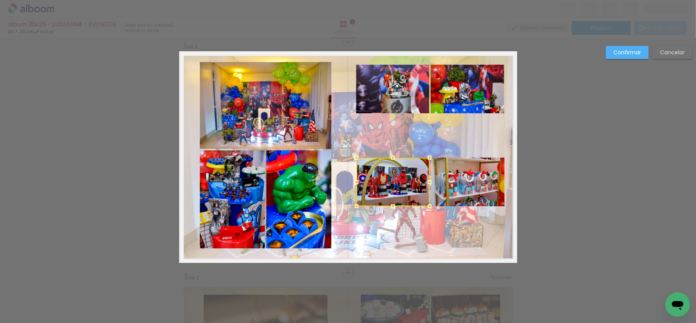
click at [457, 196] on quentale-photo at bounding box center [467, 181] width 73 height 49
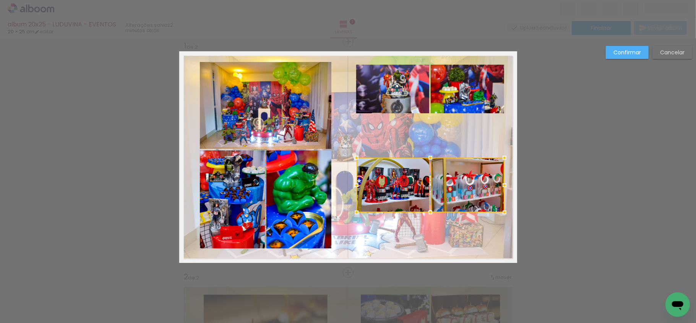
drag, startPoint x: 426, startPoint y: 206, endPoint x: 427, endPoint y: 212, distance: 6.2
click at [427, 212] on div at bounding box center [430, 211] width 15 height 15
click at [662, 59] on div "Confirmar Cancelar" at bounding box center [647, 55] width 90 height 19
click at [663, 58] on paper-button "Cancelar" at bounding box center [672, 52] width 40 height 13
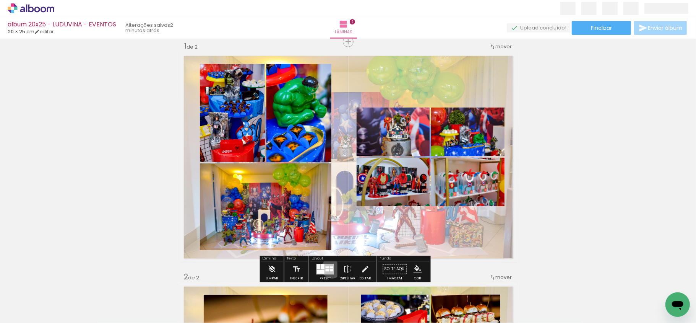
drag, startPoint x: 330, startPoint y: 268, endPoint x: 248, endPoint y: 266, distance: 82.2
click at [330, 268] on div at bounding box center [331, 267] width 3 height 2
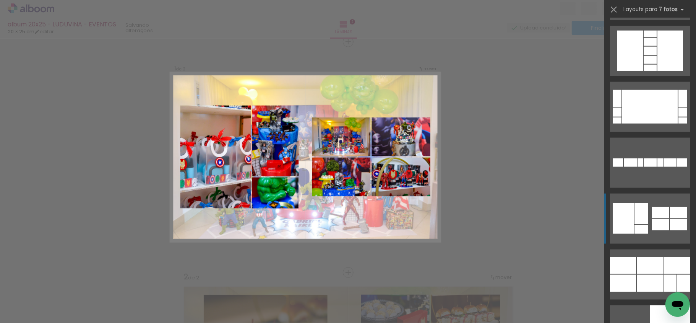
scroll to position [728, 0]
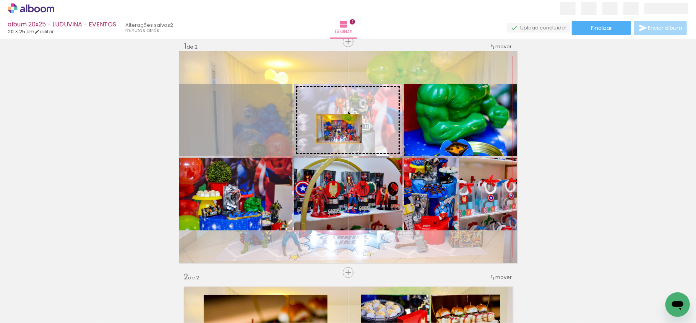
drag, startPoint x: 244, startPoint y: 127, endPoint x: 339, endPoint y: 128, distance: 94.8
click at [0, 0] on slot at bounding box center [0, 0] width 0 height 0
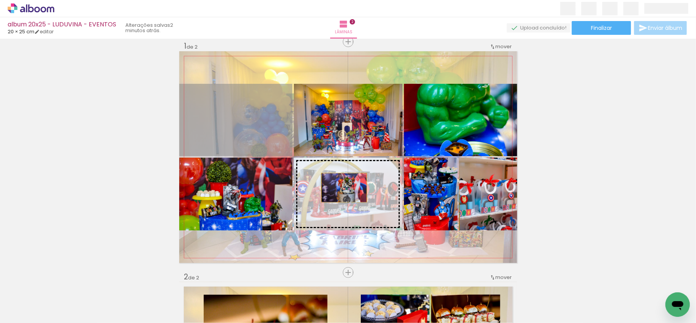
drag, startPoint x: 255, startPoint y: 125, endPoint x: 349, endPoint y: 191, distance: 114.7
click at [0, 0] on slot at bounding box center [0, 0] width 0 height 0
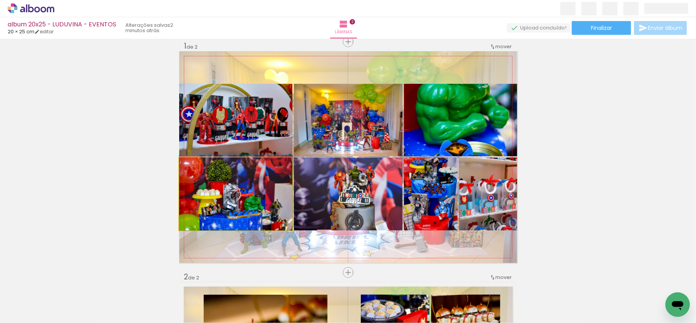
drag, startPoint x: 230, startPoint y: 201, endPoint x: 236, endPoint y: 187, distance: 15.2
